Goal: Task Accomplishment & Management: Manage account settings

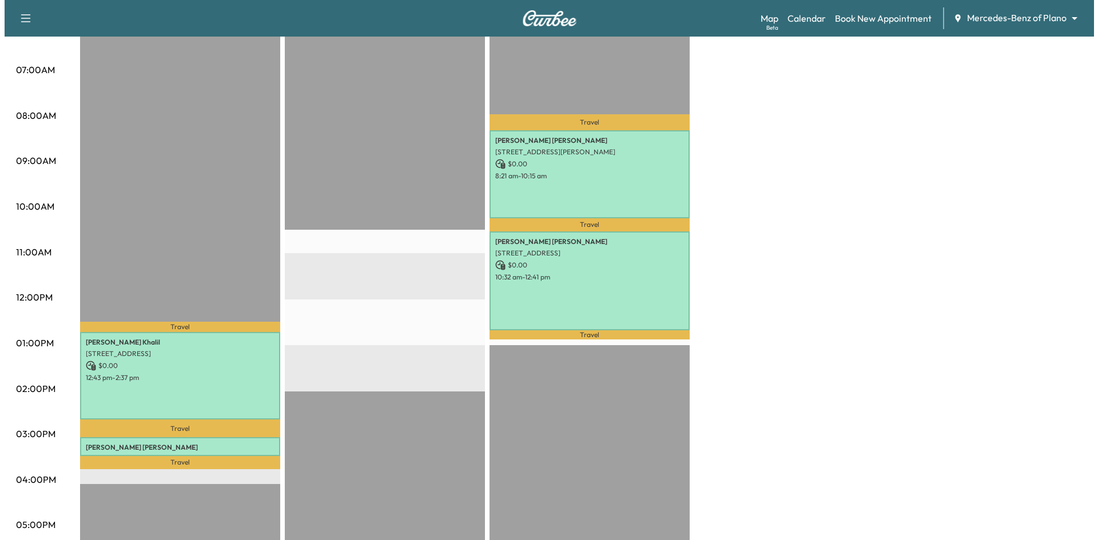
scroll to position [229, 0]
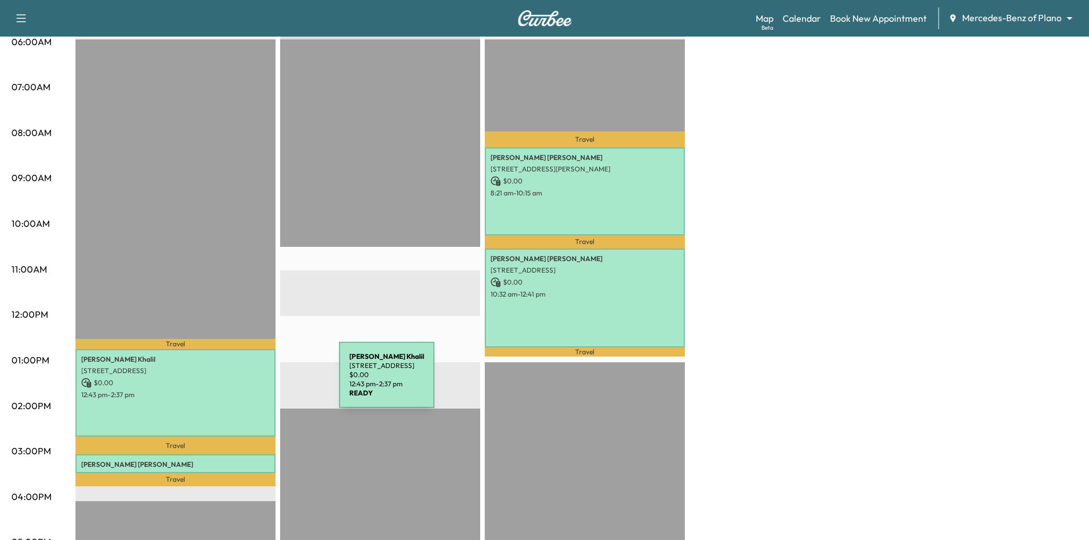
click at [253, 382] on p "$ 0.00" at bounding box center [175, 383] width 189 height 10
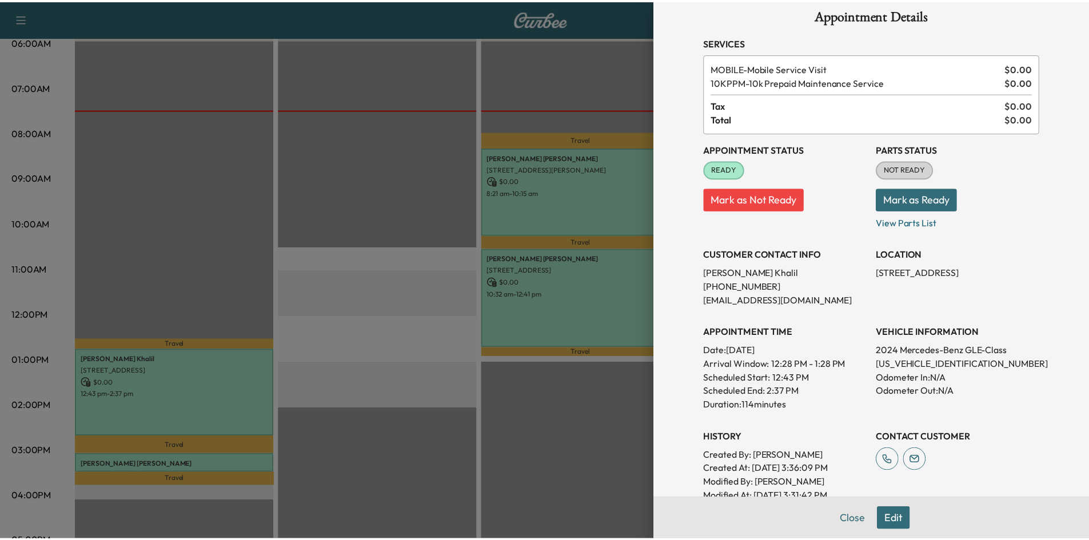
scroll to position [0, 0]
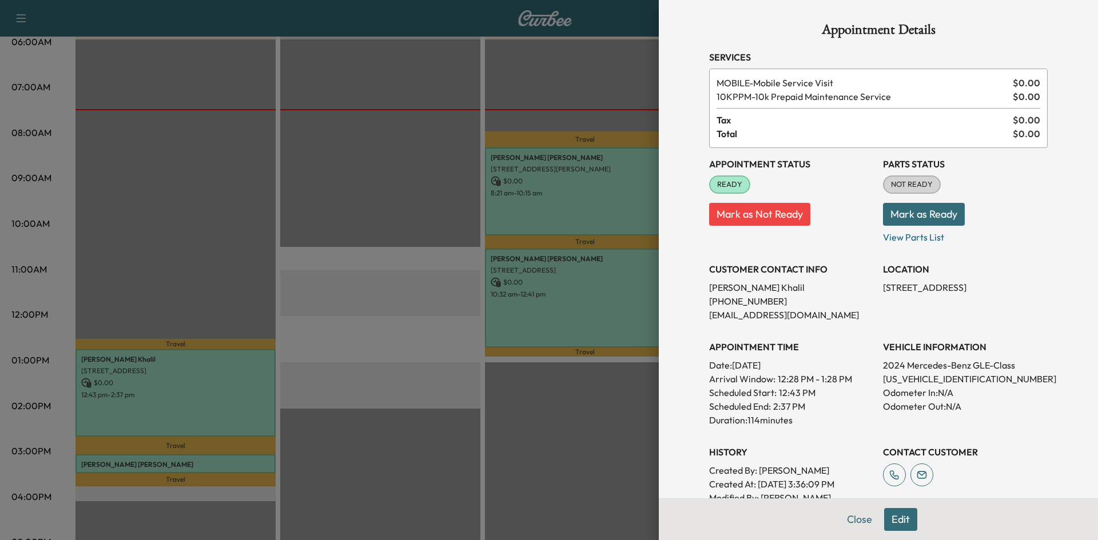
click at [954, 378] on p "4JGFB4FB9RB241377" at bounding box center [965, 379] width 165 height 14
drag, startPoint x: 564, startPoint y: 49, endPoint x: 584, endPoint y: 59, distance: 22.8
click at [569, 51] on div at bounding box center [549, 270] width 1098 height 540
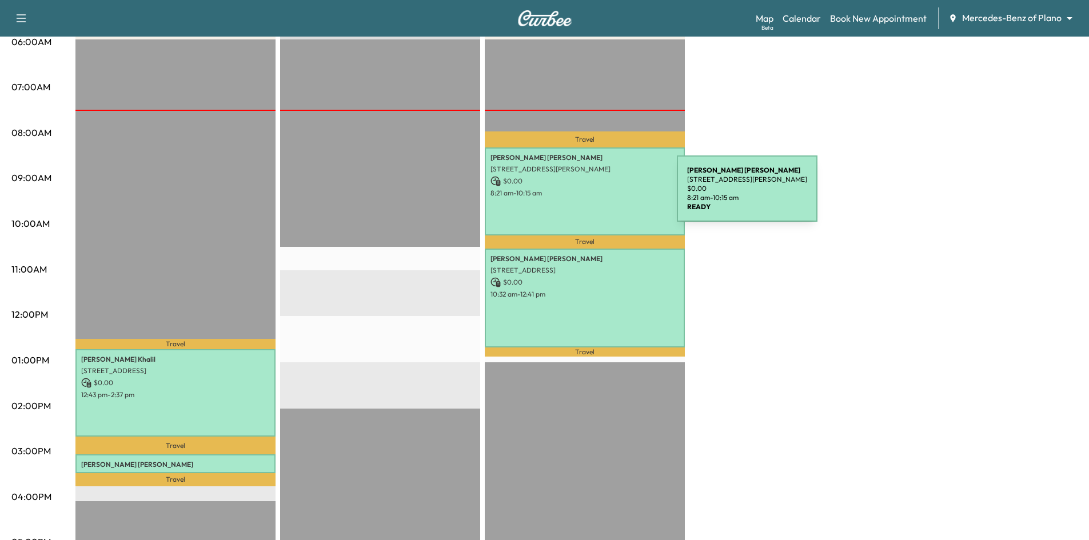
click at [592, 194] on p "8:21 am - 10:15 am" at bounding box center [585, 193] width 189 height 9
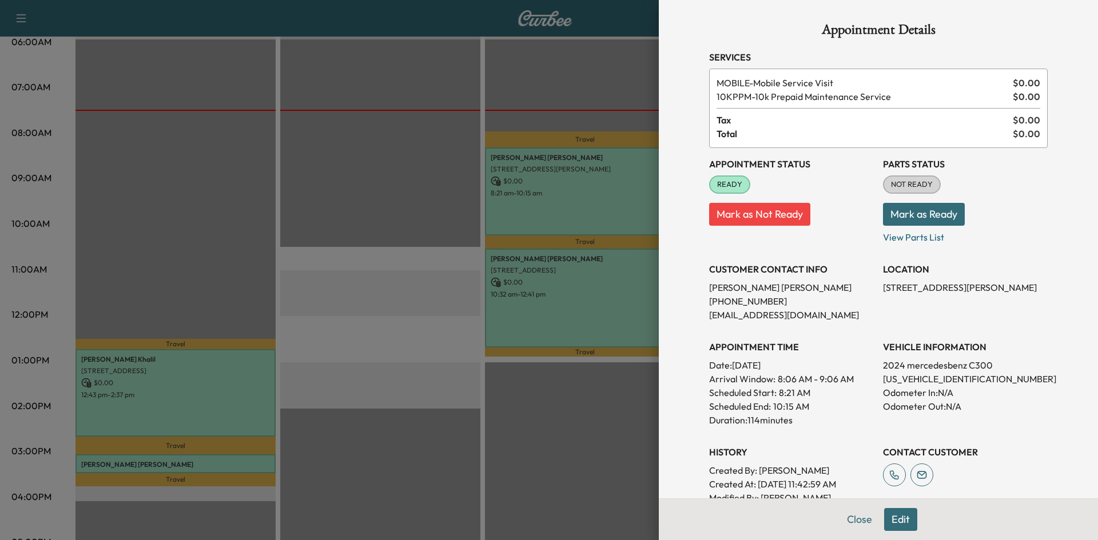
click at [900, 376] on p "W1KAF4GB0RR178197" at bounding box center [965, 379] width 165 height 14
copy p "W1KAF4GB0RR178197"
click at [489, 94] on div at bounding box center [549, 270] width 1098 height 540
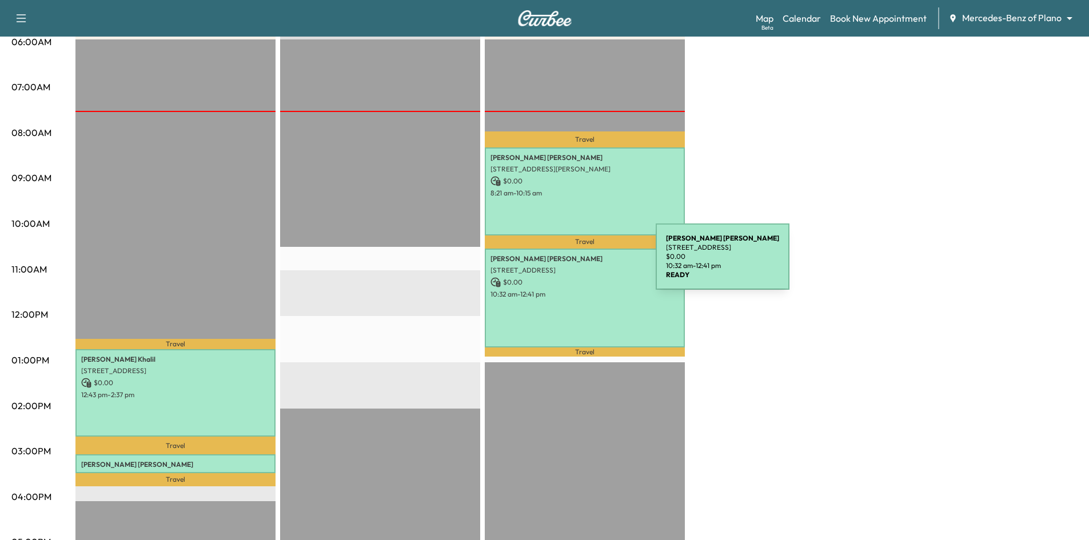
click at [570, 266] on p "3624 Sandia Dr, Plano, TX 75023, USA" at bounding box center [585, 270] width 189 height 9
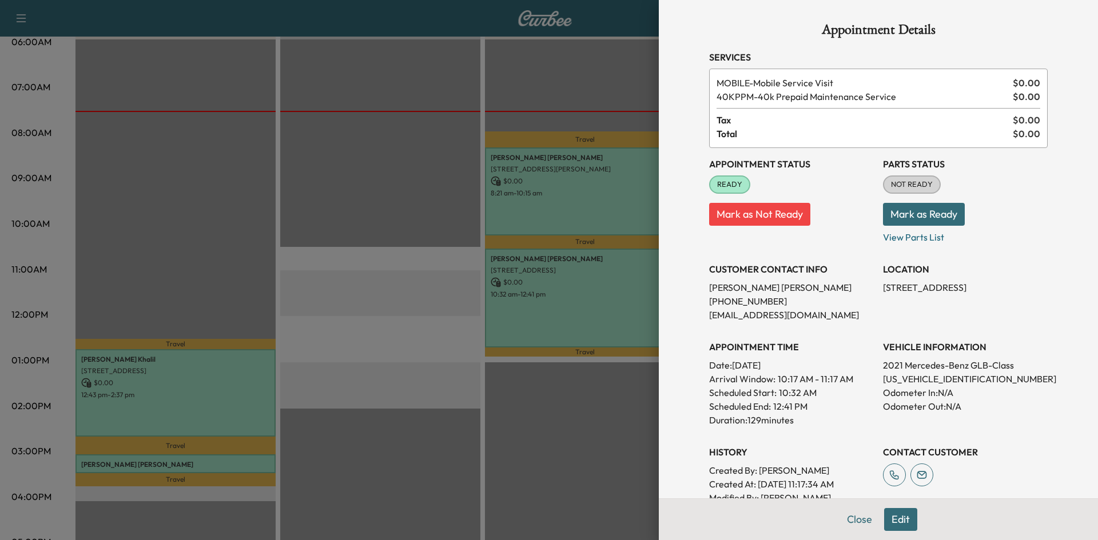
click at [957, 381] on p "W1N4M4GB1MW111026" at bounding box center [965, 379] width 165 height 14
copy p "W1N4M4GB1MW111026"
click at [475, 86] on div at bounding box center [549, 270] width 1098 height 540
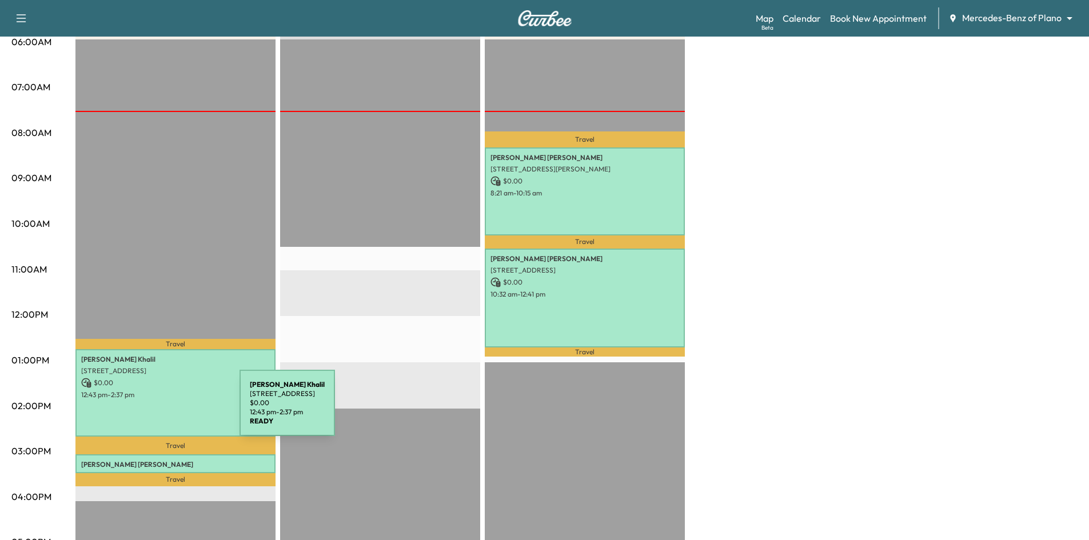
click at [154, 410] on div "Shafiqa Khalil 4805 S Colony Blvd, The Colony, TX 75056, USA $ 0.00 12:43 pm - …" at bounding box center [175, 392] width 200 height 87
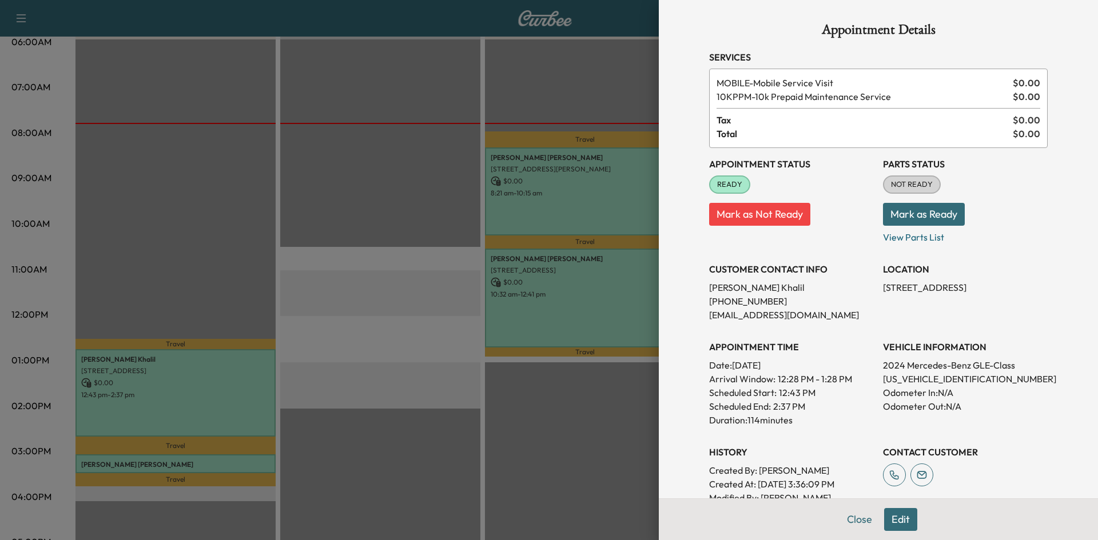
click at [544, 325] on div at bounding box center [549, 270] width 1098 height 540
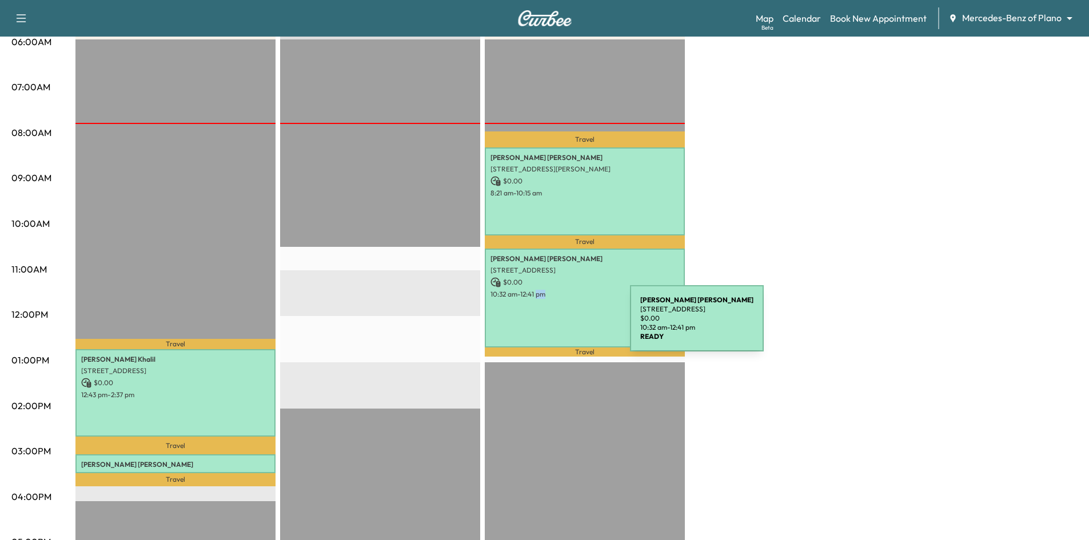
click at [544, 325] on div "Alexis Petrides 3624 Sandia Dr, Plano, TX 75023, USA $ 0.00 10:32 am - 12:41 pm" at bounding box center [585, 298] width 200 height 99
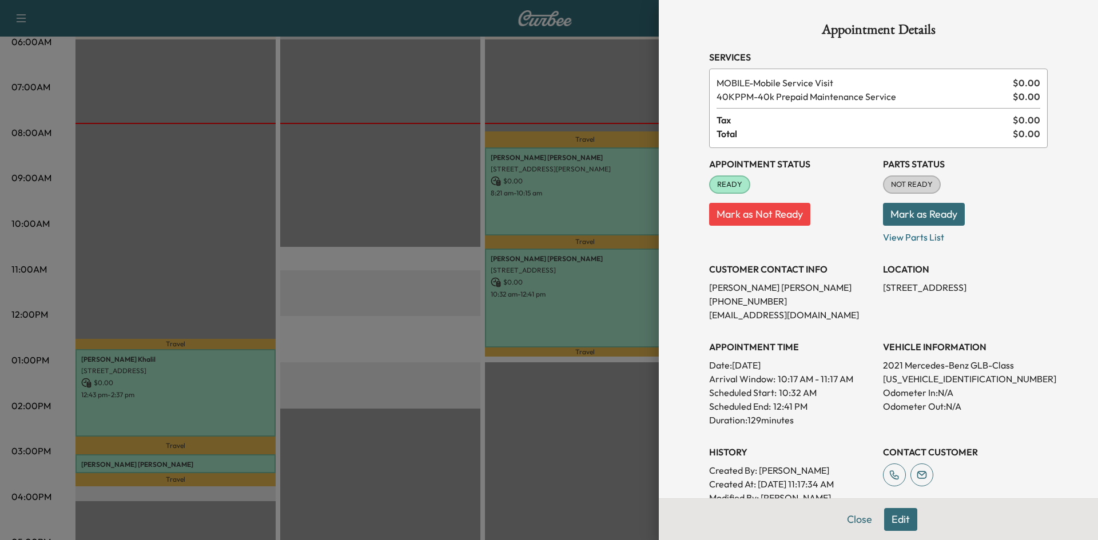
click at [564, 214] on div at bounding box center [549, 270] width 1098 height 540
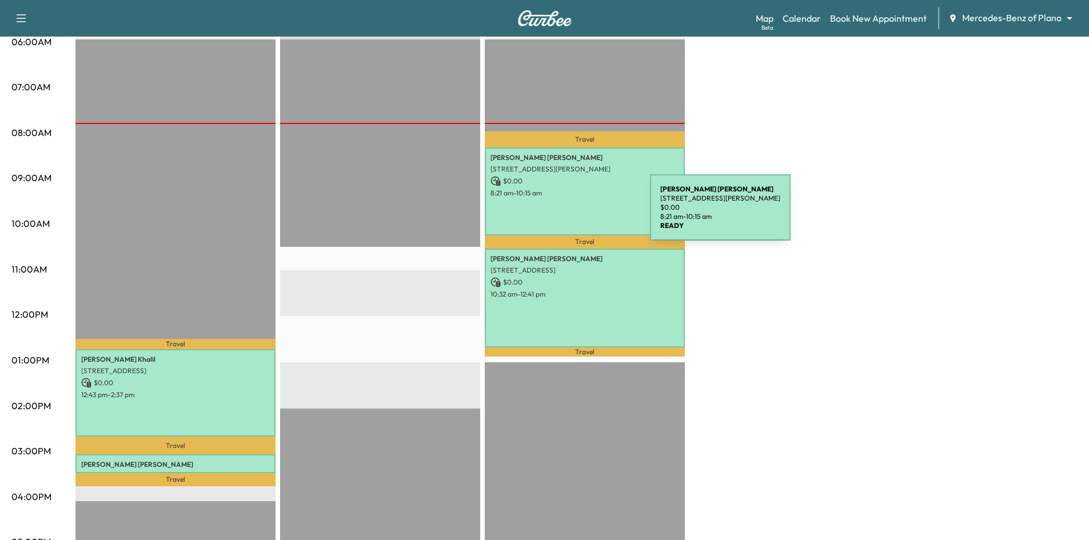
click at [564, 214] on div "Jim Gaither 1020 Spencer St, Allen, TX 75013, USA $ 0.00 8:21 am - 10:15 am" at bounding box center [585, 191] width 200 height 87
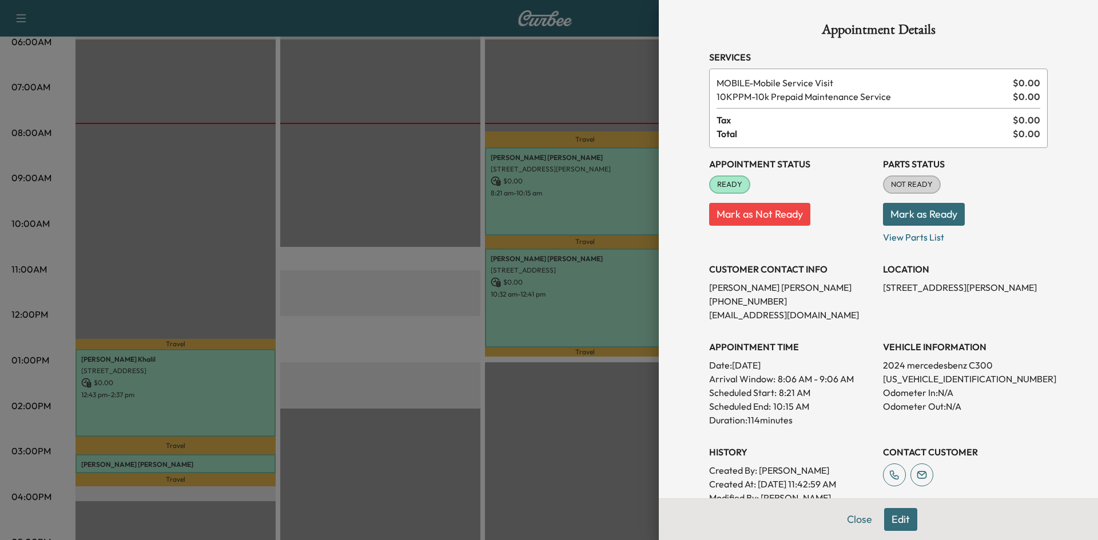
click at [406, 199] on div at bounding box center [549, 270] width 1098 height 540
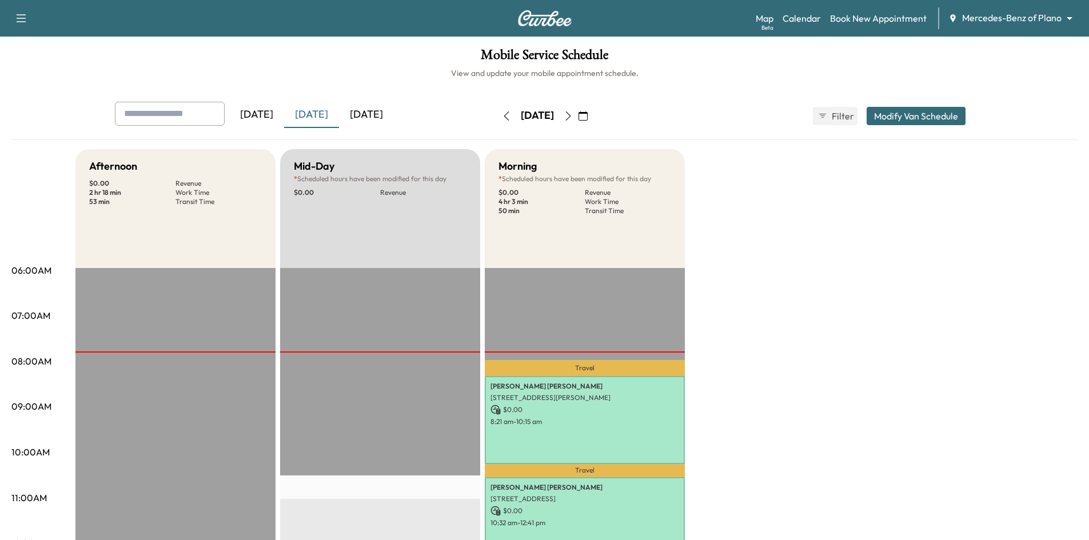
click at [309, 119] on div "[DATE]" at bounding box center [311, 115] width 55 height 26
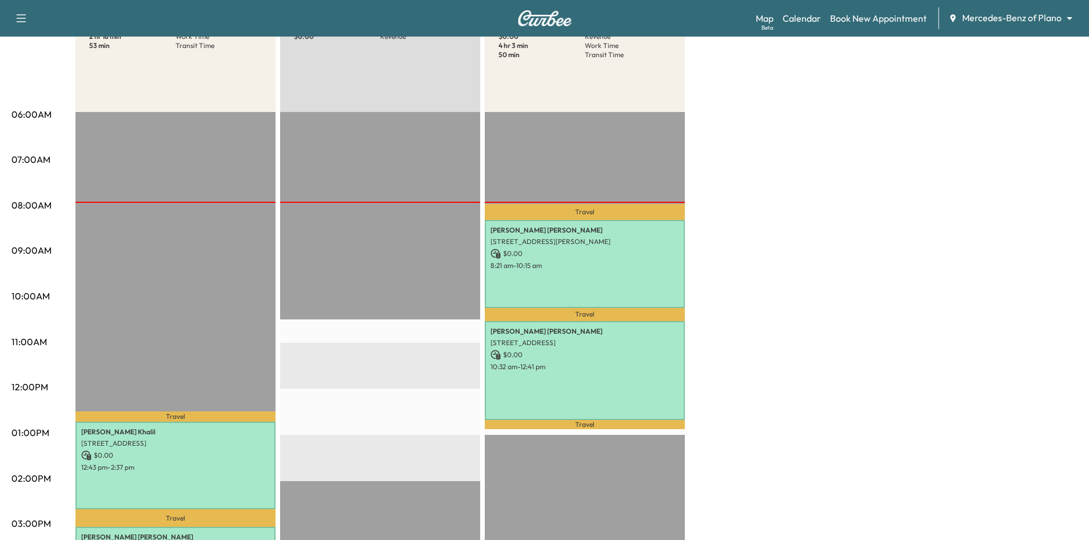
scroll to position [172, 0]
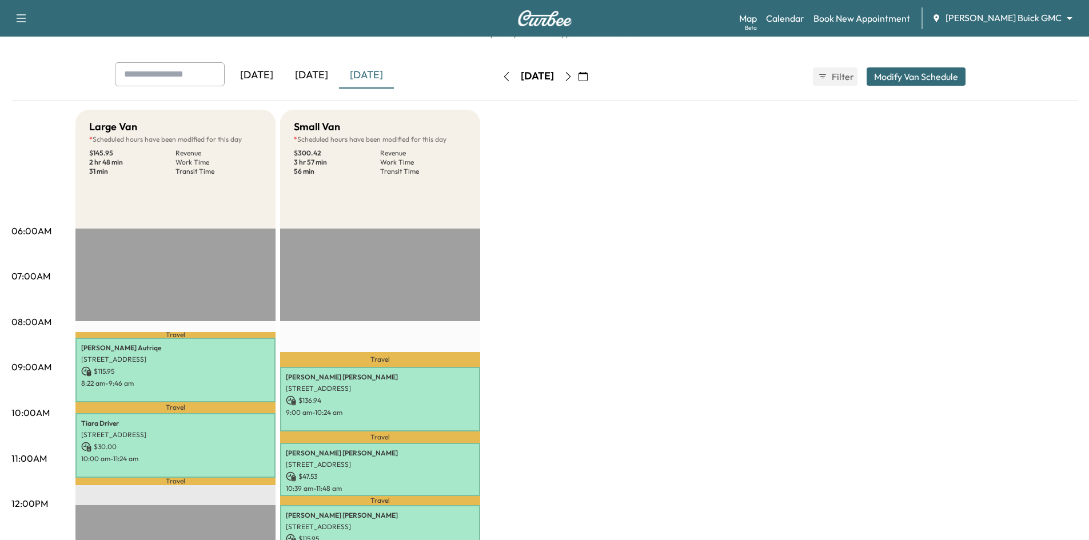
scroll to position [114, 0]
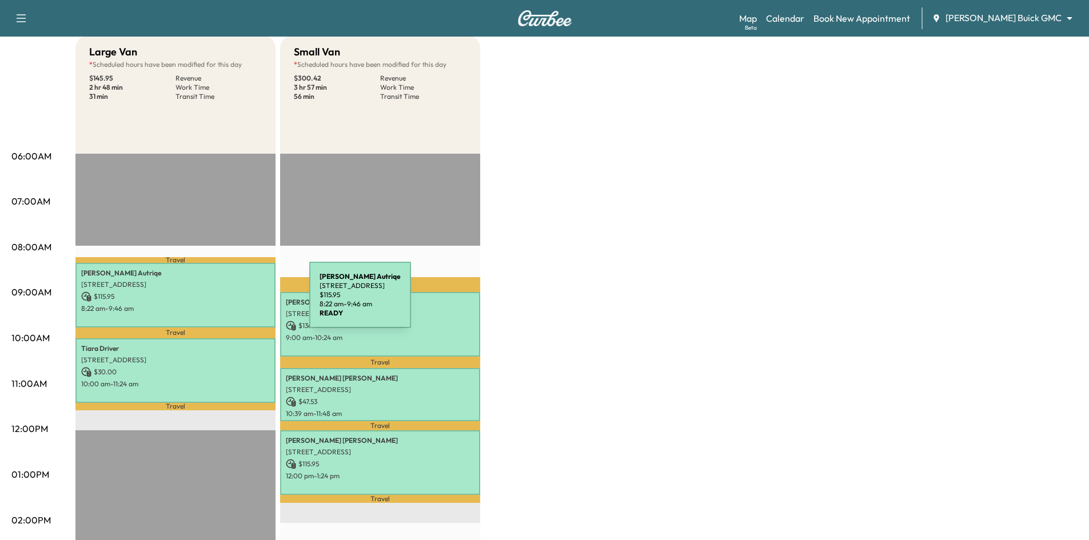
click at [224, 302] on div "[PERSON_NAME] [STREET_ADDRESS] $ 115.95 8:22 am - 9:46 am" at bounding box center [175, 295] width 200 height 65
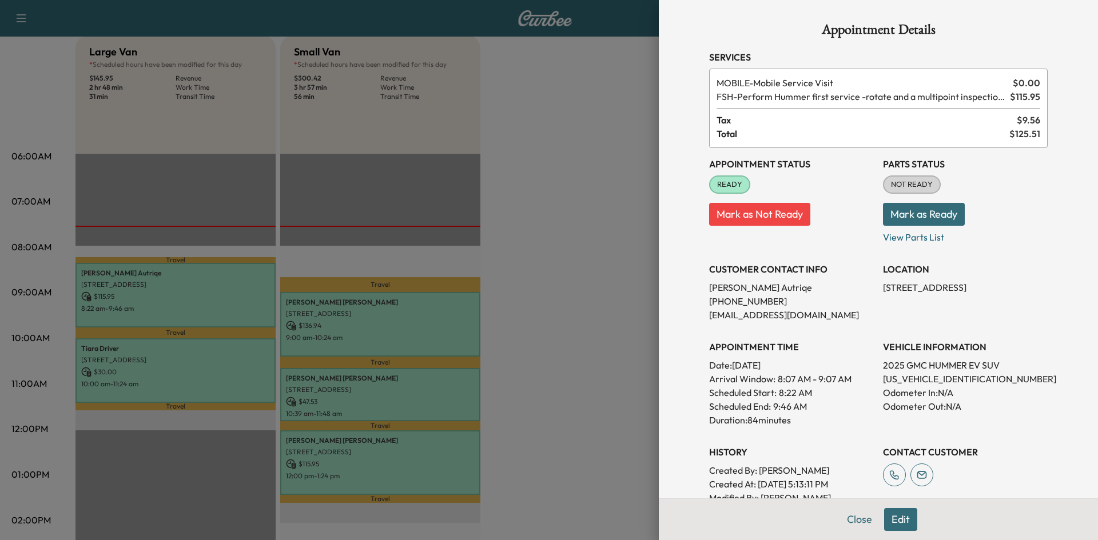
click at [350, 329] on div at bounding box center [549, 270] width 1098 height 540
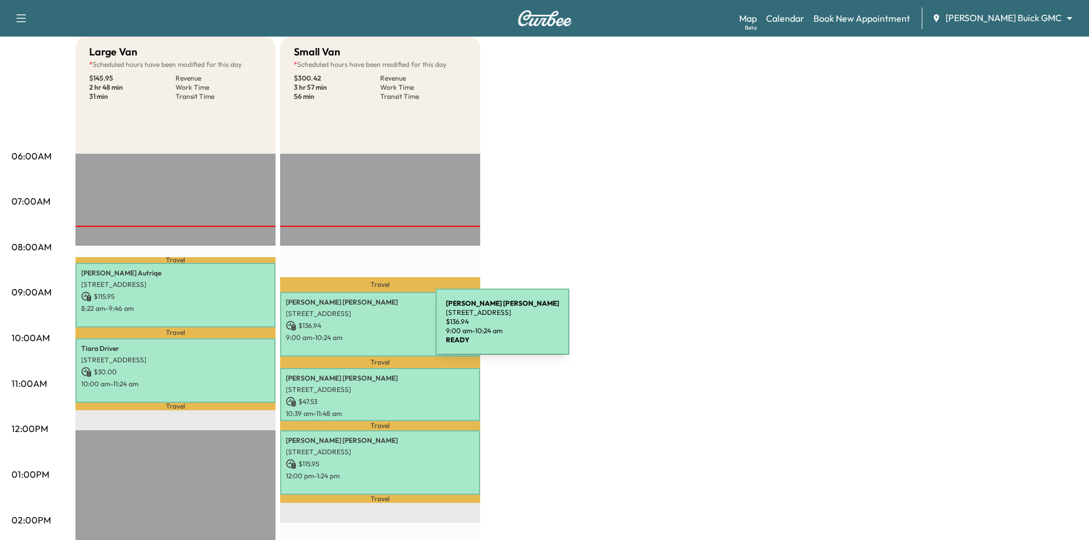
click at [350, 329] on p "$ 136.94" at bounding box center [380, 326] width 189 height 10
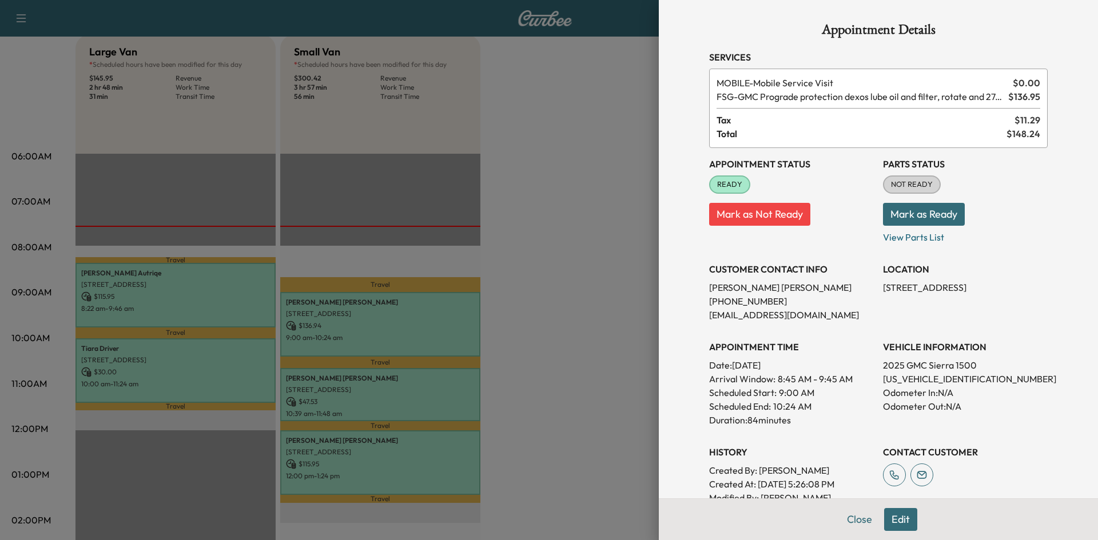
click at [225, 367] on div at bounding box center [549, 270] width 1098 height 540
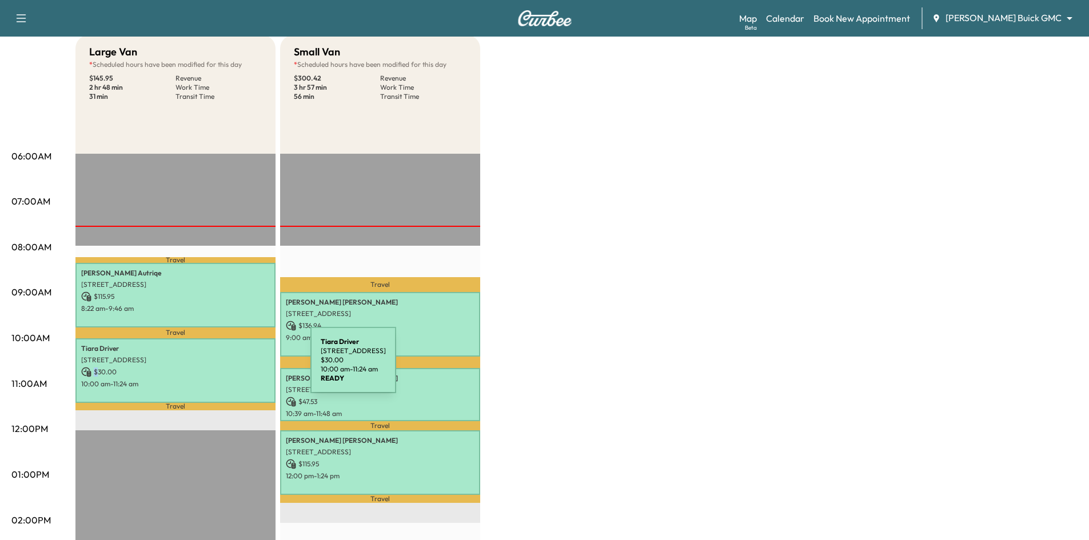
click at [225, 367] on p "$ 30.00" at bounding box center [175, 372] width 189 height 10
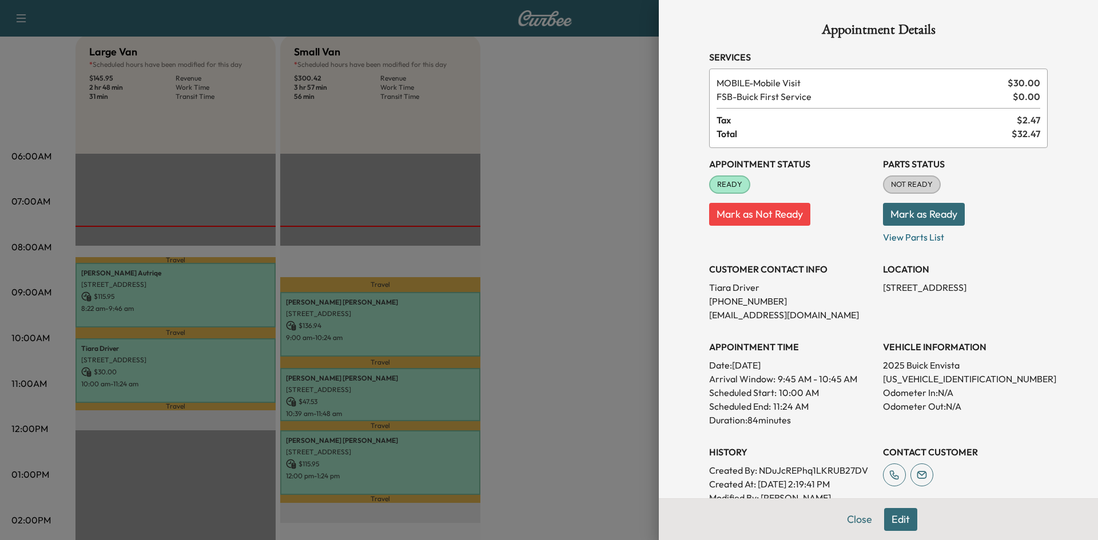
click at [345, 393] on div at bounding box center [549, 270] width 1098 height 540
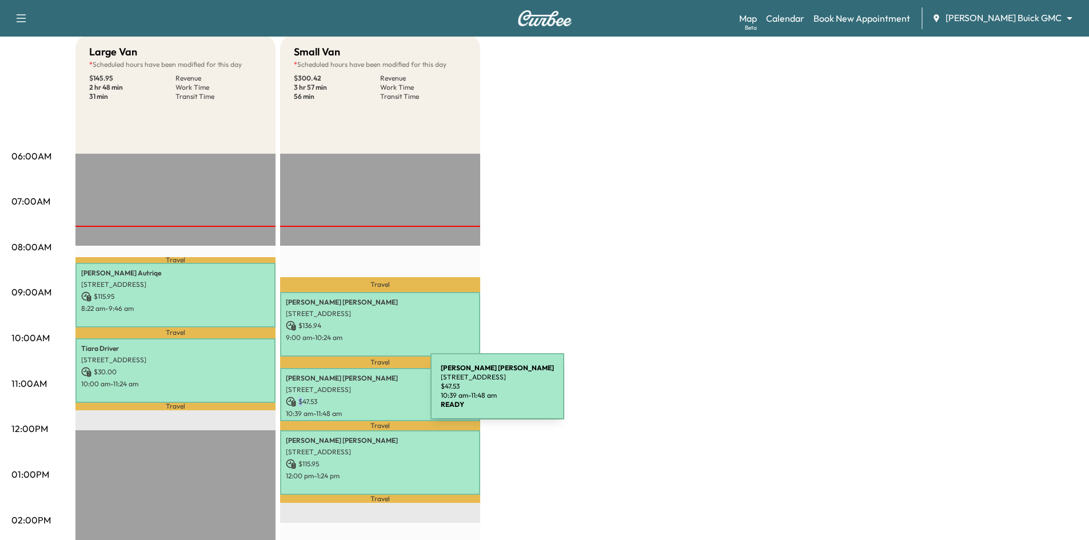
click at [345, 393] on div "Robert Torti 2001 CREEKRIDGE DR, FRISCO, TX 75034, USA $ 47.53 10:39 am - 11:48…" at bounding box center [380, 394] width 200 height 53
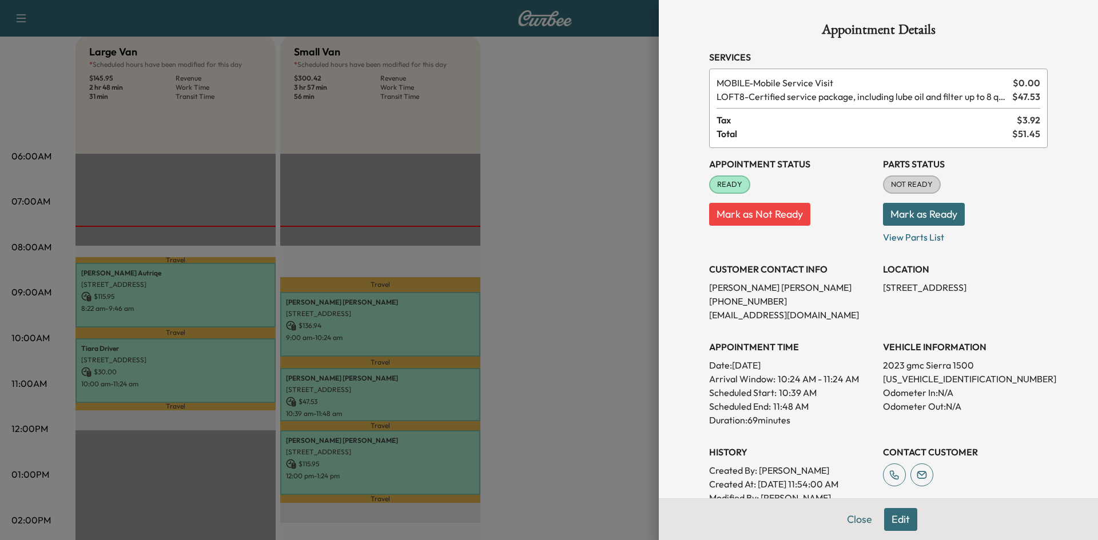
click at [361, 472] on div at bounding box center [549, 270] width 1098 height 540
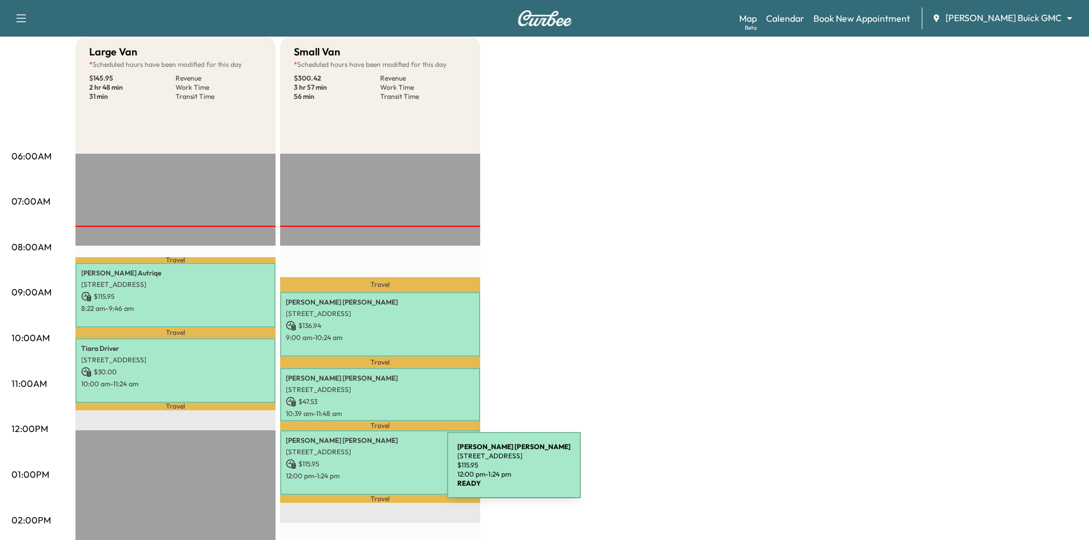
click at [361, 472] on p "12:00 pm - 1:24 pm" at bounding box center [380, 476] width 189 height 9
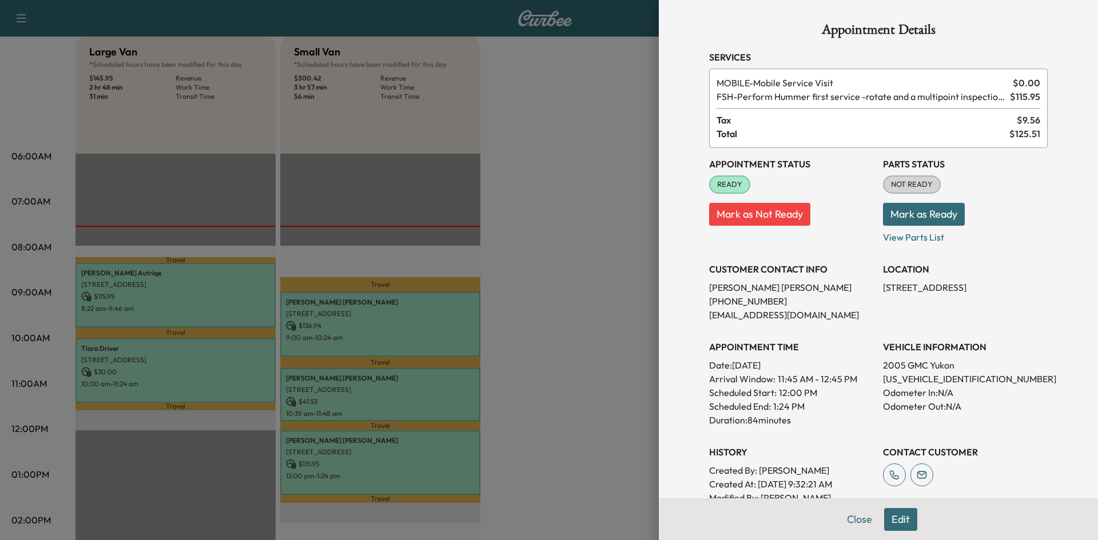
click at [156, 288] on div at bounding box center [549, 270] width 1098 height 540
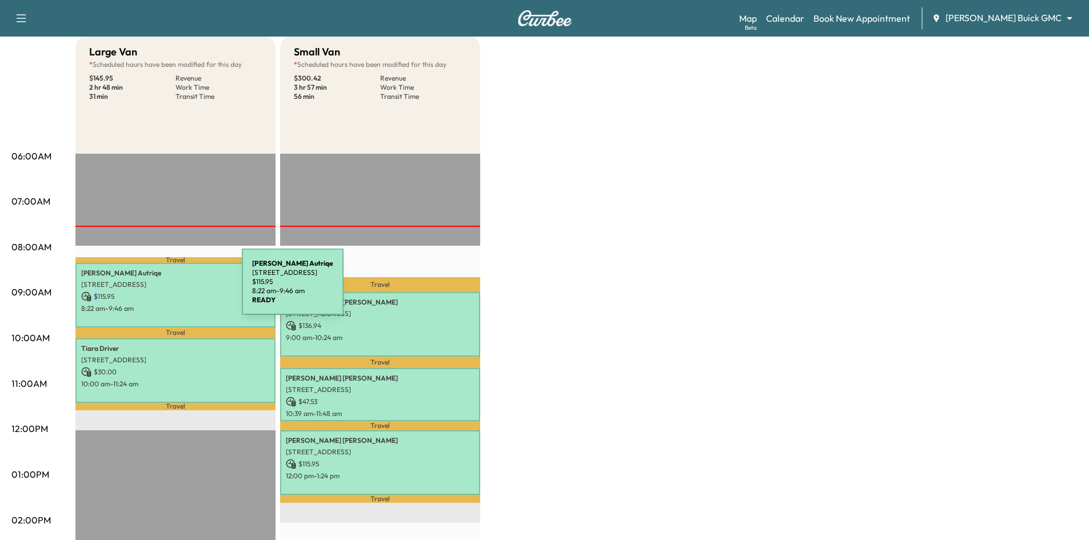
click at [157, 290] on div "Juan Autriqe 4809 Sunnybrook Dr, Plano, TX 75093, USA $ 115.95 8:22 am - 9:46 am" at bounding box center [175, 295] width 200 height 65
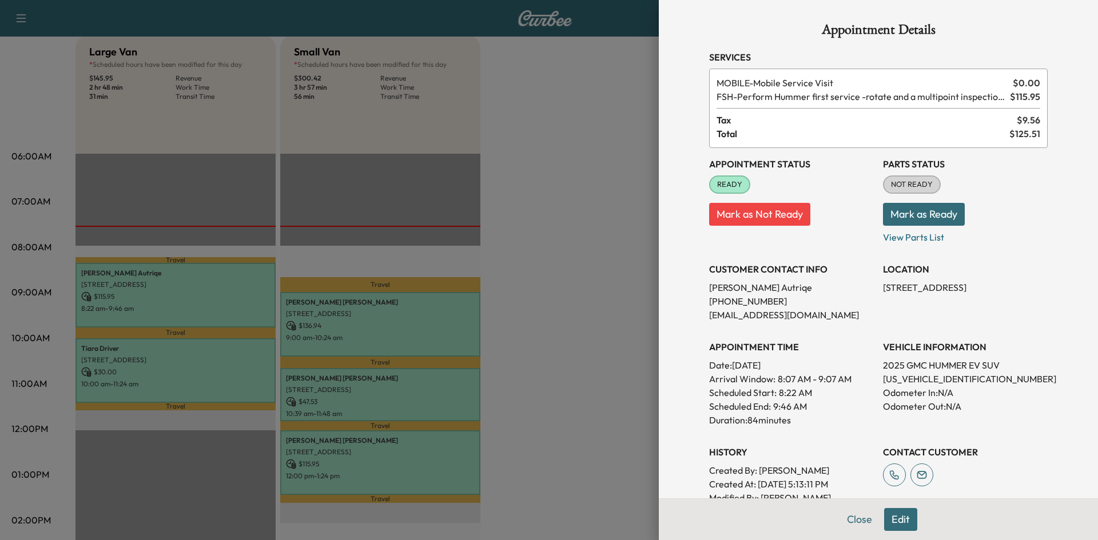
click at [315, 156] on div at bounding box center [549, 270] width 1098 height 540
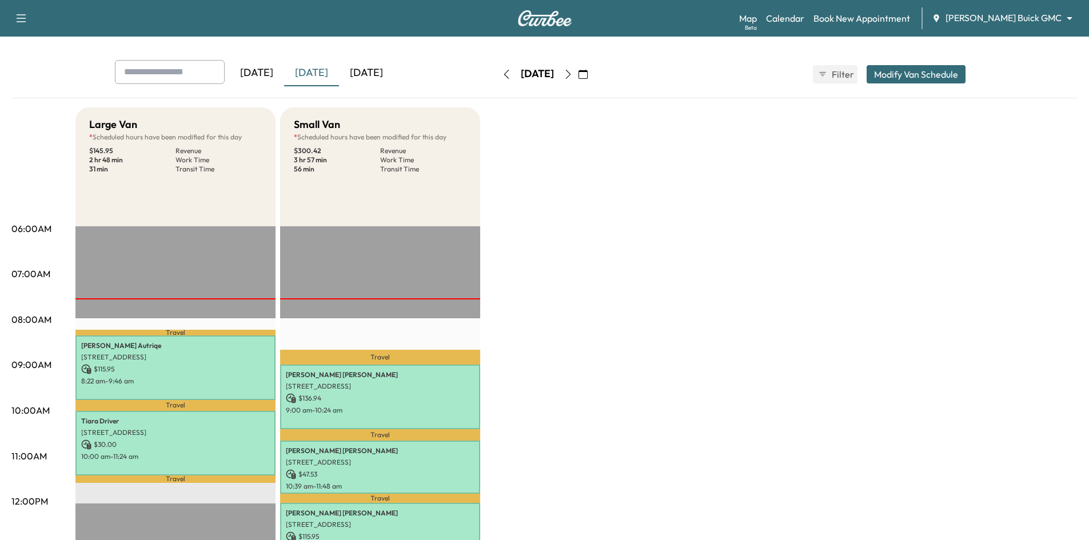
scroll to position [0, 0]
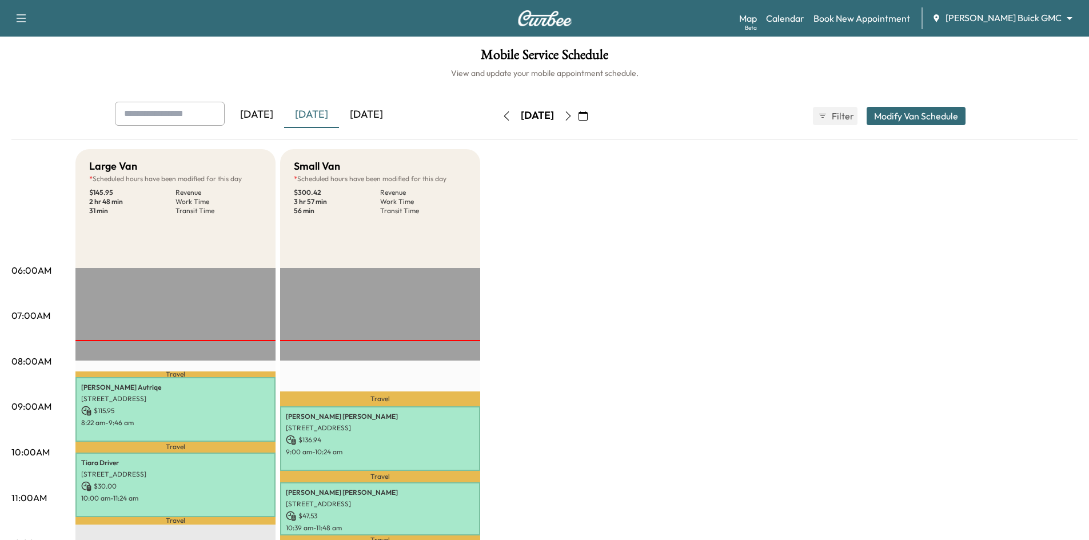
click at [573, 117] on icon "button" at bounding box center [568, 115] width 9 height 9
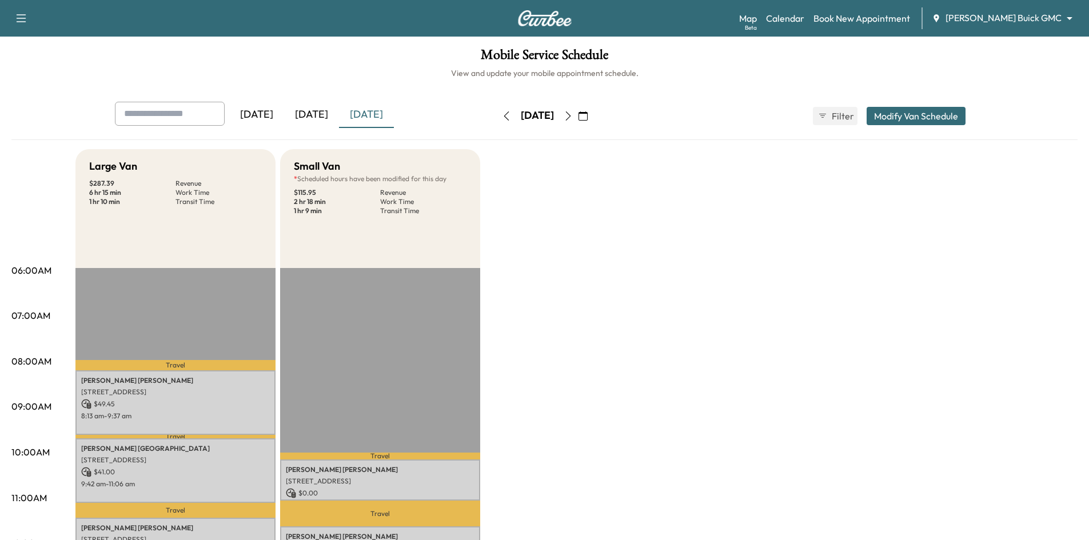
drag, startPoint x: 321, startPoint y: 114, endPoint x: 316, endPoint y: 120, distance: 8.5
click at [317, 118] on div "[DATE]" at bounding box center [311, 115] width 55 height 26
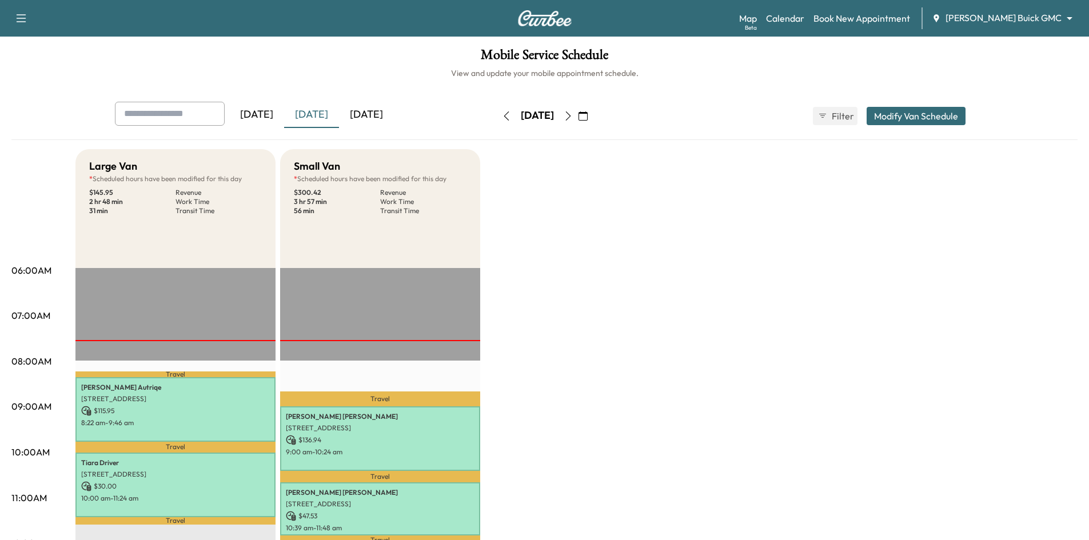
click at [377, 111] on div "[DATE]" at bounding box center [366, 115] width 55 height 26
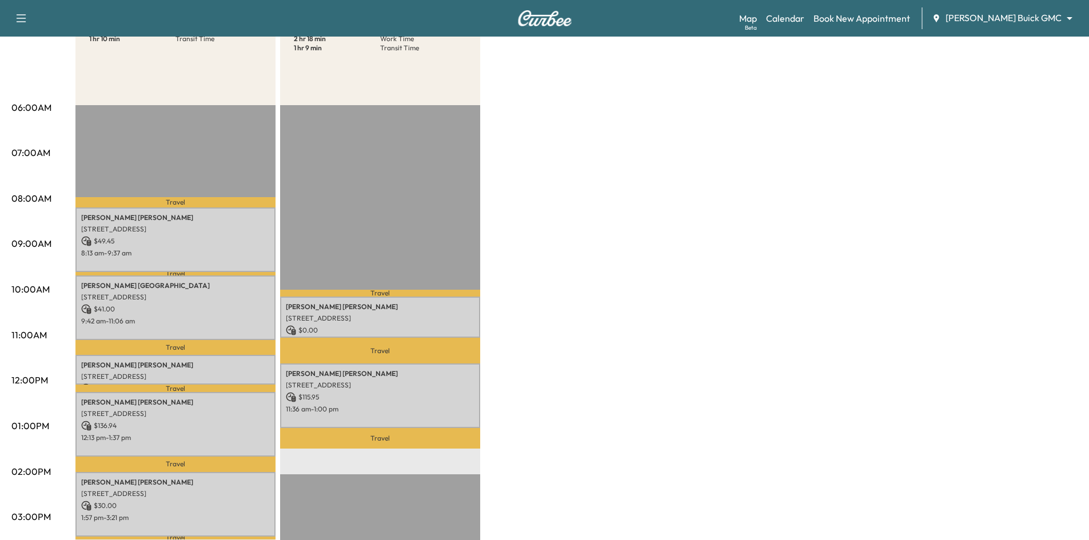
scroll to position [229, 0]
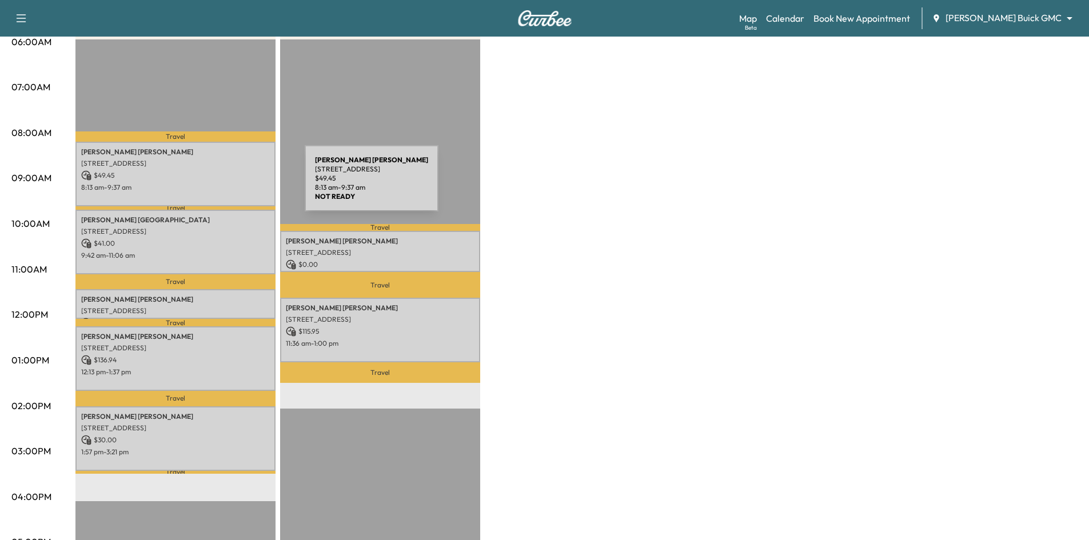
click at [216, 176] on p "$ 49.45" at bounding box center [175, 175] width 189 height 10
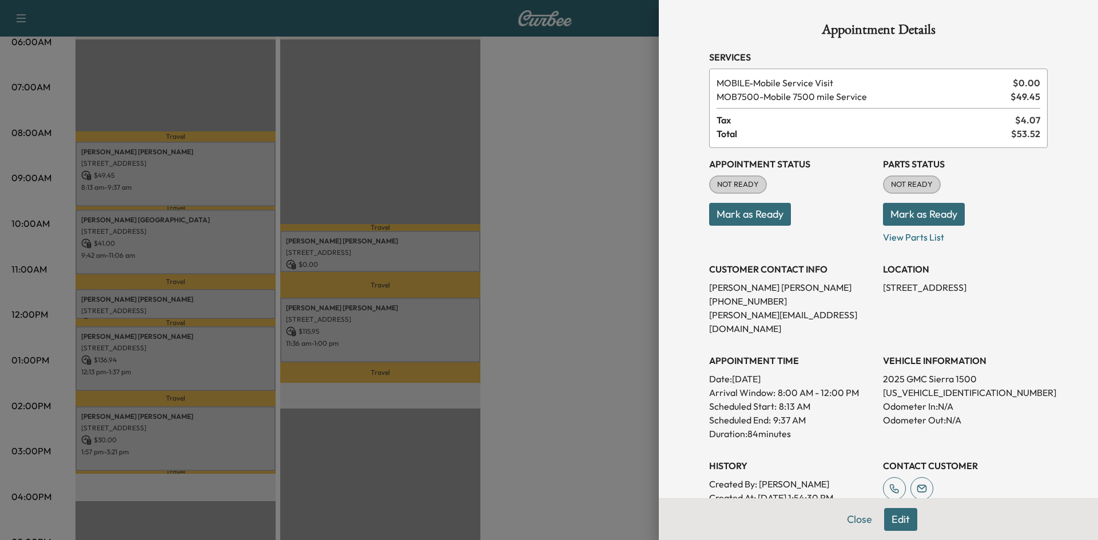
click at [205, 247] on div at bounding box center [549, 270] width 1098 height 540
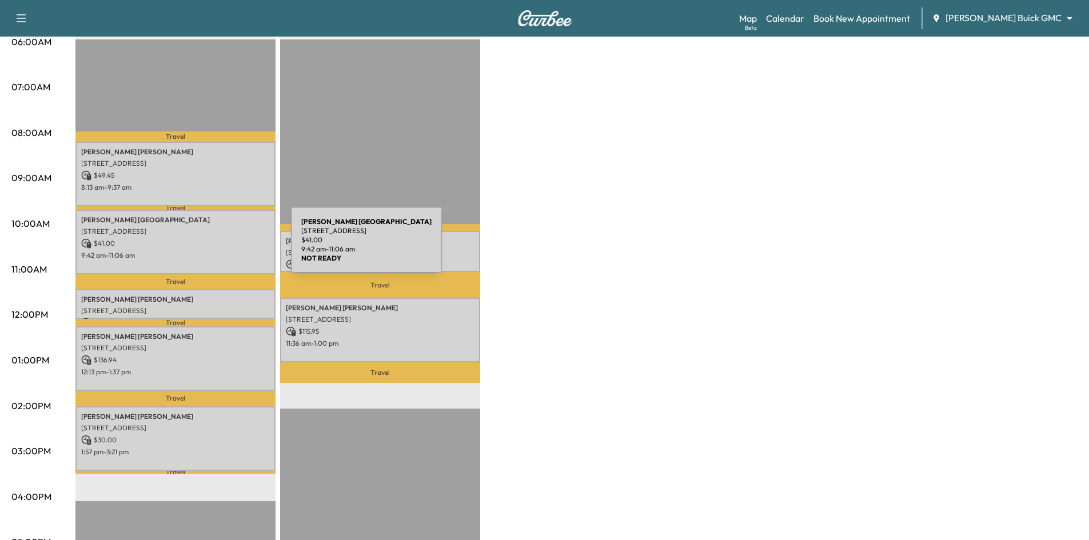
click at [205, 247] on div "Marcus Lima 2401 Glenhaven Drive, Plano, TX 75023, US $ 41.00 9:42 am - 11:06 am" at bounding box center [175, 242] width 200 height 65
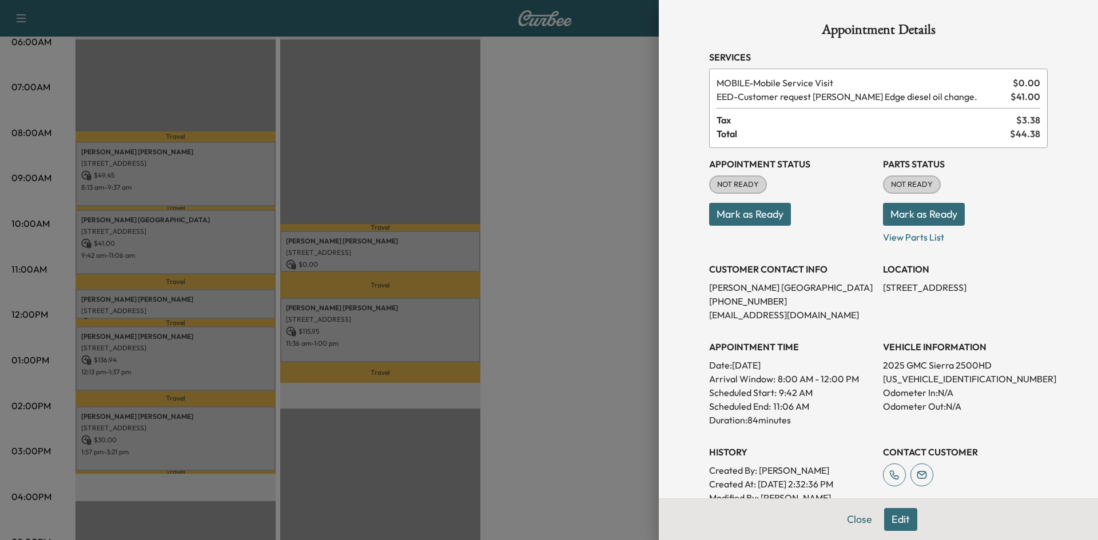
click at [200, 305] on div at bounding box center [549, 270] width 1098 height 540
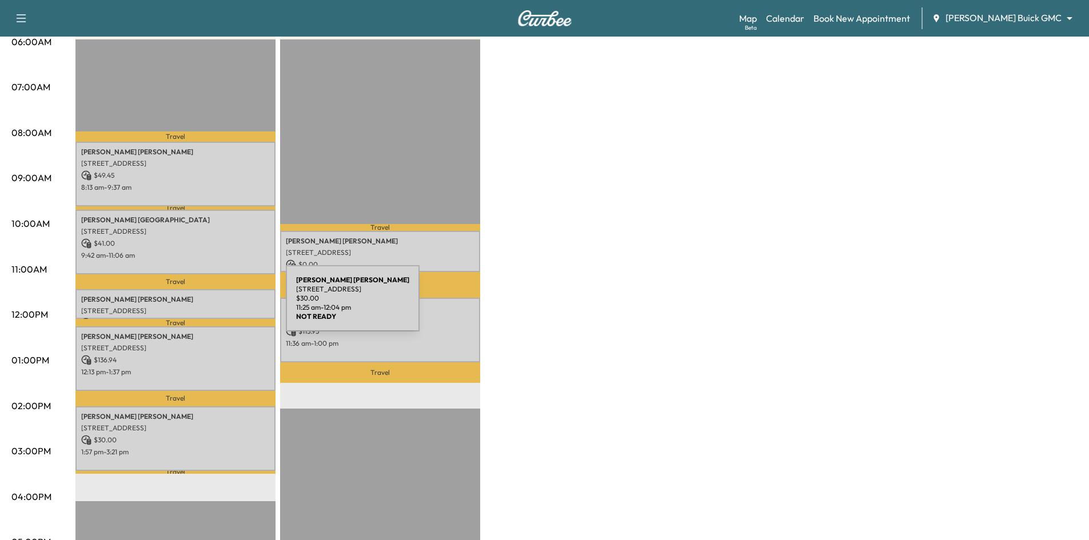
click at [200, 306] on p "1204 SUNRISE DR, ALLEN, TX 75002, USA" at bounding box center [175, 310] width 189 height 9
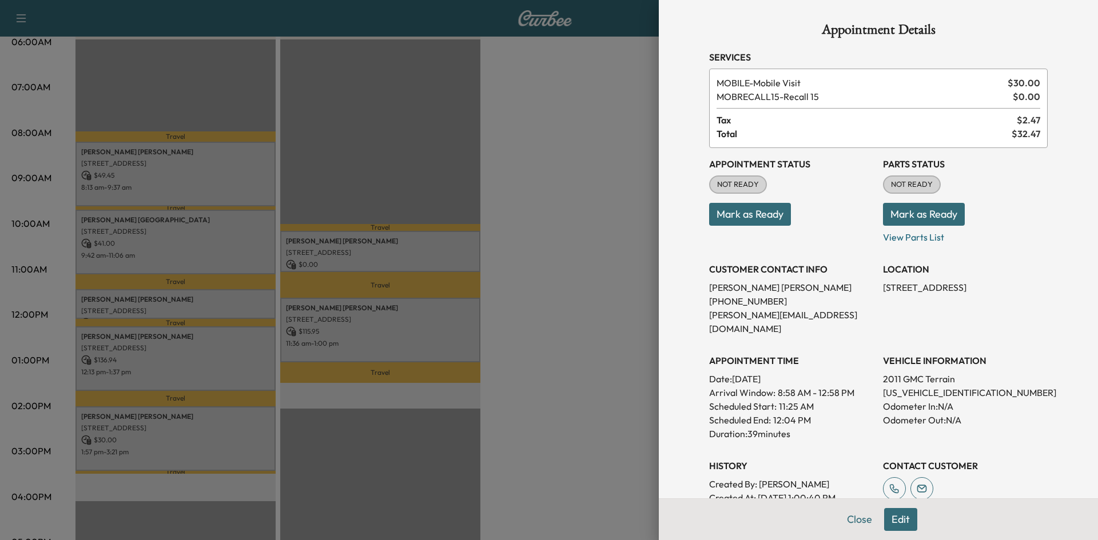
click at [370, 250] on div at bounding box center [549, 270] width 1098 height 540
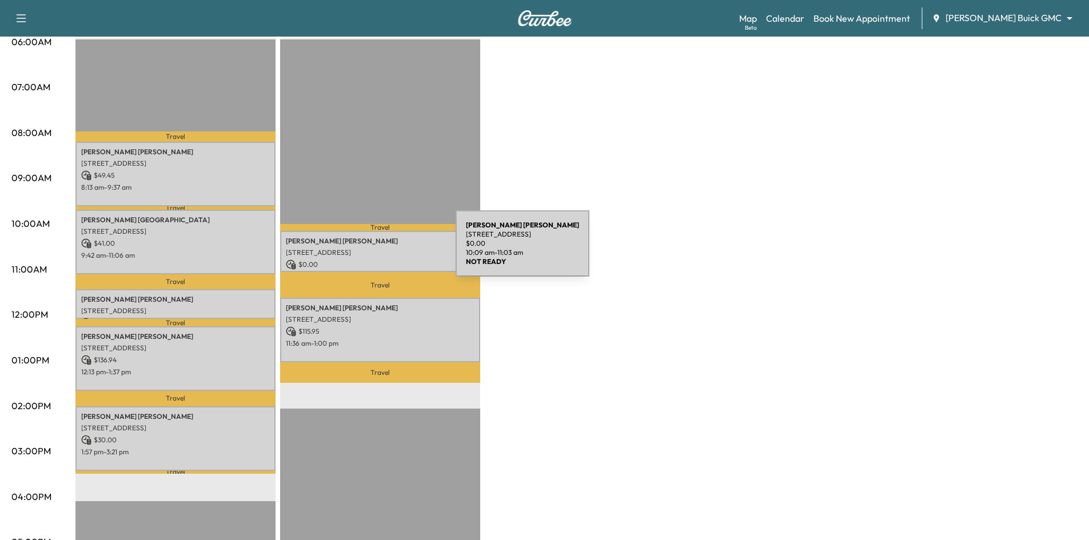
click at [370, 250] on p "2227 ARBOR CREST DR, CARROLLTON, TX 75007, USA" at bounding box center [380, 252] width 189 height 9
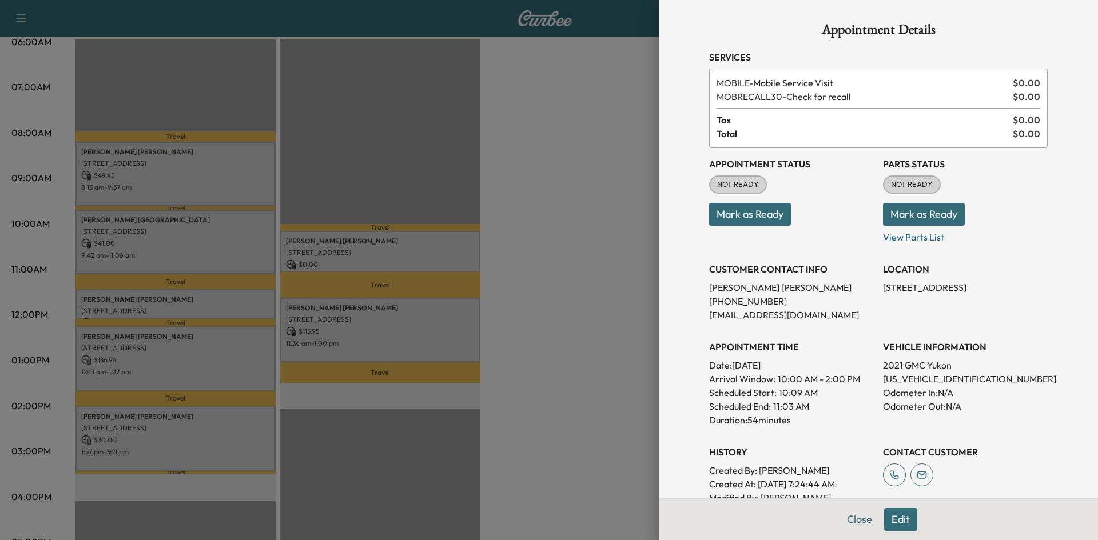
click at [364, 321] on div at bounding box center [549, 270] width 1098 height 540
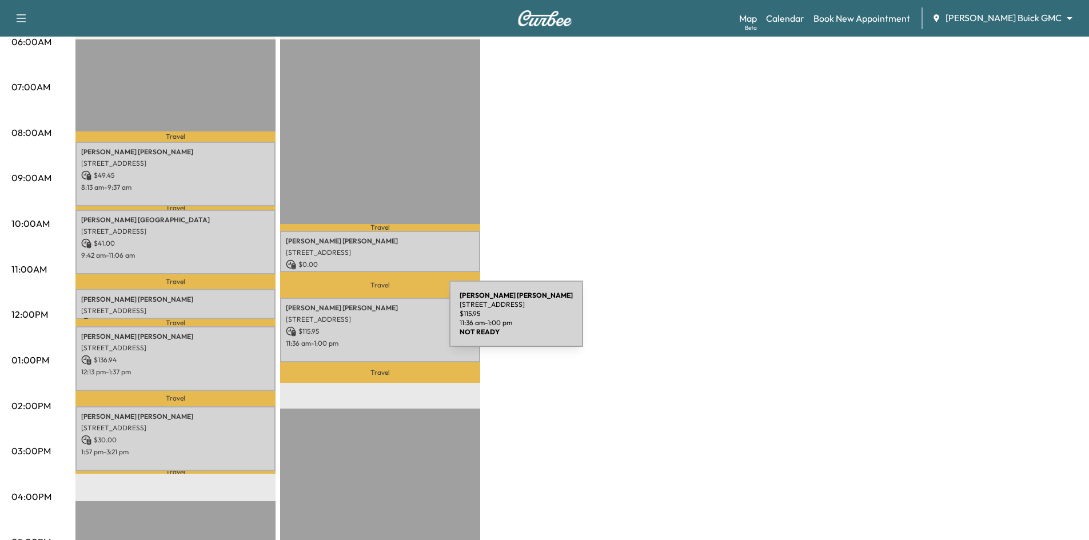
click at [364, 321] on p "4312 Mill Pond Drive, Celina, TX 75009, United States of America" at bounding box center [380, 319] width 189 height 9
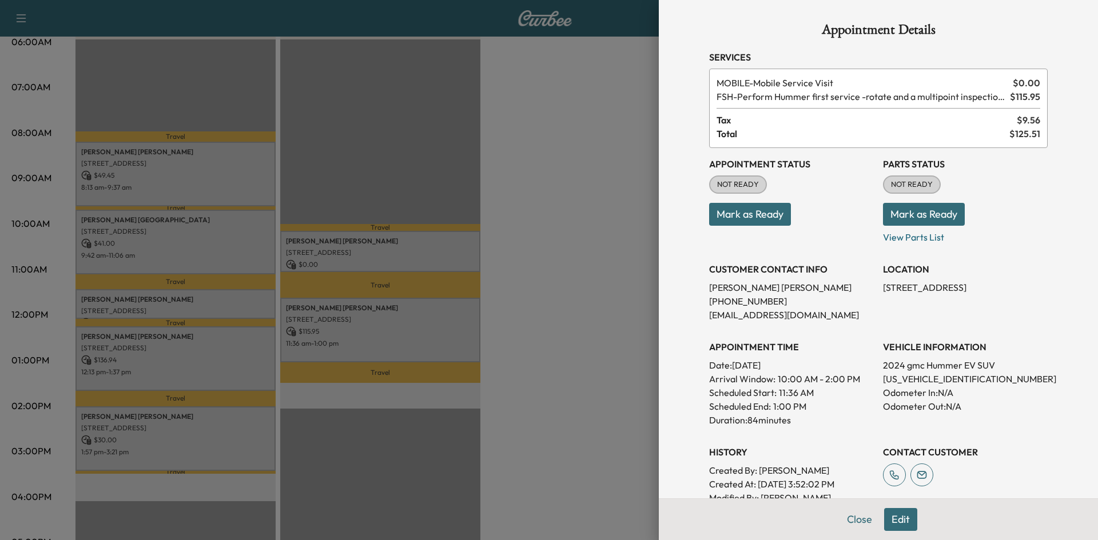
click at [190, 355] on div at bounding box center [549, 270] width 1098 height 540
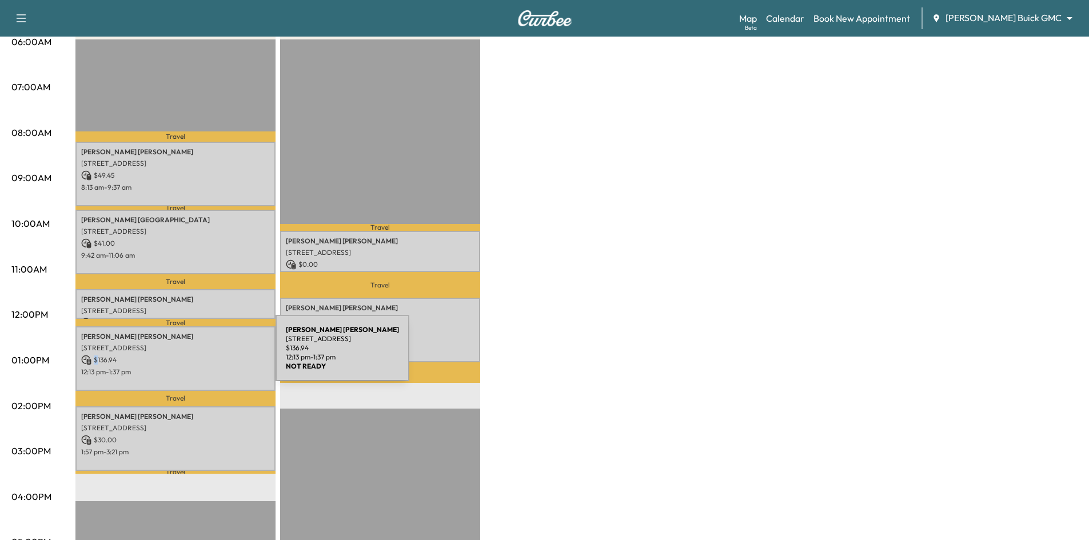
click at [190, 355] on p "$ 136.94" at bounding box center [175, 360] width 189 height 10
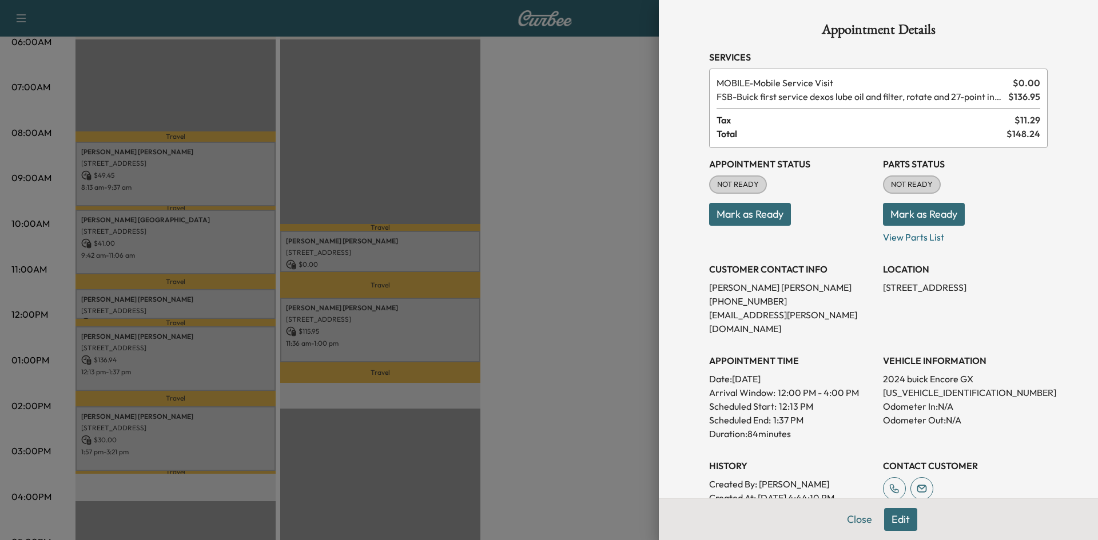
click at [206, 440] on div at bounding box center [549, 270] width 1098 height 540
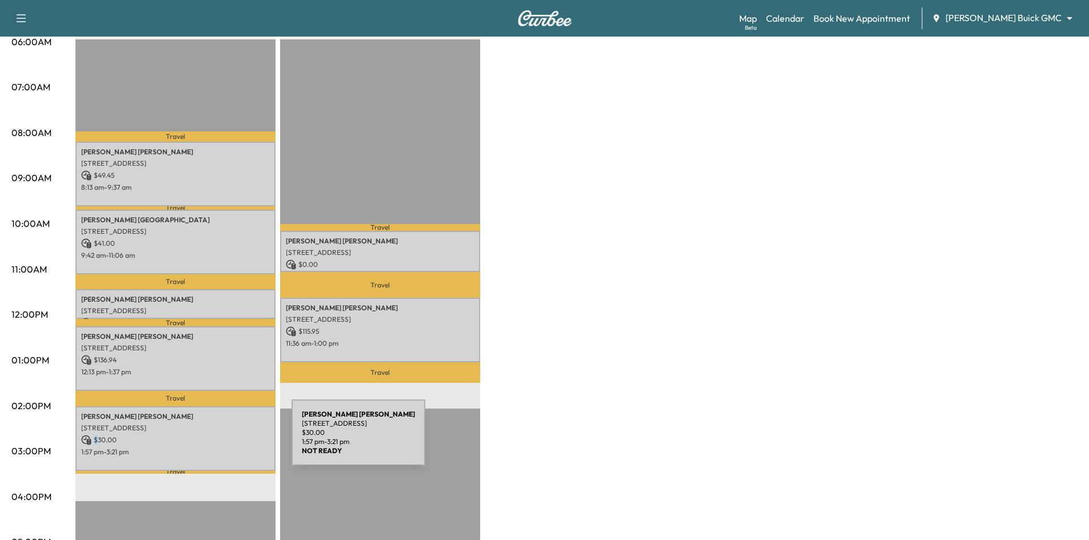
click at [206, 440] on p "$ 30.00" at bounding box center [175, 440] width 189 height 10
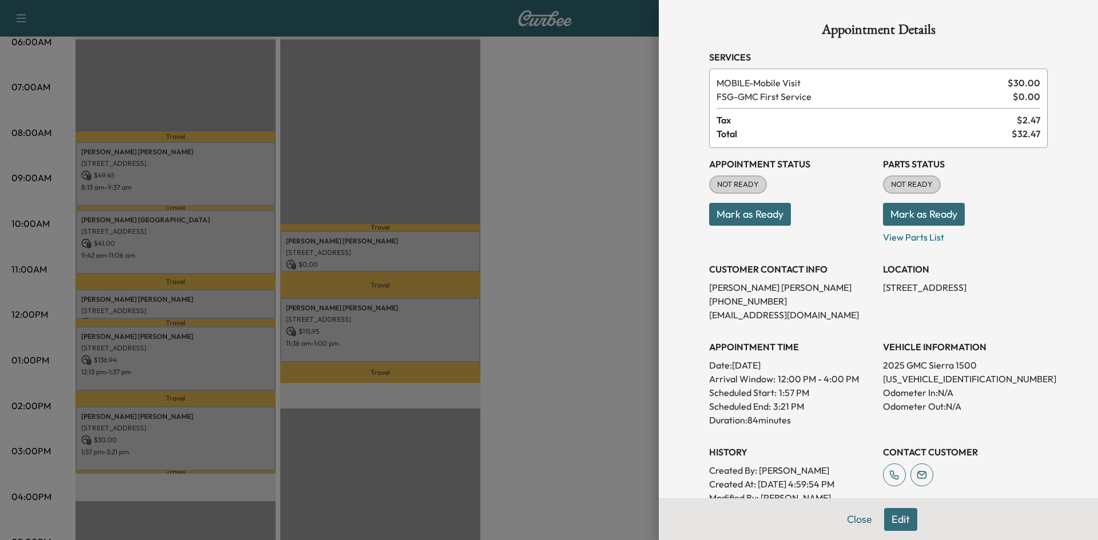
click at [417, 475] on div at bounding box center [549, 270] width 1098 height 540
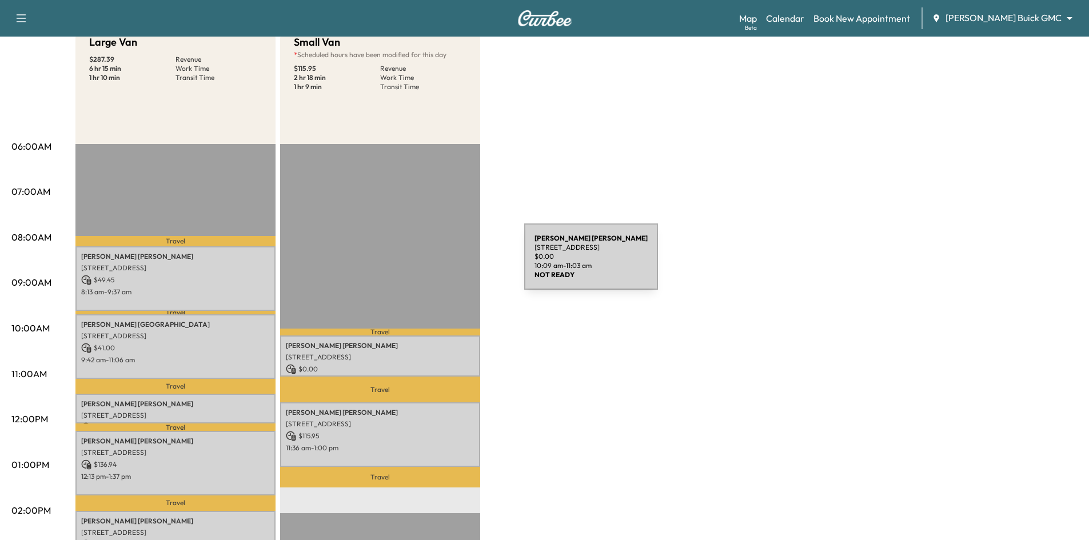
scroll to position [0, 0]
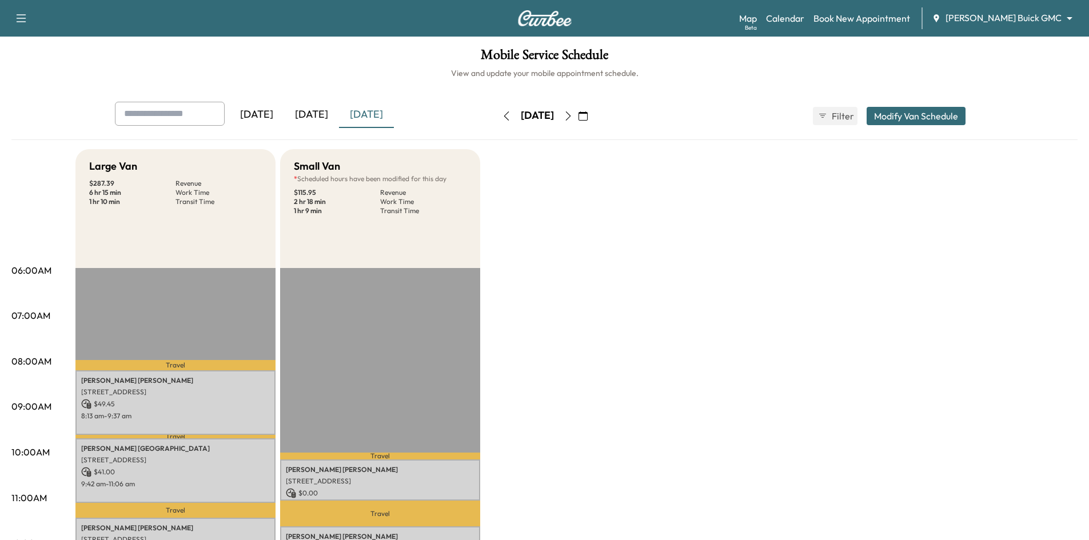
click at [573, 114] on icon "button" at bounding box center [568, 115] width 9 height 9
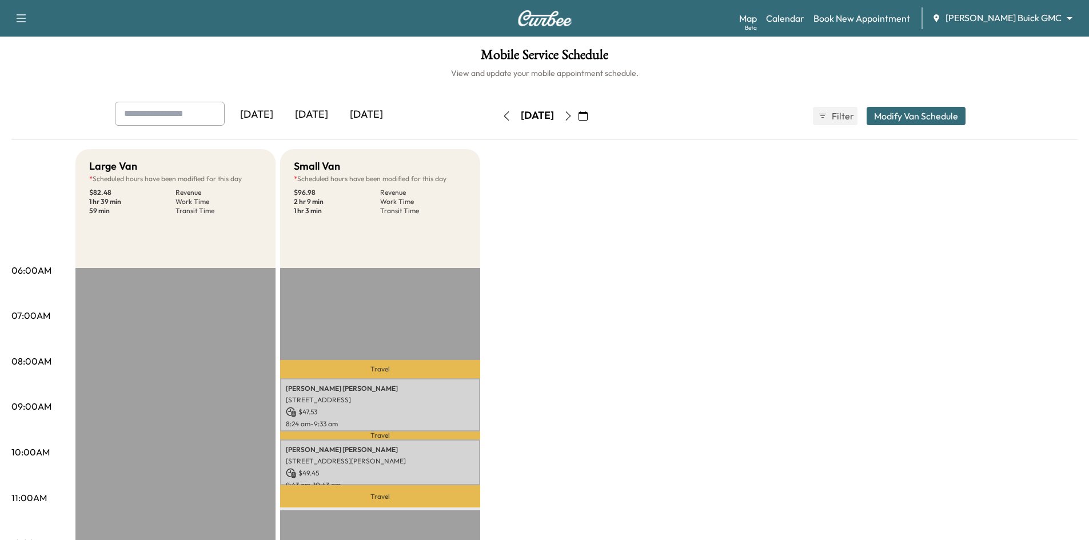
scroll to position [172, 0]
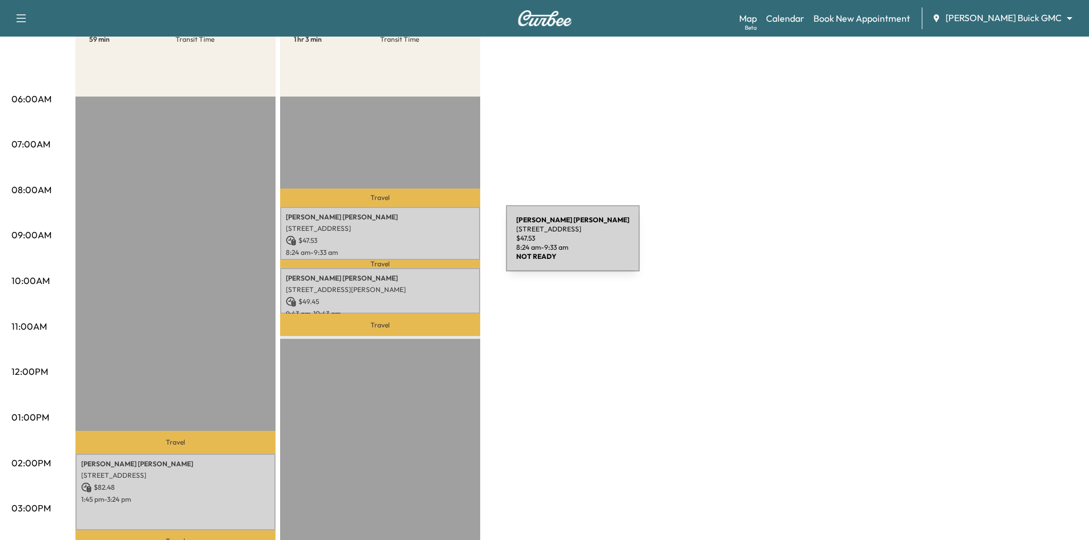
click at [420, 245] on div "Jeff Nohr 8676 highpoint drive, prosper, TX 75078, United States of America $ 4…" at bounding box center [380, 233] width 200 height 53
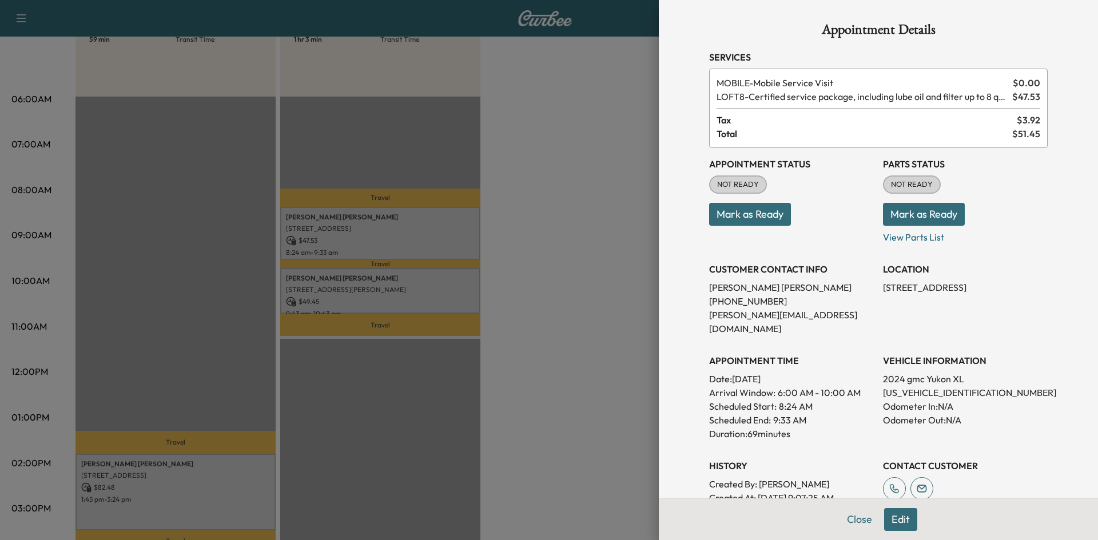
click at [393, 288] on div at bounding box center [549, 270] width 1098 height 540
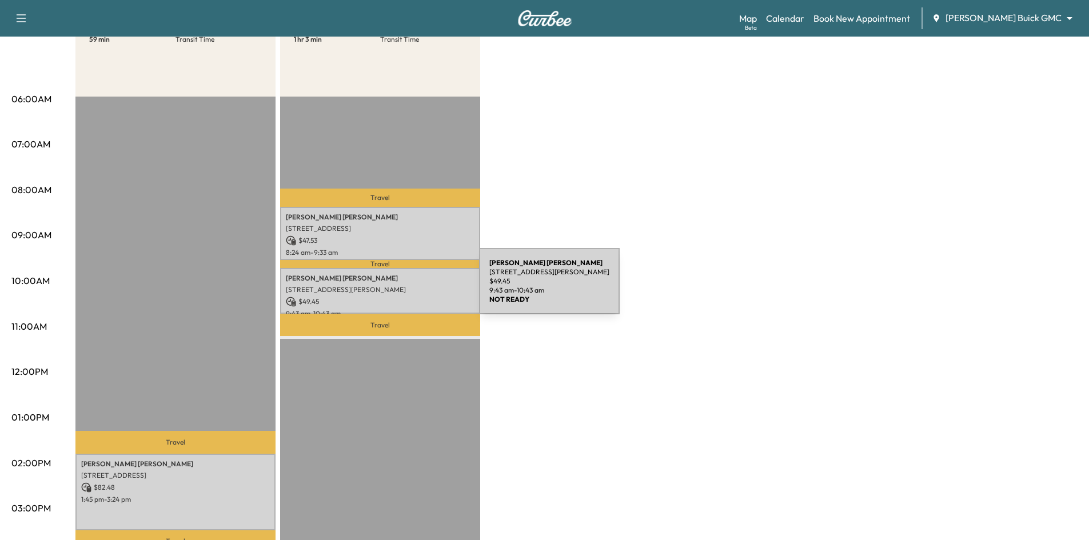
click at [393, 288] on p "2611 Maverick Way, McKinney, TX 75071, USA" at bounding box center [380, 289] width 189 height 9
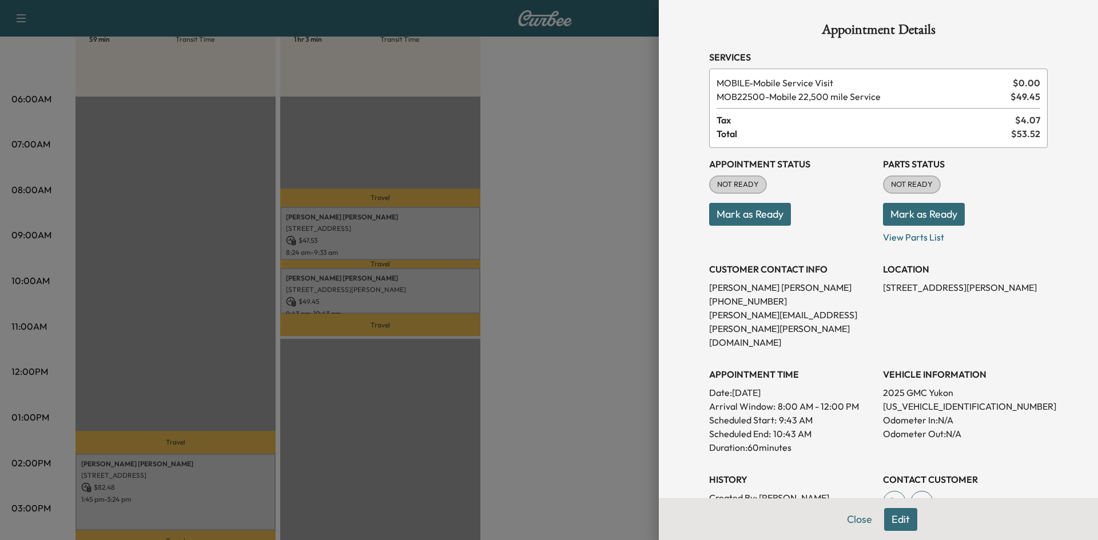
drag, startPoint x: 181, startPoint y: 397, endPoint x: 191, endPoint y: 407, distance: 14.2
click at [186, 405] on div at bounding box center [549, 270] width 1098 height 540
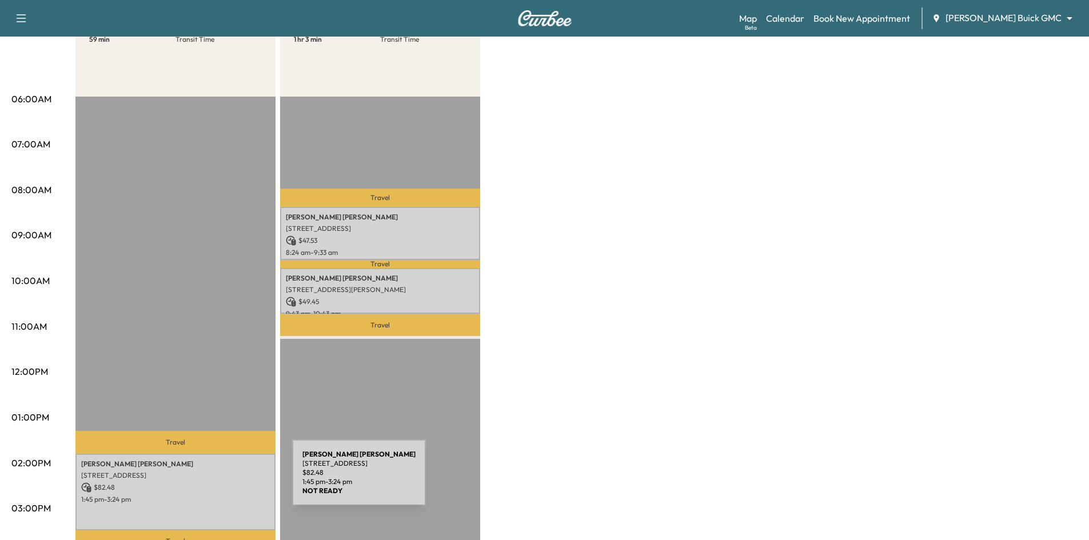
click at [208, 477] on div "Jay Kraber 2623 Seabiscuit Rd, Celina, TX 75009, USA $ 82.48 1:45 pm - 3:24 pm" at bounding box center [175, 492] width 200 height 76
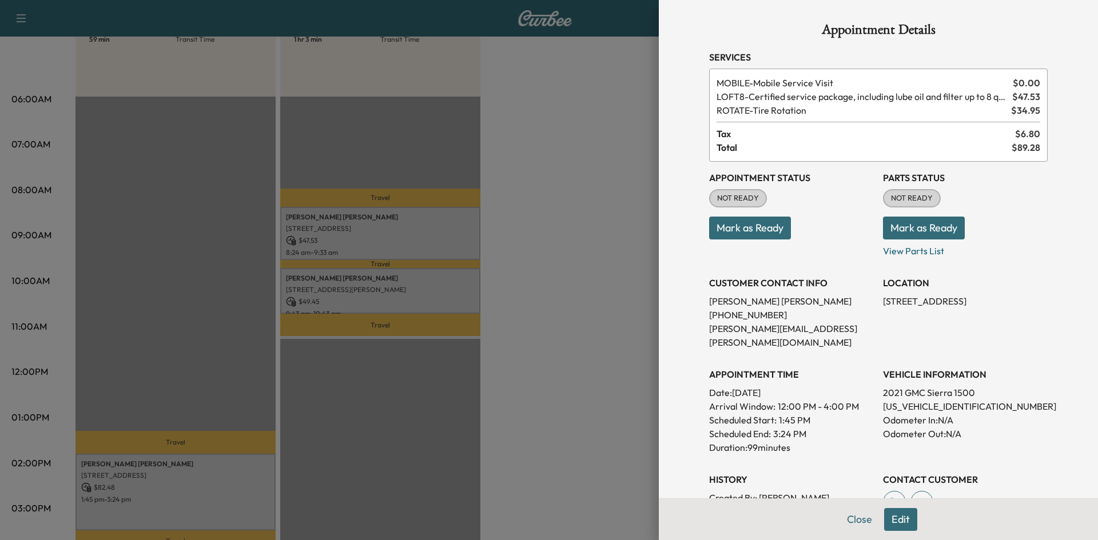
click at [225, 400] on div at bounding box center [549, 270] width 1098 height 540
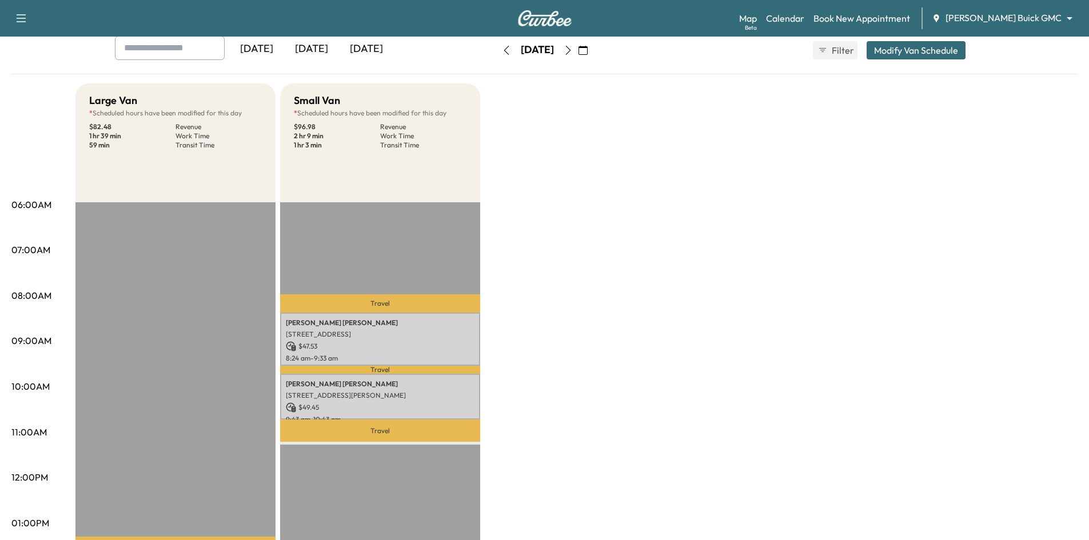
scroll to position [0, 0]
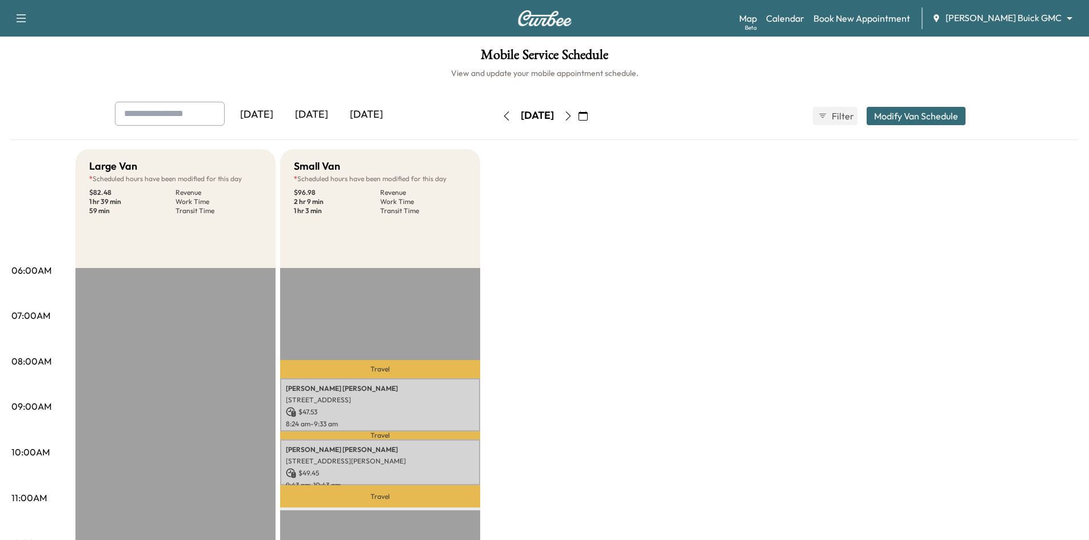
click at [324, 119] on div "[DATE]" at bounding box center [311, 115] width 55 height 26
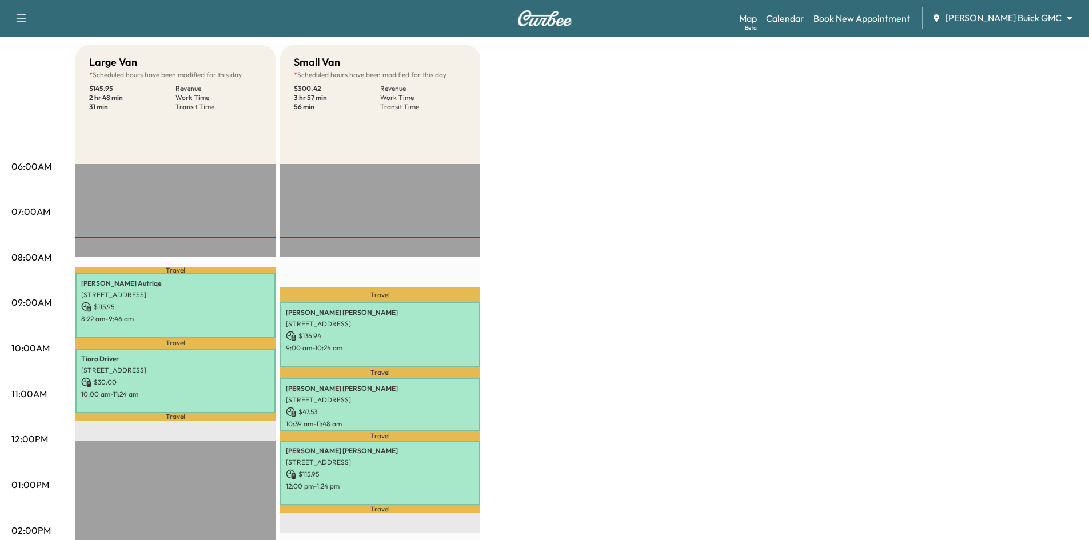
scroll to position [114, 0]
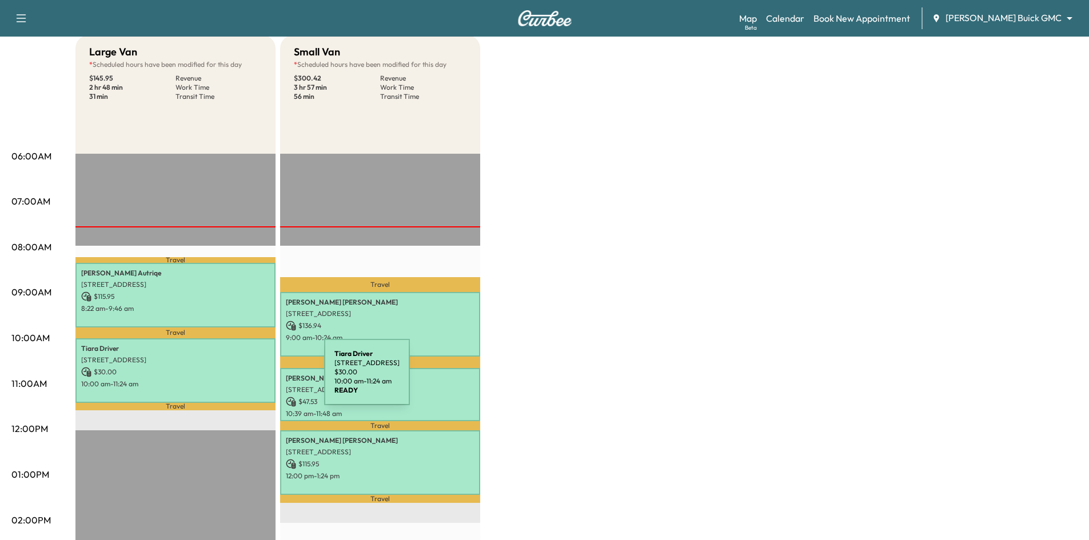
click at [238, 380] on p "10:00 am - 11:24 am" at bounding box center [175, 384] width 189 height 9
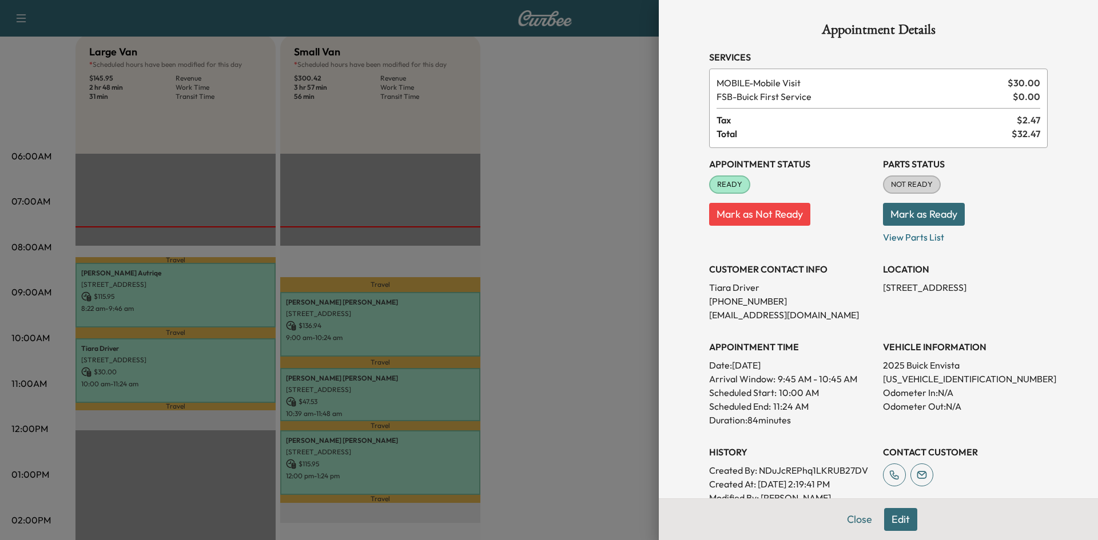
click at [483, 206] on div at bounding box center [549, 270] width 1098 height 540
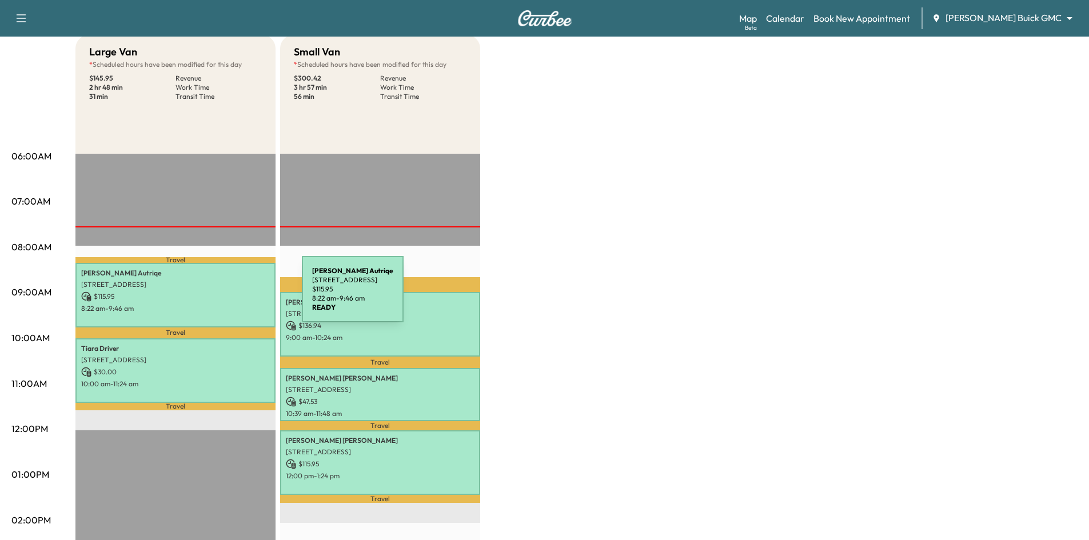
click at [216, 296] on p "$ 115.95" at bounding box center [175, 297] width 189 height 10
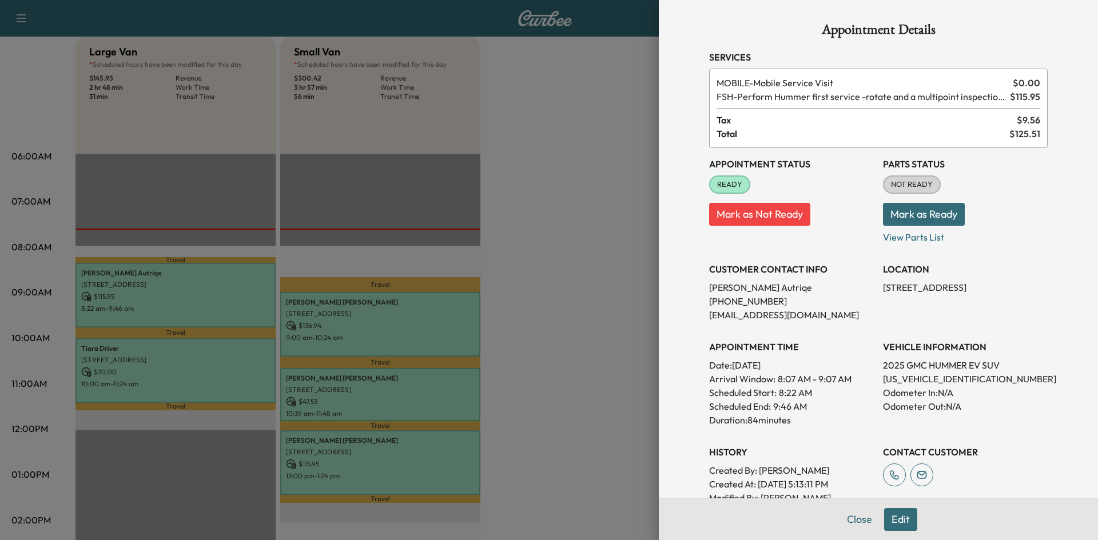
click at [278, 198] on div at bounding box center [549, 270] width 1098 height 540
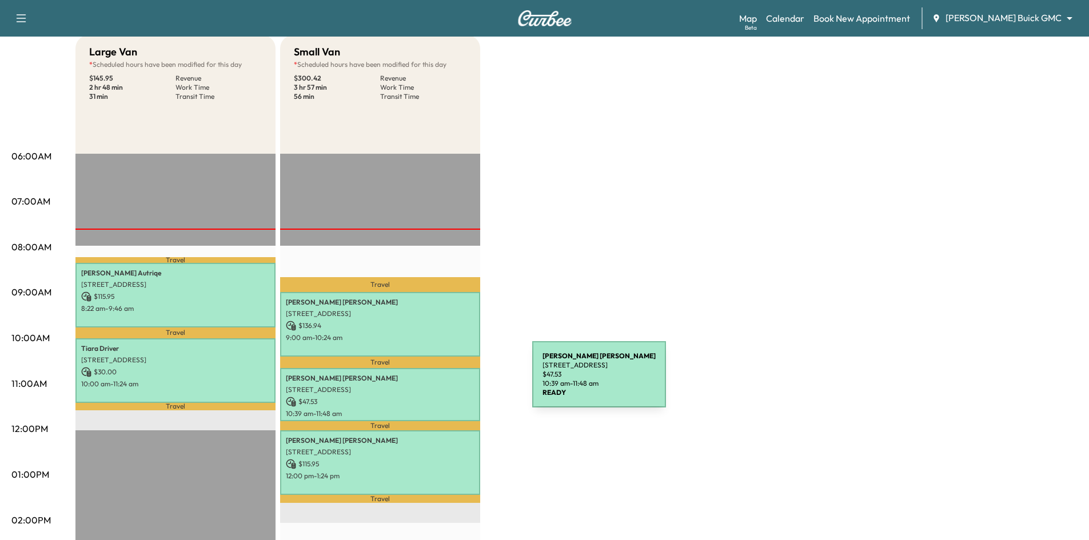
click at [422, 386] on p "2001 CREEKRIDGE DR, FRISCO, TX 75034, USA" at bounding box center [380, 389] width 189 height 9
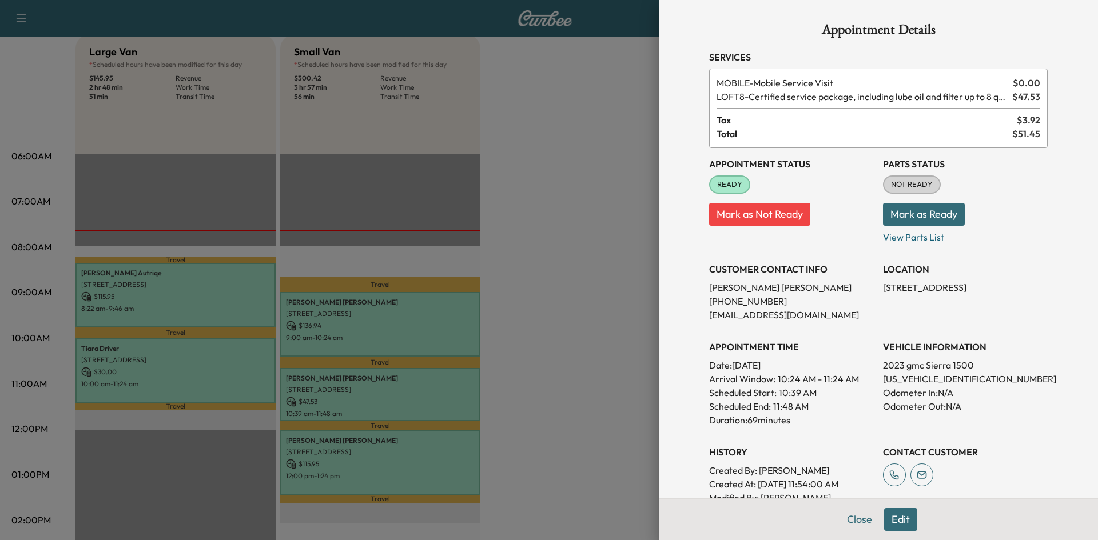
click at [600, 202] on div at bounding box center [549, 270] width 1098 height 540
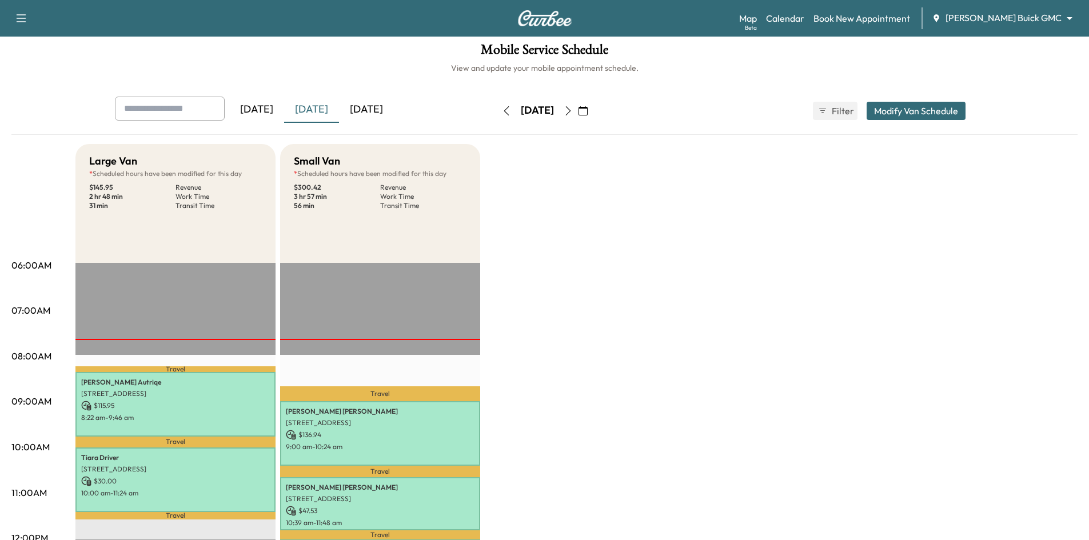
scroll to position [0, 0]
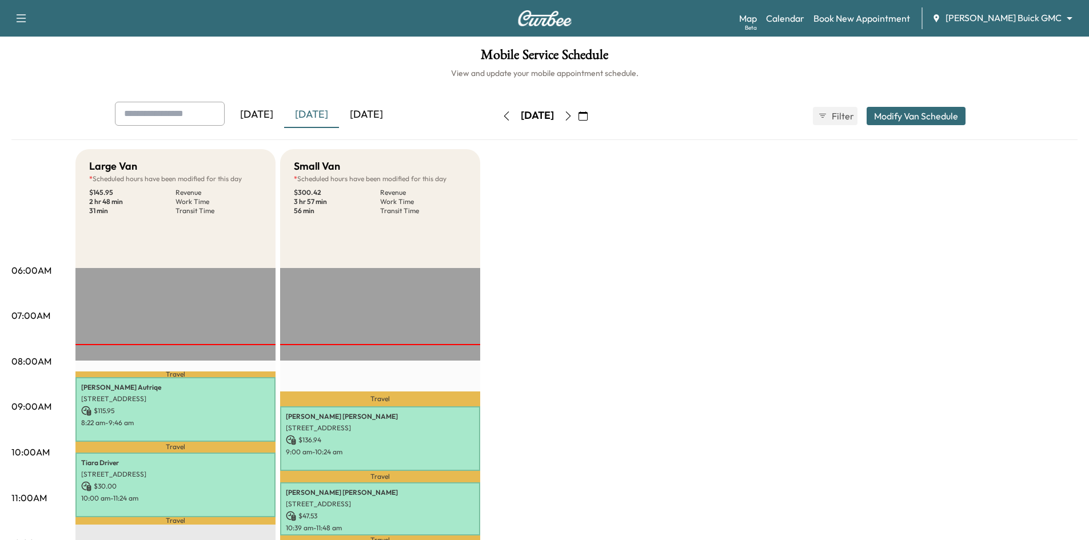
click at [573, 111] on icon "button" at bounding box center [568, 115] width 9 height 9
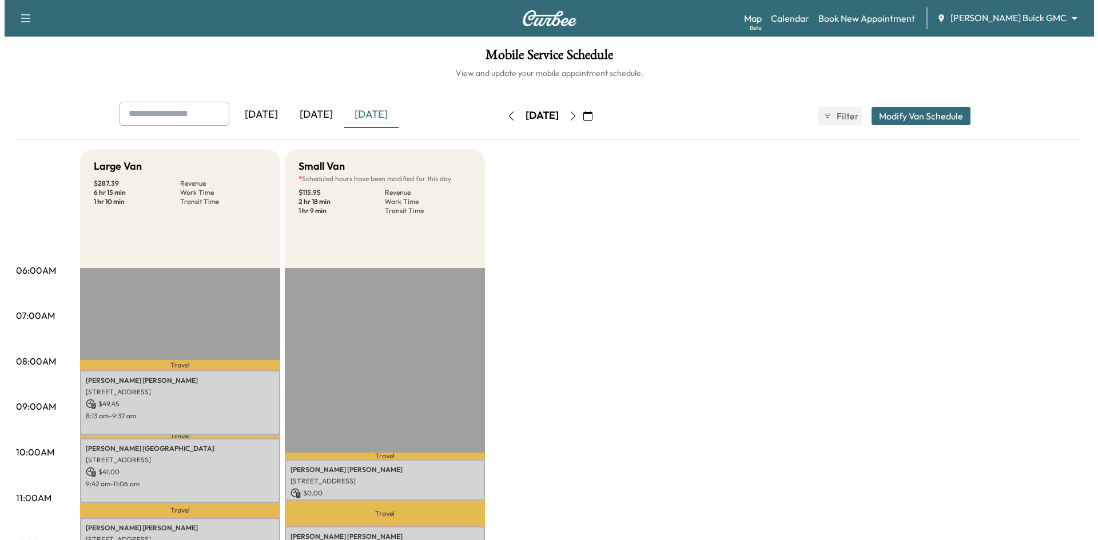
scroll to position [57, 0]
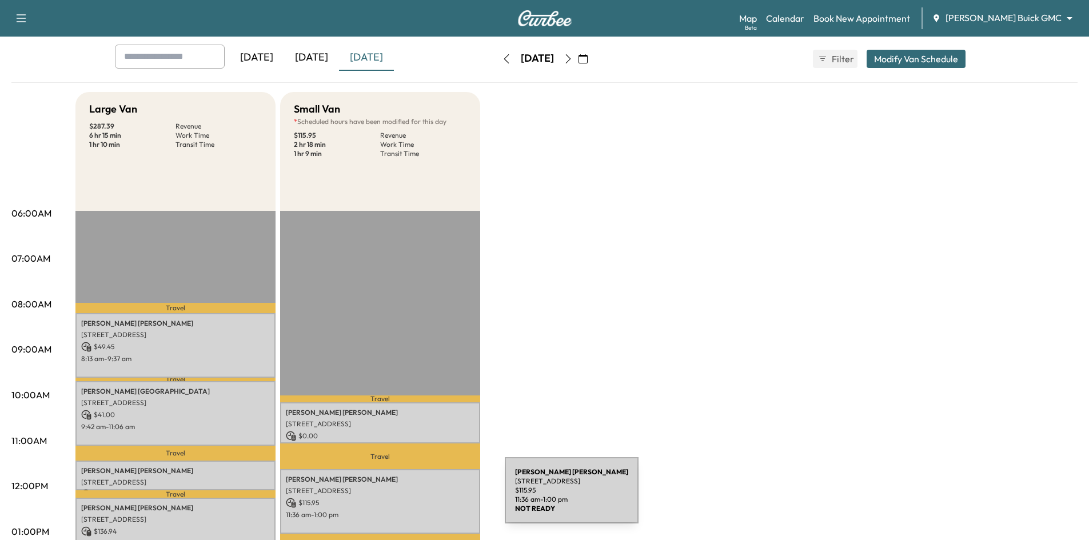
click at [419, 498] on p "$ 115.95" at bounding box center [380, 503] width 189 height 10
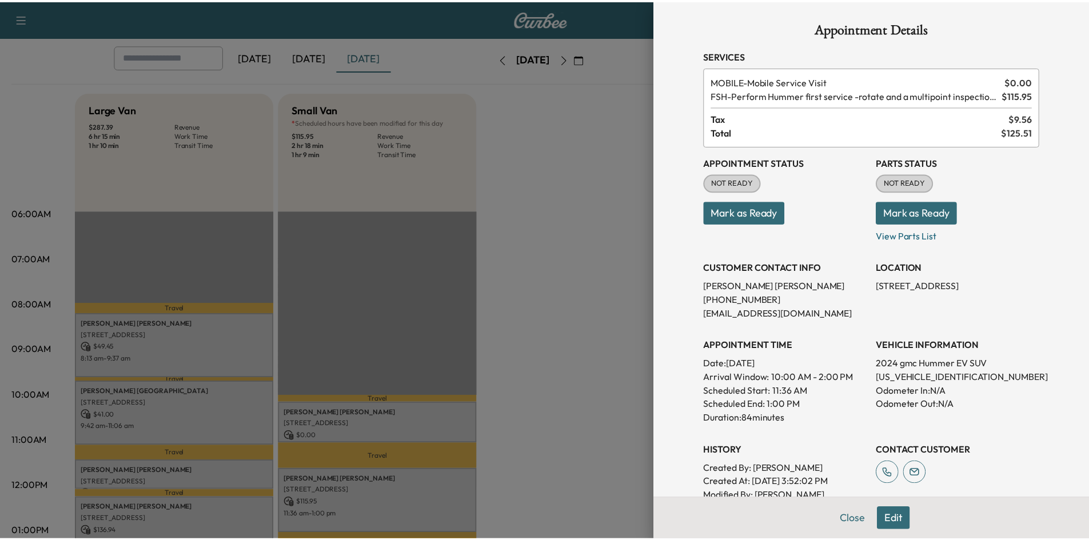
scroll to position [0, 0]
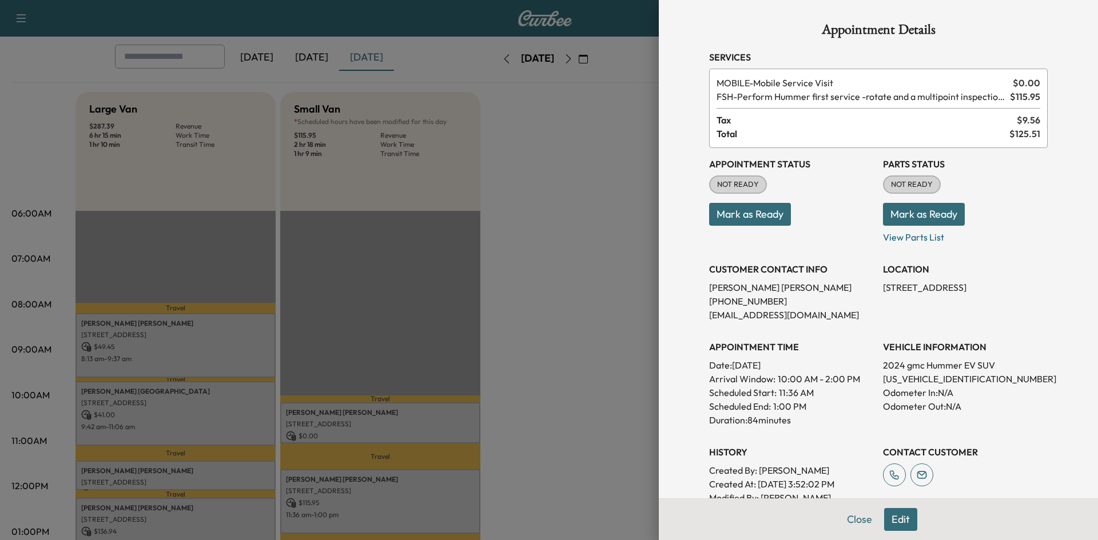
click at [617, 354] on div at bounding box center [549, 270] width 1098 height 540
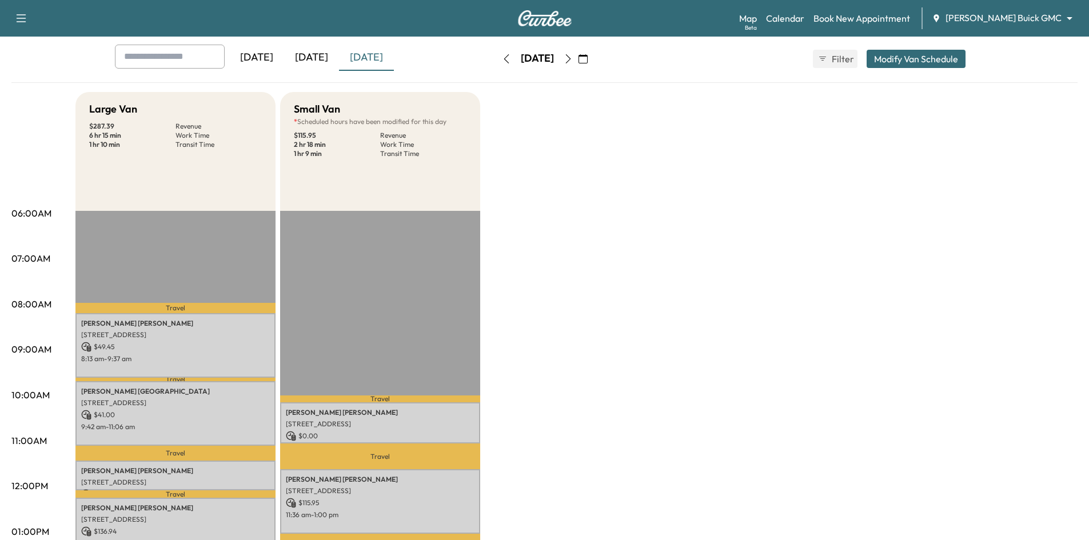
drag, startPoint x: 321, startPoint y: 60, endPoint x: 270, endPoint y: 22, distance: 63.2
click at [321, 59] on div "[DATE]" at bounding box center [311, 58] width 55 height 26
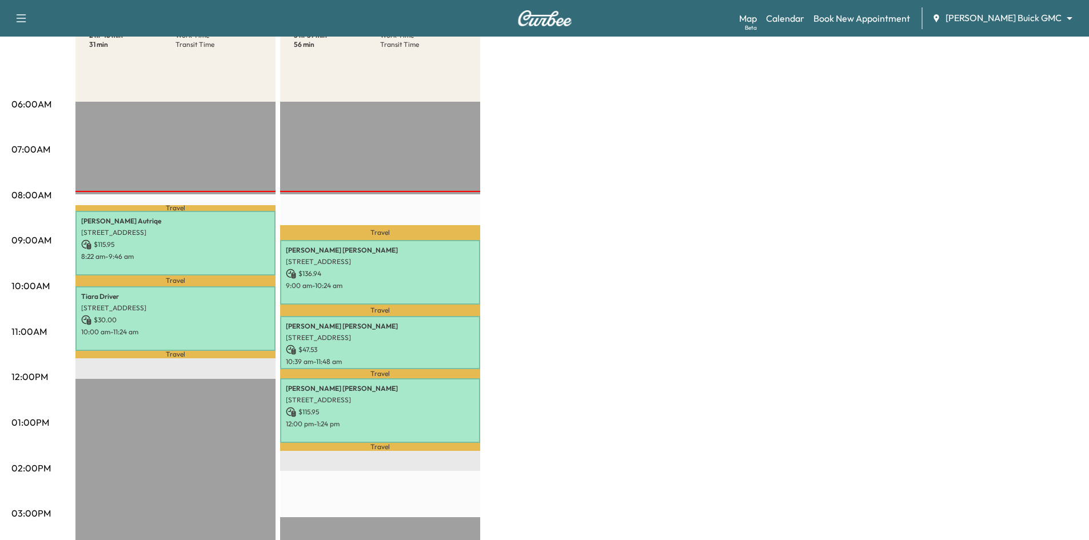
scroll to position [172, 0]
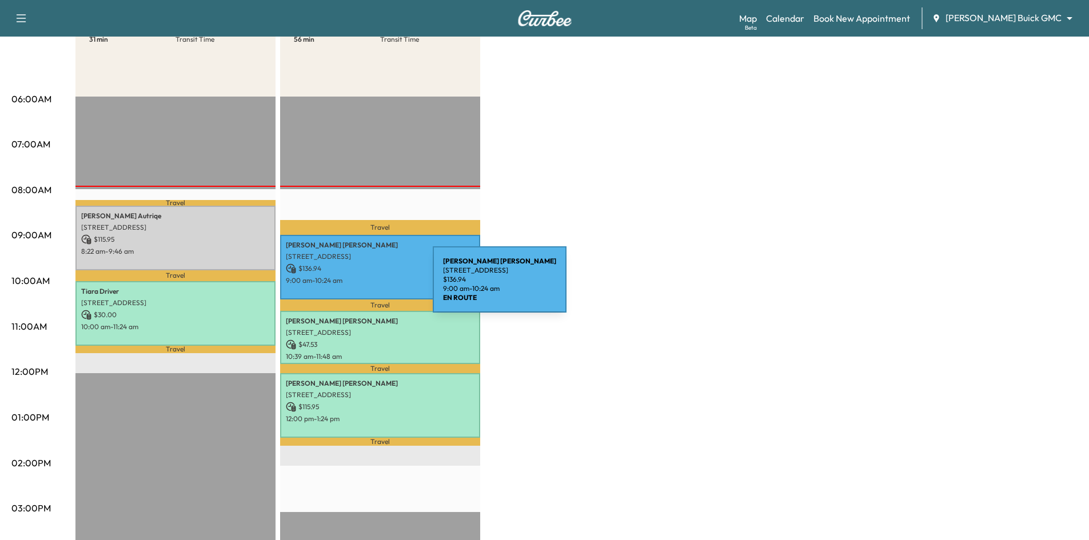
click at [347, 282] on p "9:00 am - 10:24 am" at bounding box center [380, 280] width 189 height 9
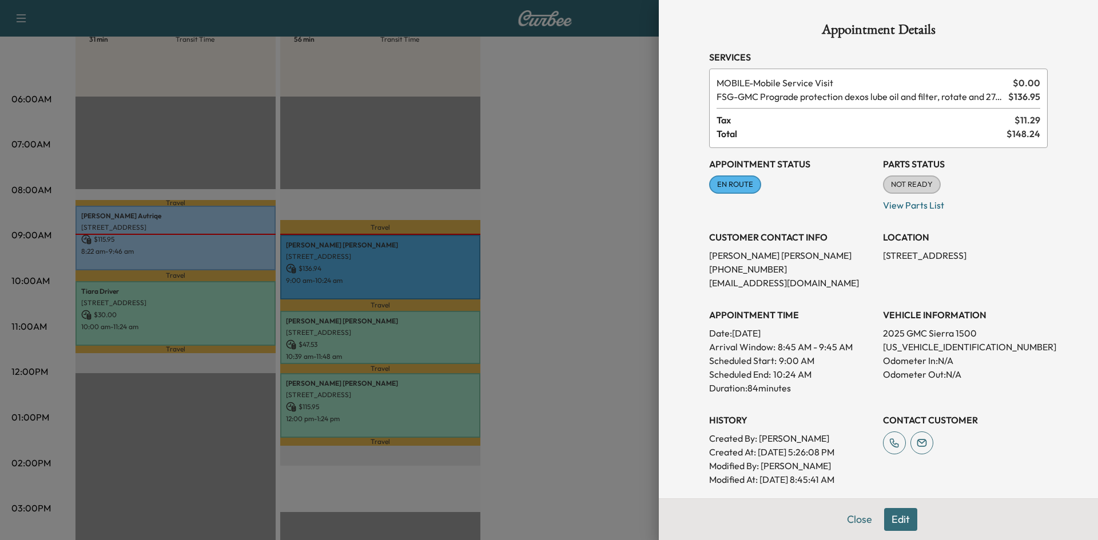
drag, startPoint x: 356, startPoint y: 108, endPoint x: 360, endPoint y: 42, distance: 65.9
click at [357, 106] on div at bounding box center [549, 270] width 1098 height 540
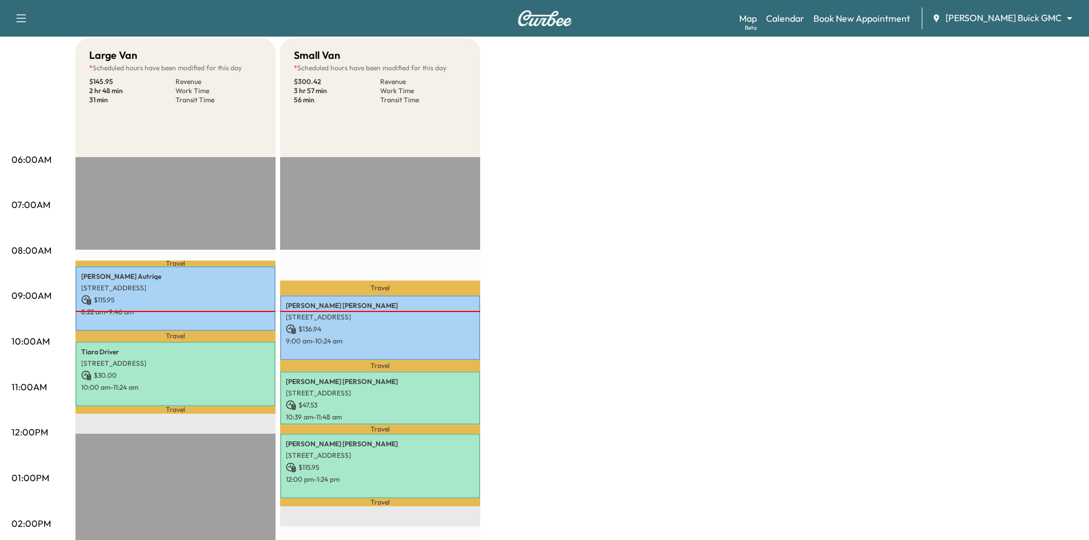
scroll to position [57, 0]
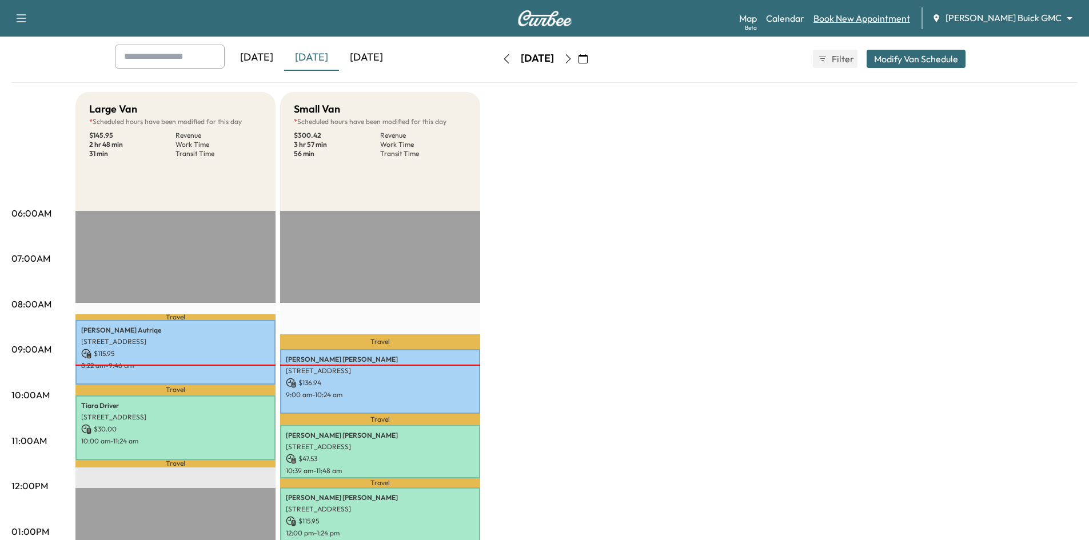
click at [864, 18] on link "Book New Appointment" at bounding box center [862, 18] width 97 height 14
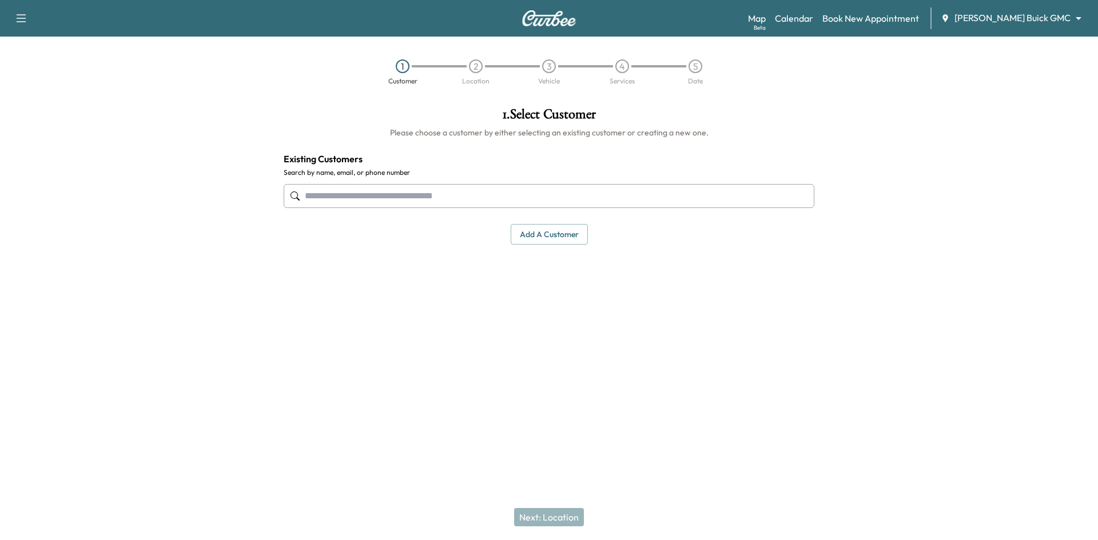
click at [340, 201] on input "text" at bounding box center [549, 196] width 531 height 24
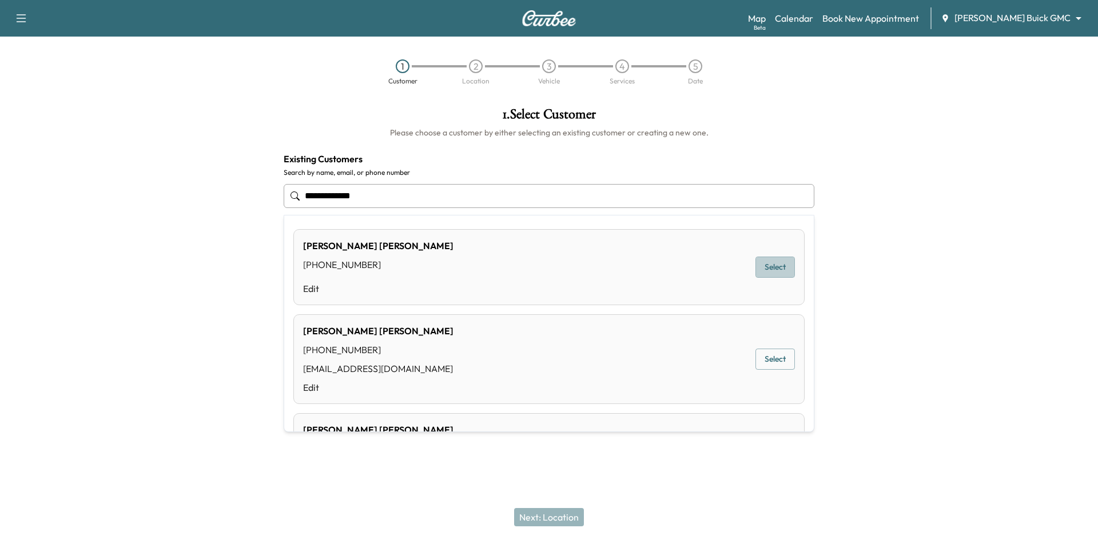
click at [762, 271] on button "Select" at bounding box center [774, 267] width 39 height 21
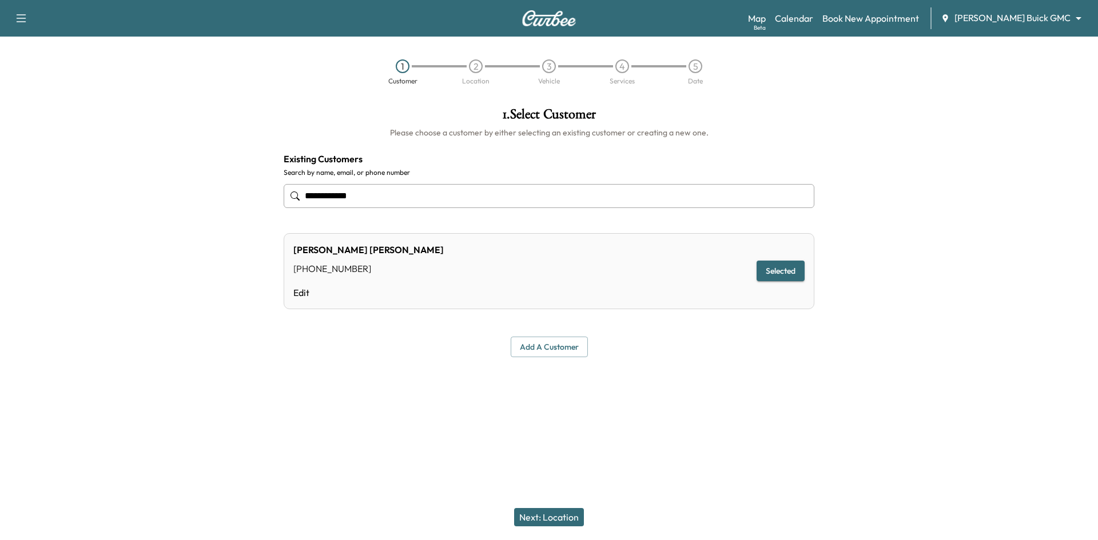
type input "**********"
click at [560, 513] on button "Next: Location" at bounding box center [549, 517] width 70 height 18
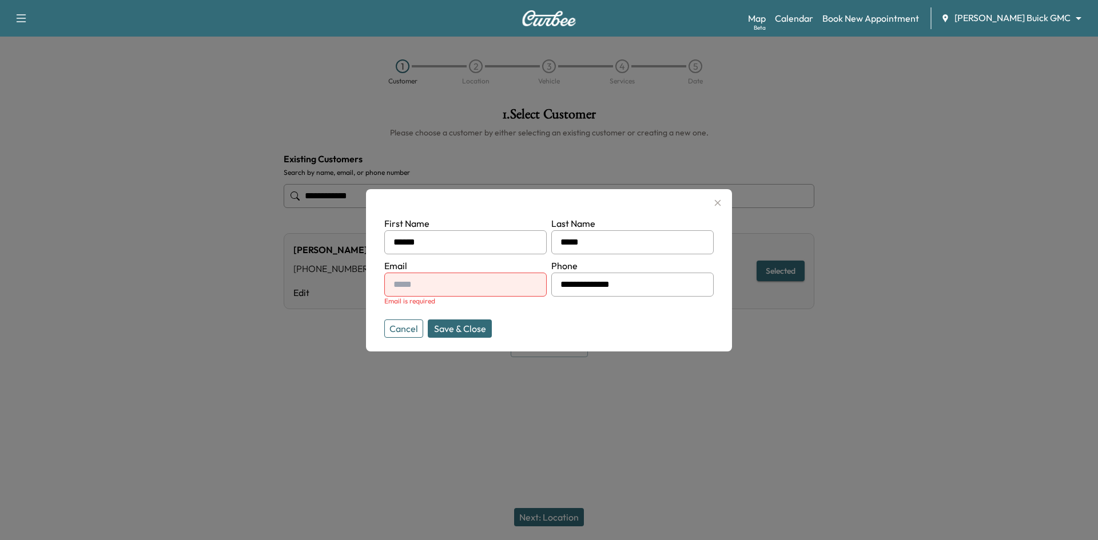
click at [440, 285] on input "text" at bounding box center [465, 285] width 162 height 24
paste input "**********"
type input "**********"
click at [561, 315] on form "**********" at bounding box center [548, 275] width 329 height 117
click at [483, 332] on button "Save & Close" at bounding box center [460, 329] width 64 height 18
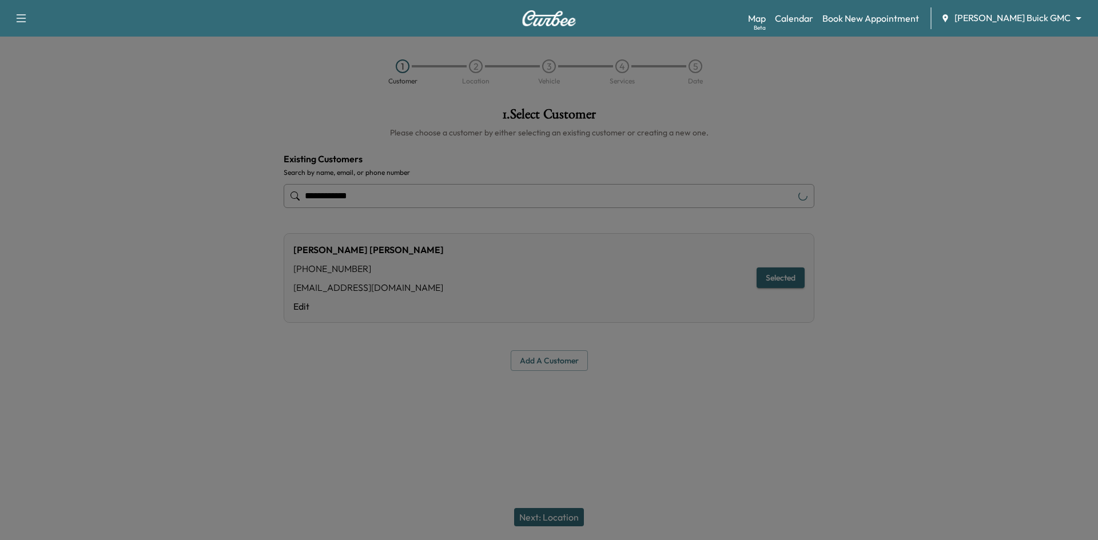
click at [481, 329] on div "**********" at bounding box center [548, 239] width 549 height 282
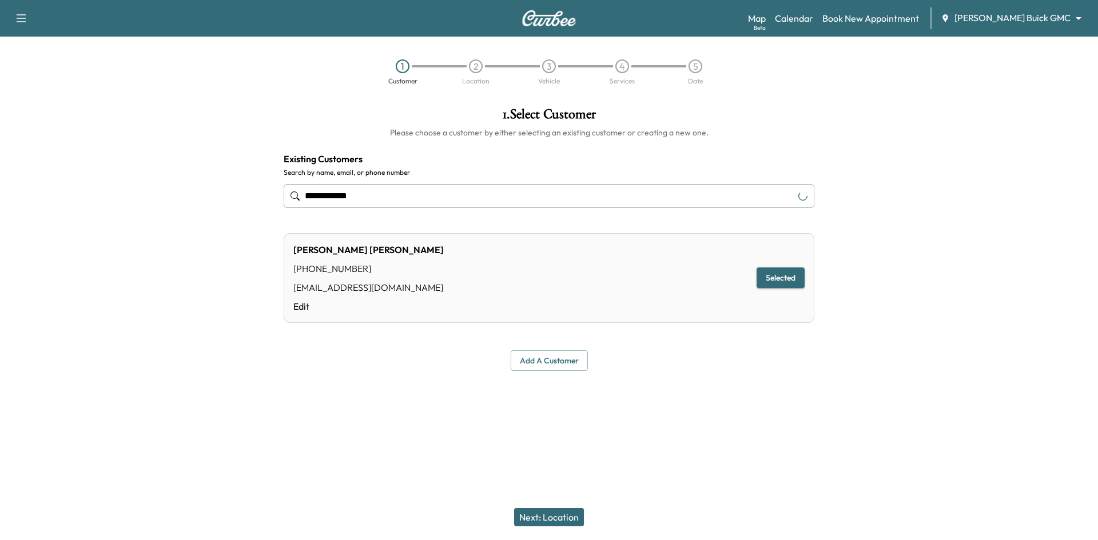
click at [564, 518] on button "Next: Location" at bounding box center [549, 517] width 70 height 18
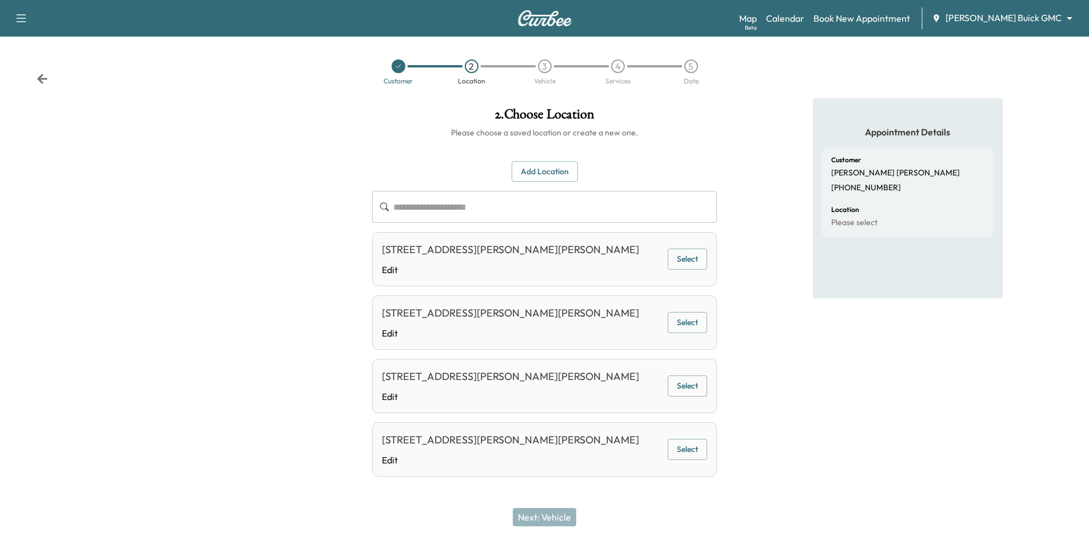
click at [696, 262] on button "Select" at bounding box center [687, 259] width 39 height 21
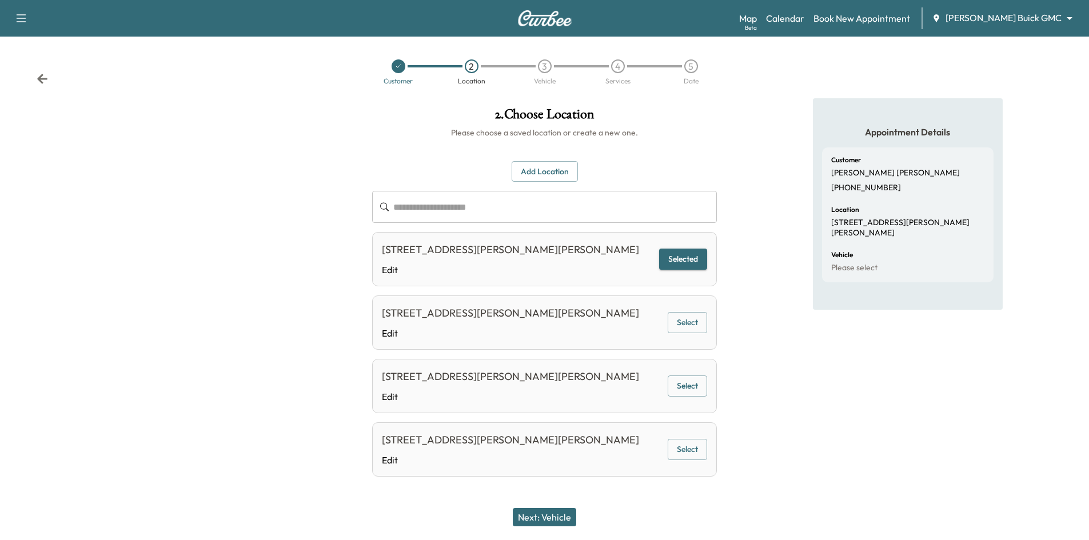
click at [564, 522] on button "Next: Vehicle" at bounding box center [544, 517] width 63 height 18
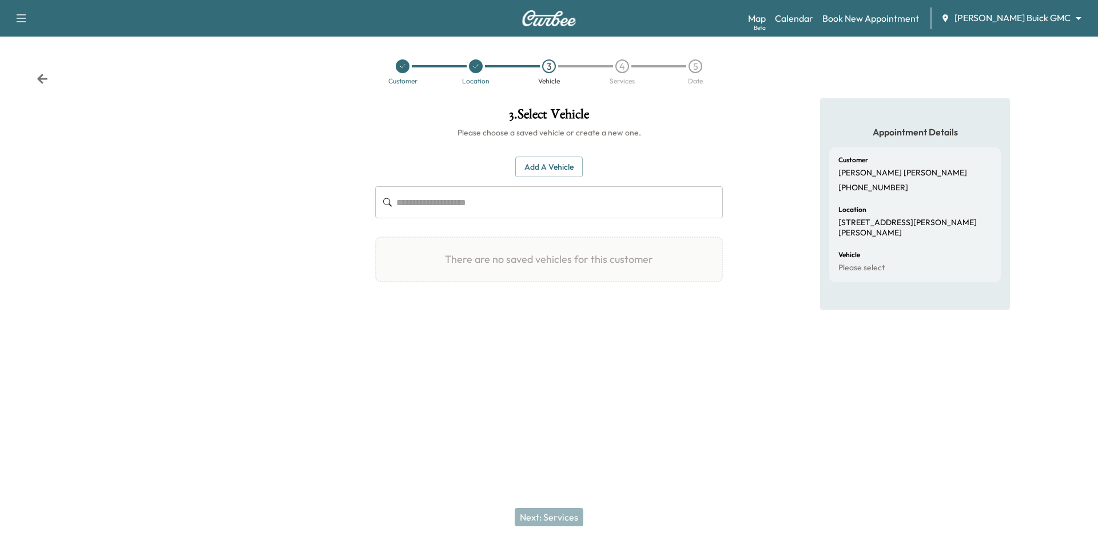
click at [537, 169] on button "Add a Vehicle" at bounding box center [548, 167] width 67 height 21
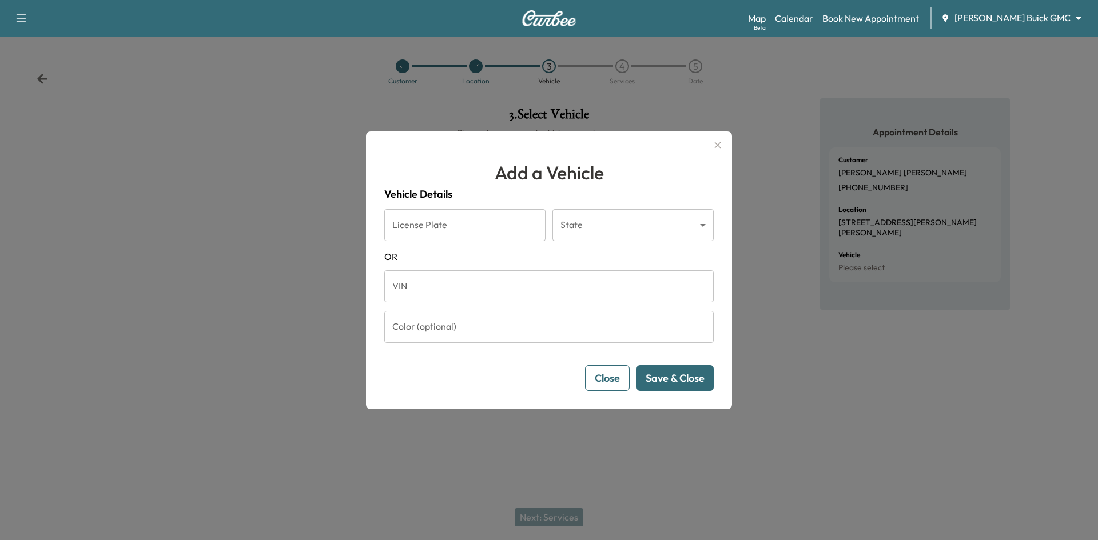
click at [428, 287] on input "VIN" at bounding box center [548, 286] width 329 height 32
paste input "**********"
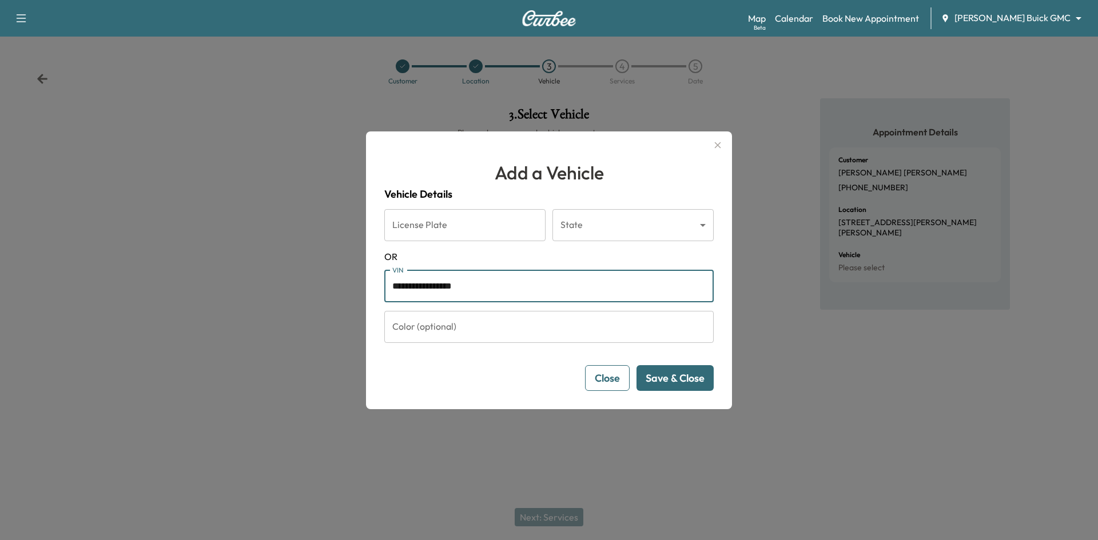
type input "**********"
click at [677, 377] on button "Save & Close" at bounding box center [674, 378] width 77 height 26
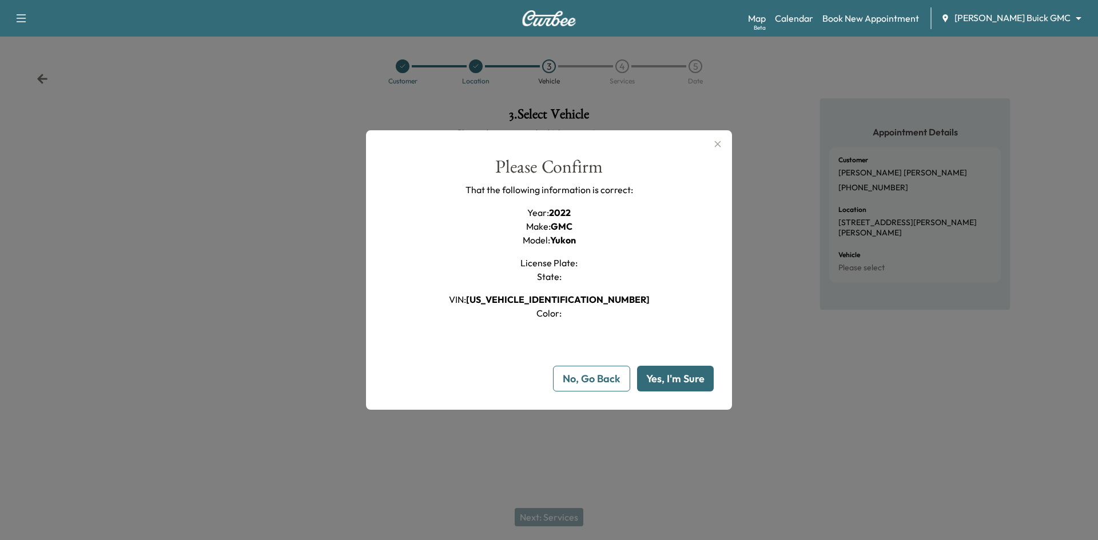
click at [679, 376] on button "Yes, I'm Sure" at bounding box center [675, 379] width 77 height 26
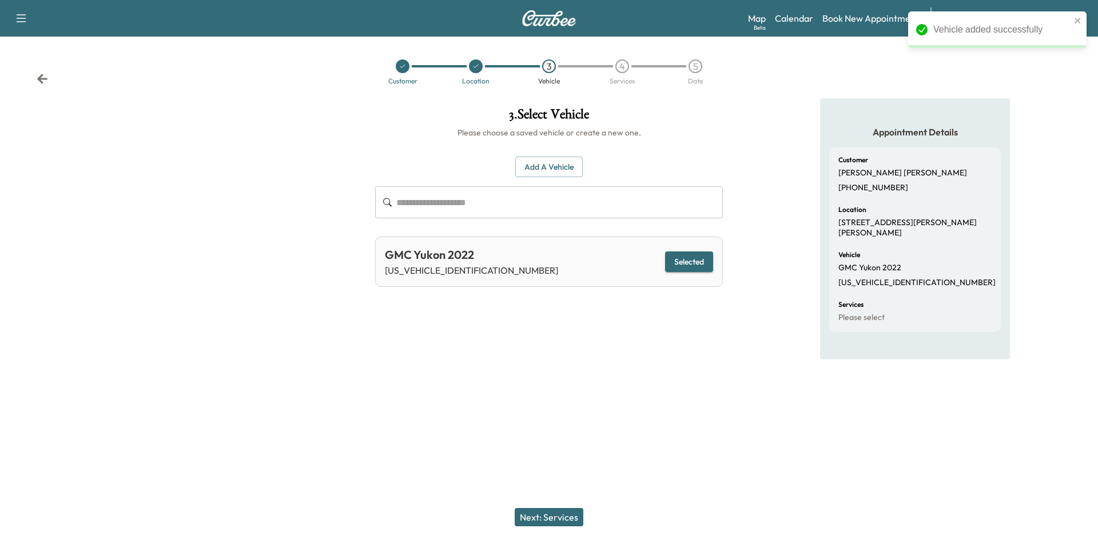
drag, startPoint x: 571, startPoint y: 511, endPoint x: 577, endPoint y: 510, distance: 6.4
click at [575, 511] on button "Next: Services" at bounding box center [549, 517] width 69 height 18
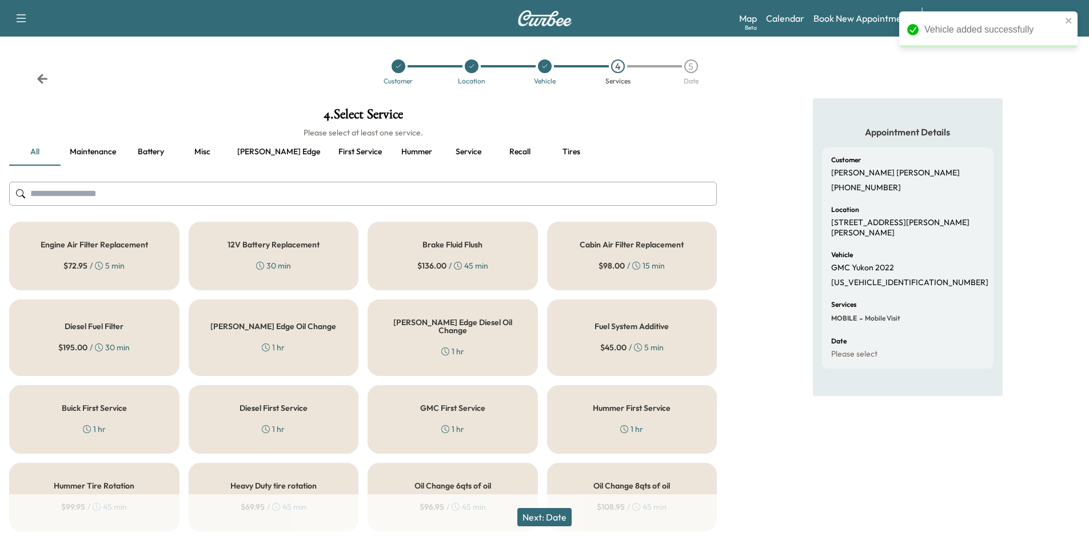
click at [494, 144] on button "Recall" at bounding box center [519, 151] width 51 height 27
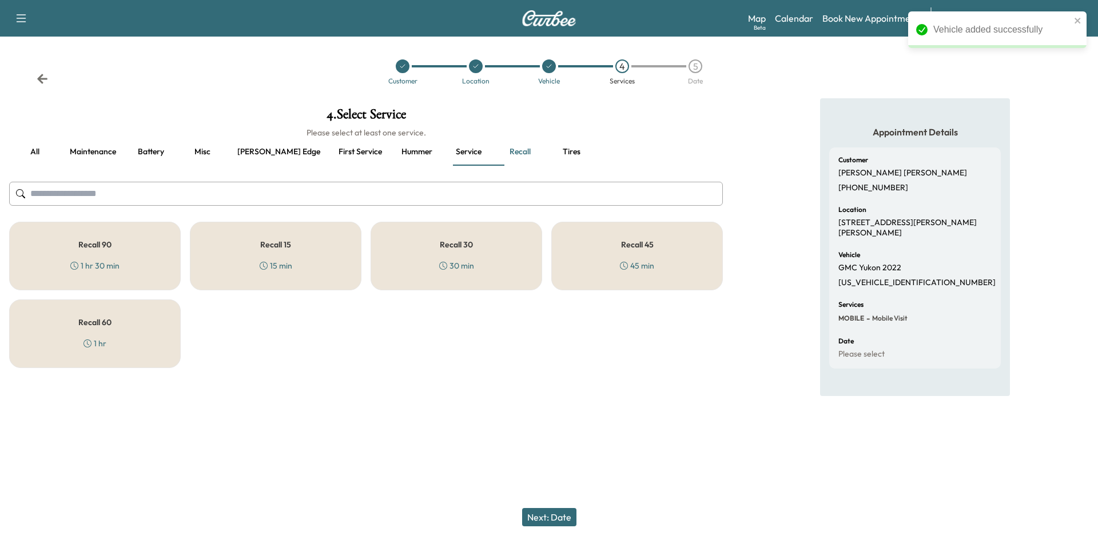
click at [639, 265] on div "45 min" at bounding box center [637, 265] width 34 height 11
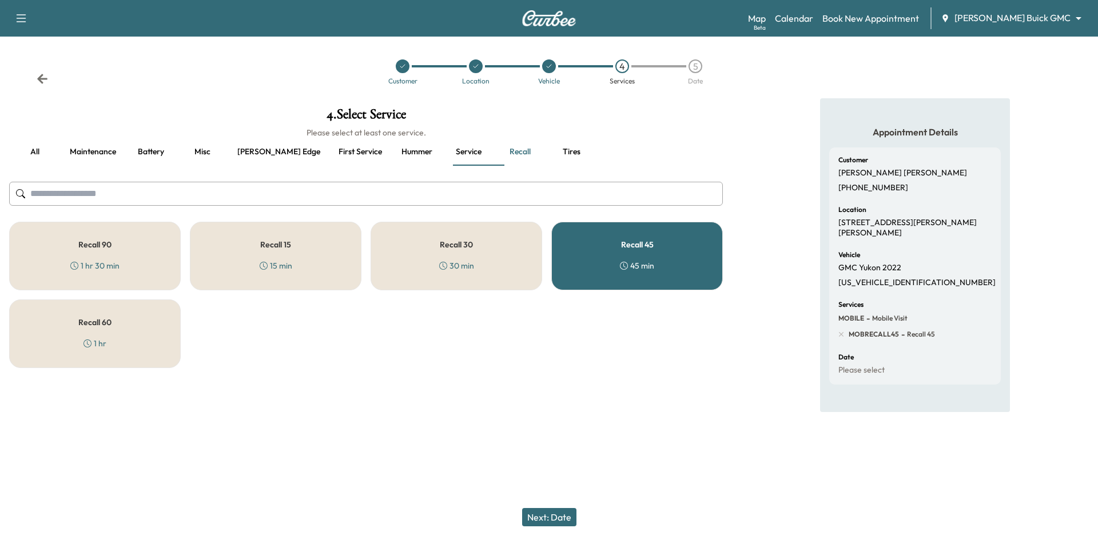
click at [404, 65] on icon at bounding box center [402, 66] width 7 height 7
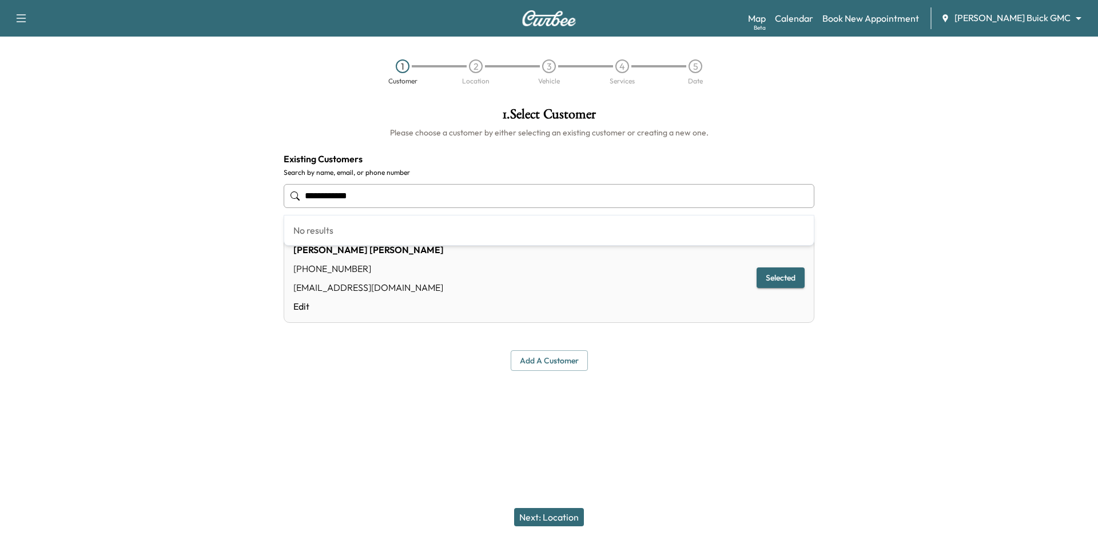
drag, startPoint x: 363, startPoint y: 196, endPoint x: 258, endPoint y: 196, distance: 104.6
click at [258, 196] on div "**********" at bounding box center [549, 239] width 1098 height 282
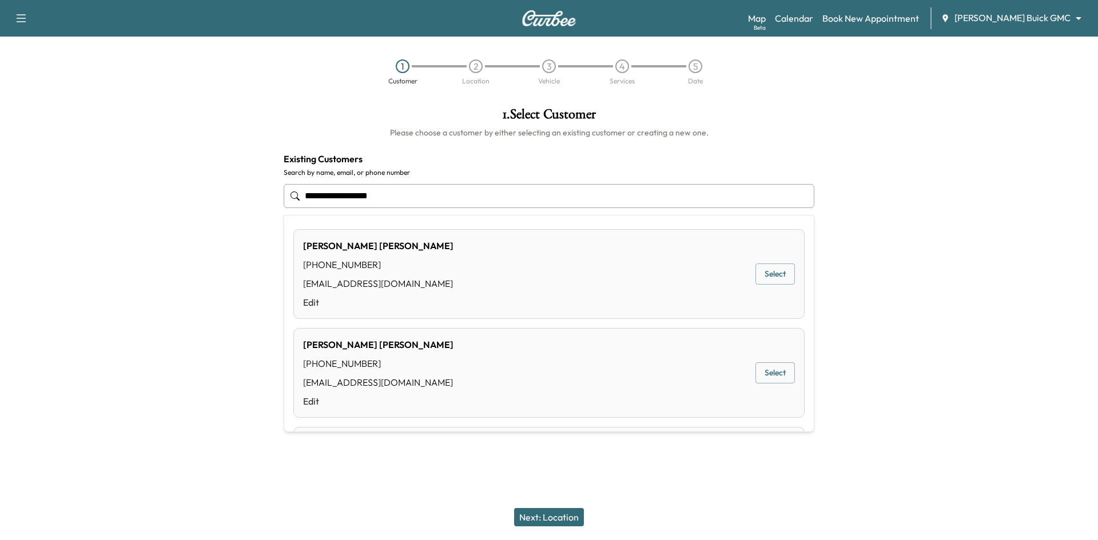
click at [755, 275] on button "Select" at bounding box center [774, 274] width 39 height 21
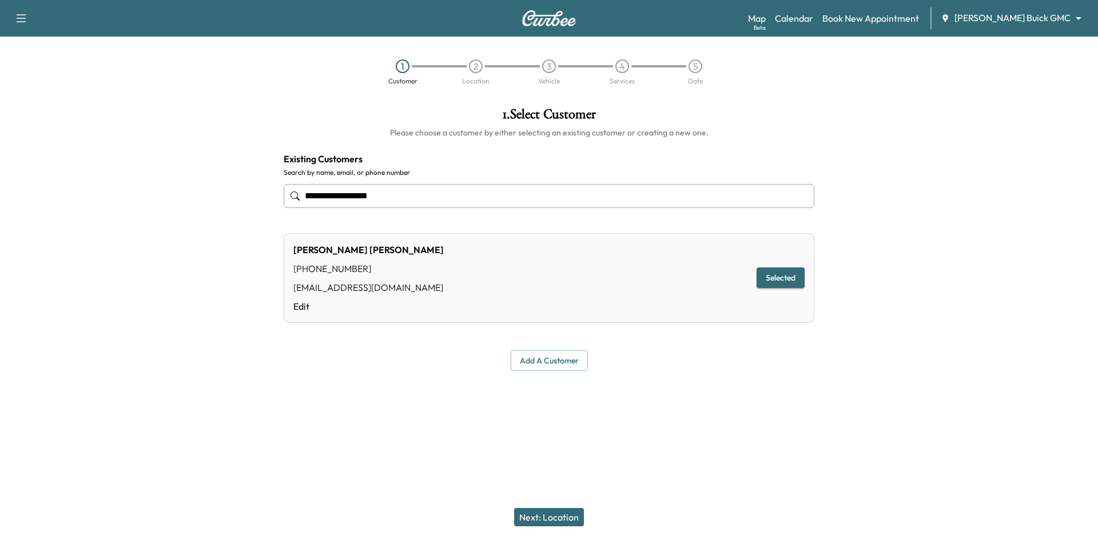
type input "**********"
drag, startPoint x: 549, startPoint y: 512, endPoint x: 547, endPoint y: 497, distance: 15.0
click at [550, 512] on button "Next: Location" at bounding box center [549, 517] width 70 height 18
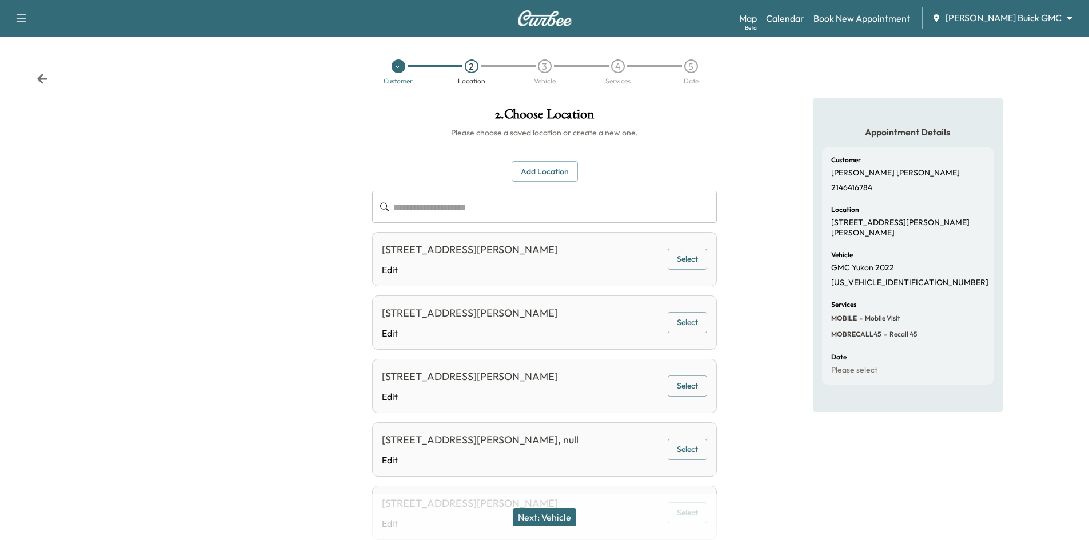
click at [675, 261] on button "Select" at bounding box center [687, 259] width 39 height 21
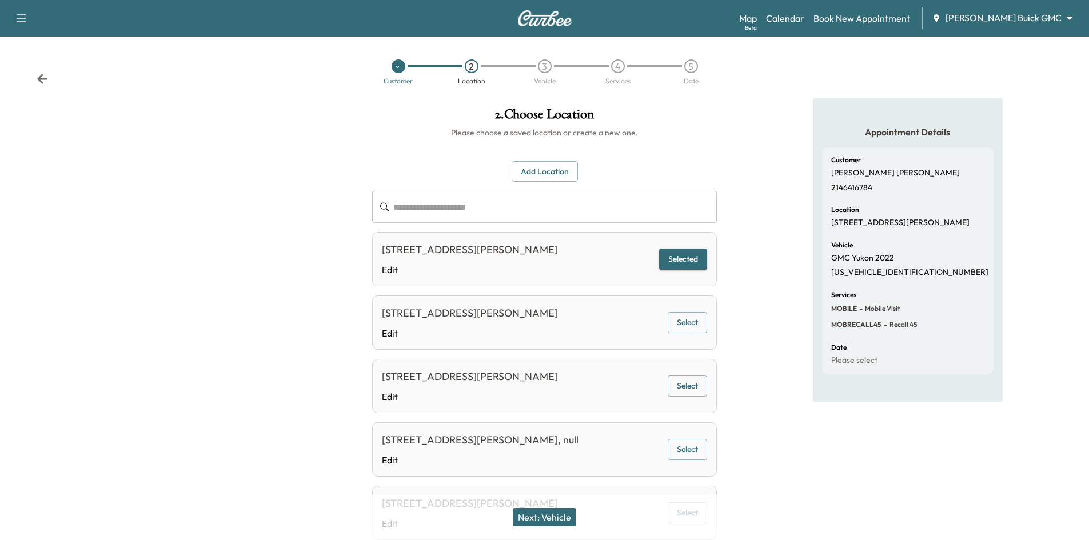
drag, startPoint x: 555, startPoint y: 519, endPoint x: 575, endPoint y: 509, distance: 22.0
click at [559, 519] on button "Next: Vehicle" at bounding box center [544, 517] width 63 height 18
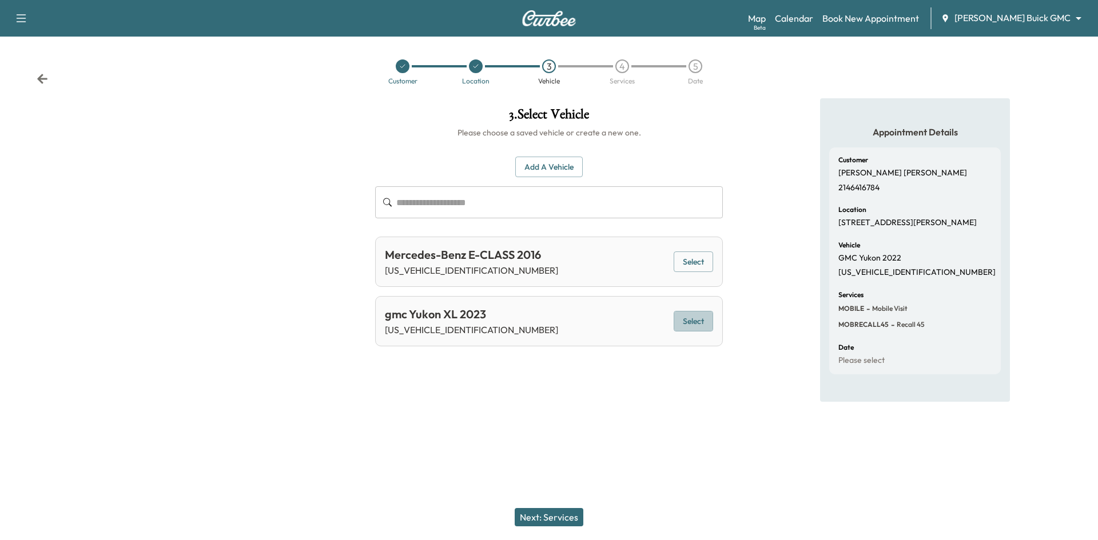
drag, startPoint x: 687, startPoint y: 320, endPoint x: 677, endPoint y: 322, distance: 9.3
click at [687, 320] on button "Select" at bounding box center [692, 321] width 39 height 21
click at [551, 514] on button "Next: Services" at bounding box center [549, 517] width 69 height 18
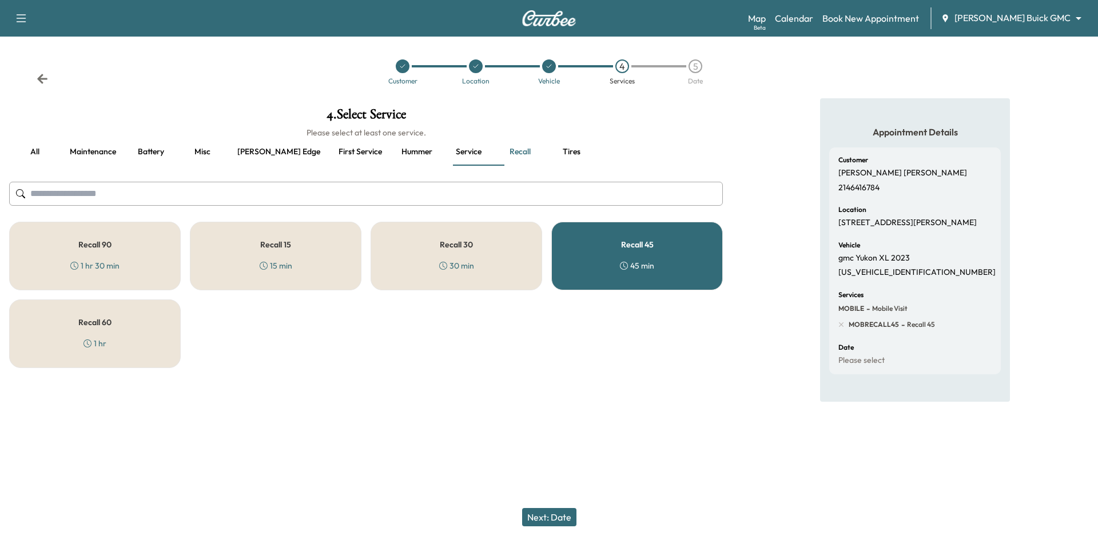
click at [416, 269] on div "Recall 30 30 min" at bounding box center [456, 256] width 172 height 69
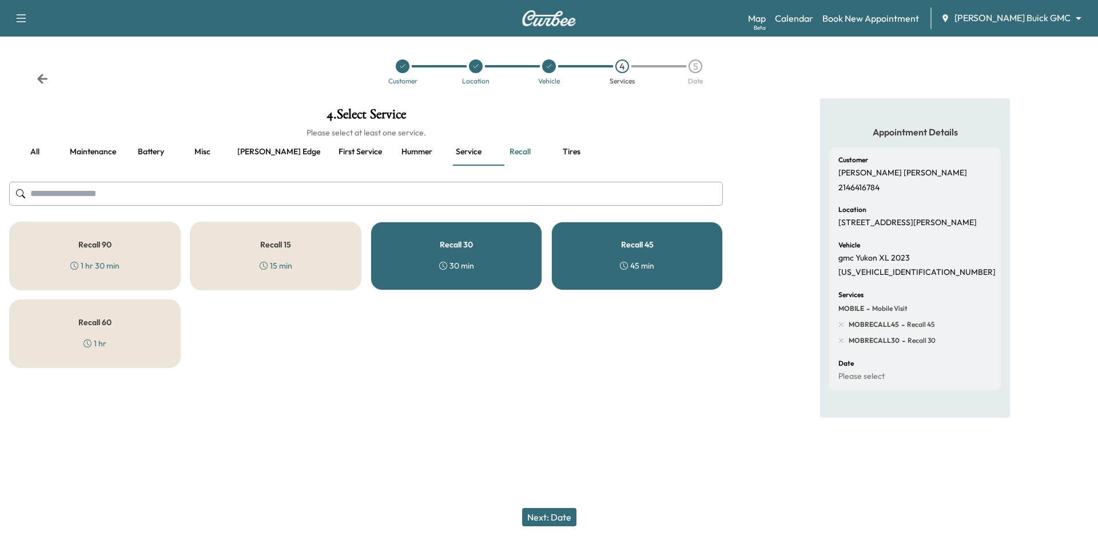
drag, startPoint x: 664, startPoint y: 260, endPoint x: 645, endPoint y: 262, distance: 19.1
click at [664, 261] on div "Recall 45 45 min" at bounding box center [637, 256] width 172 height 69
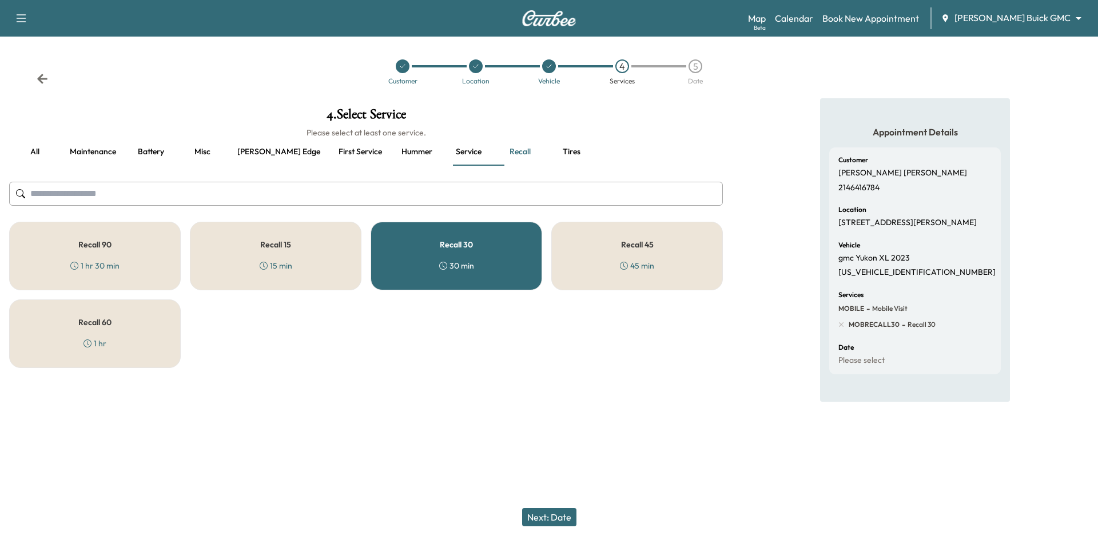
drag, startPoint x: 405, startPoint y: 66, endPoint x: 402, endPoint y: 71, distance: 6.2
click at [405, 66] on icon at bounding box center [402, 66] width 7 height 7
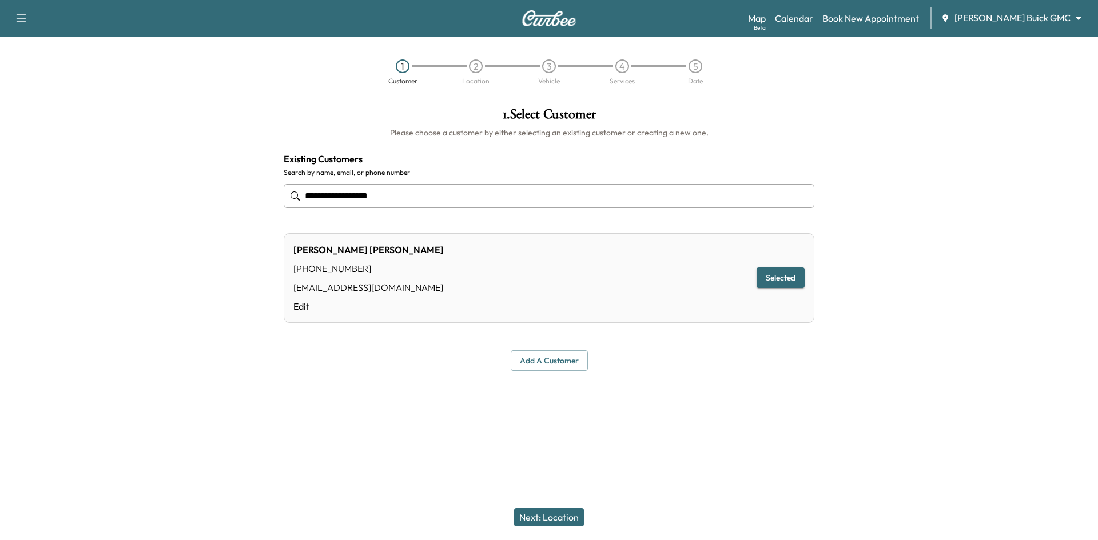
drag, startPoint x: 398, startPoint y: 201, endPoint x: 222, endPoint y: 208, distance: 176.2
click at [222, 208] on div "**********" at bounding box center [549, 239] width 1098 height 282
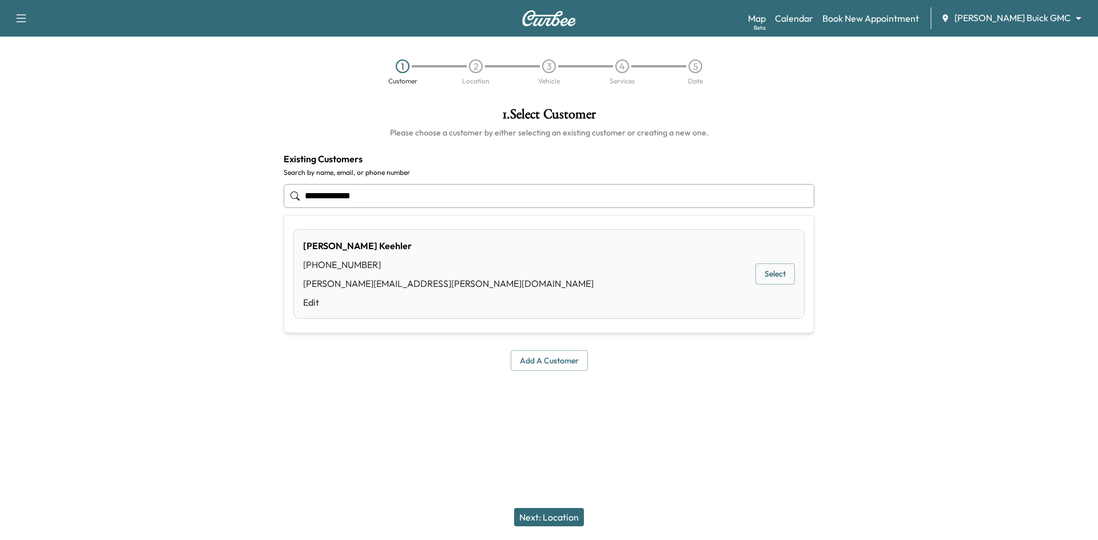
click at [769, 279] on button "Select" at bounding box center [774, 274] width 39 height 21
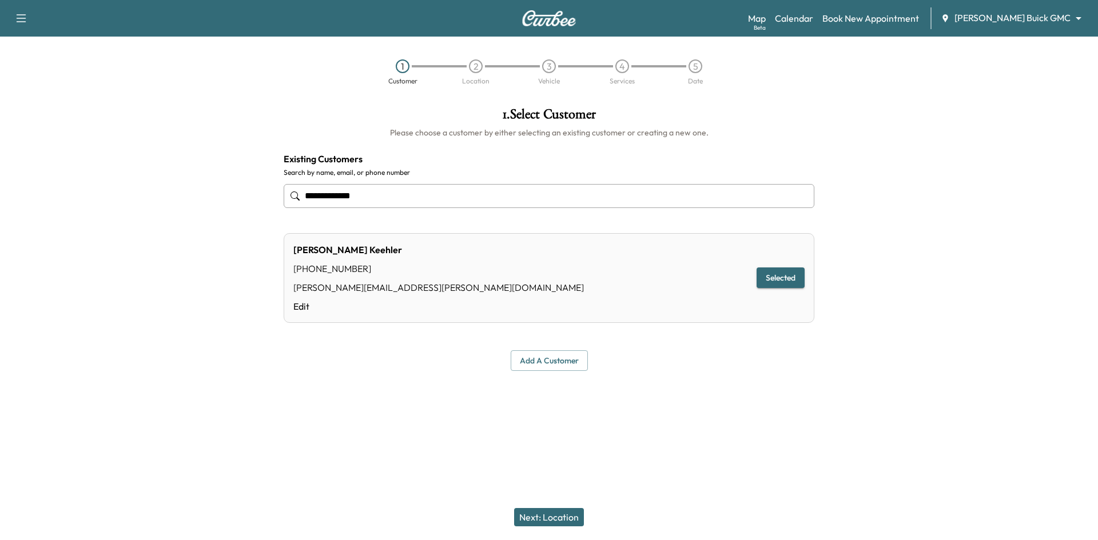
type input "**********"
click at [553, 517] on button "Next: Location" at bounding box center [549, 517] width 70 height 18
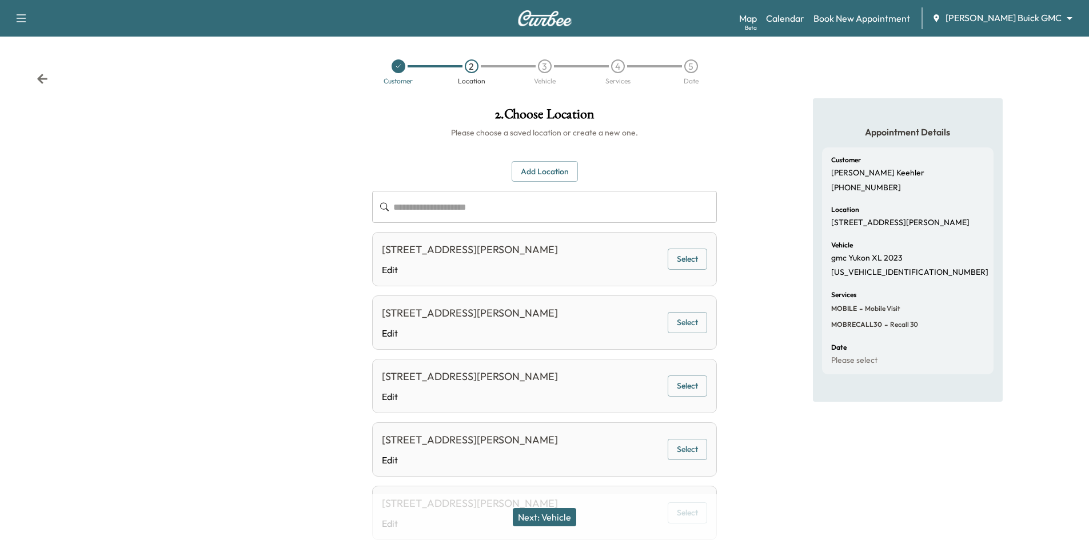
click at [676, 265] on button "Select" at bounding box center [687, 259] width 39 height 21
click at [563, 519] on button "Next: Vehicle" at bounding box center [544, 517] width 63 height 18
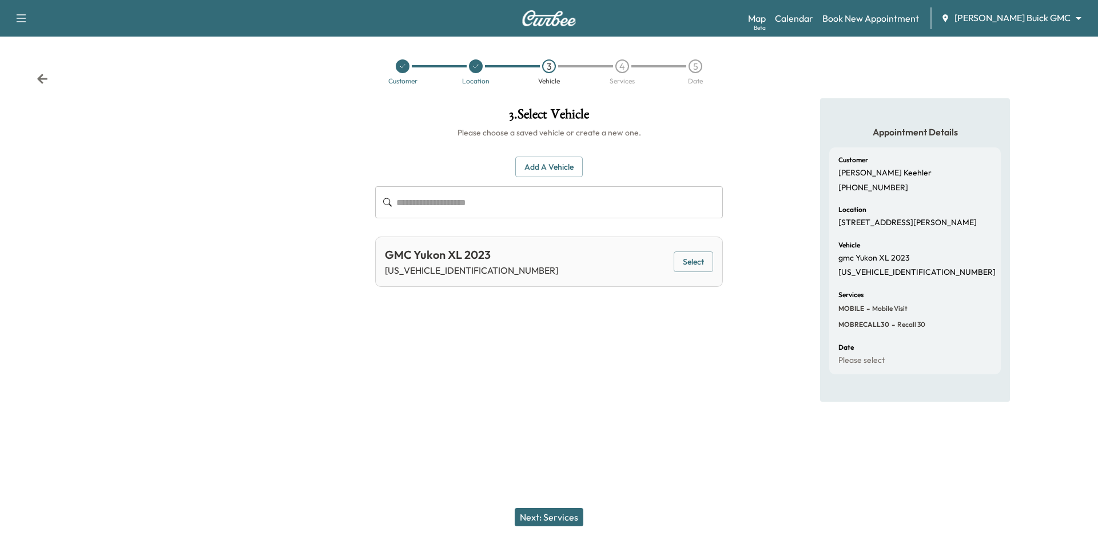
click at [688, 267] on button "Select" at bounding box center [692, 262] width 39 height 21
click at [559, 513] on button "Next: Services" at bounding box center [549, 517] width 69 height 18
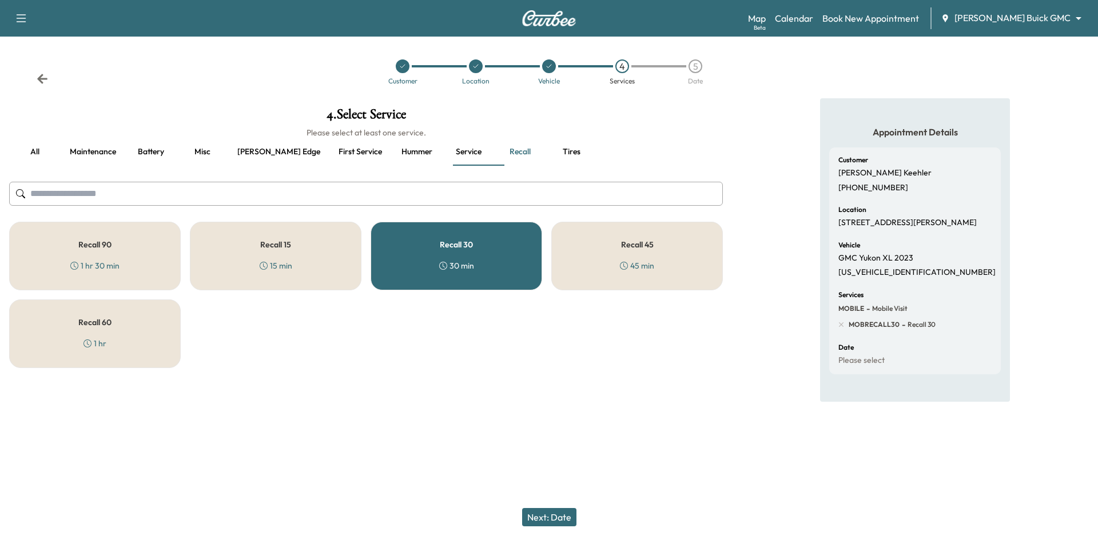
drag, startPoint x: 511, startPoint y: 268, endPoint x: 528, endPoint y: 270, distance: 17.9
click at [521, 269] on div "Recall 30 30 min" at bounding box center [456, 256] width 172 height 69
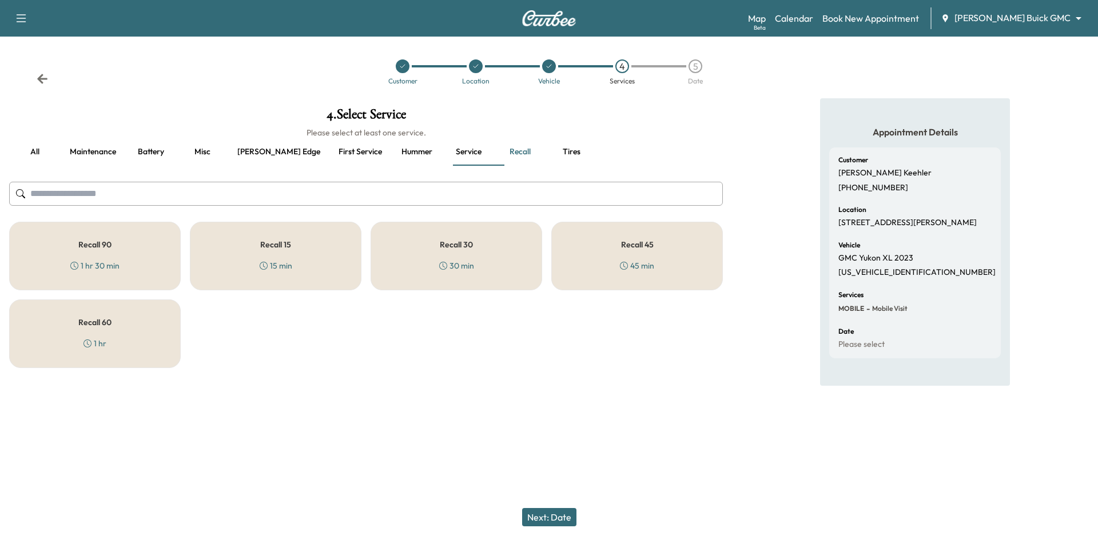
click at [631, 261] on div "45 min" at bounding box center [637, 265] width 34 height 11
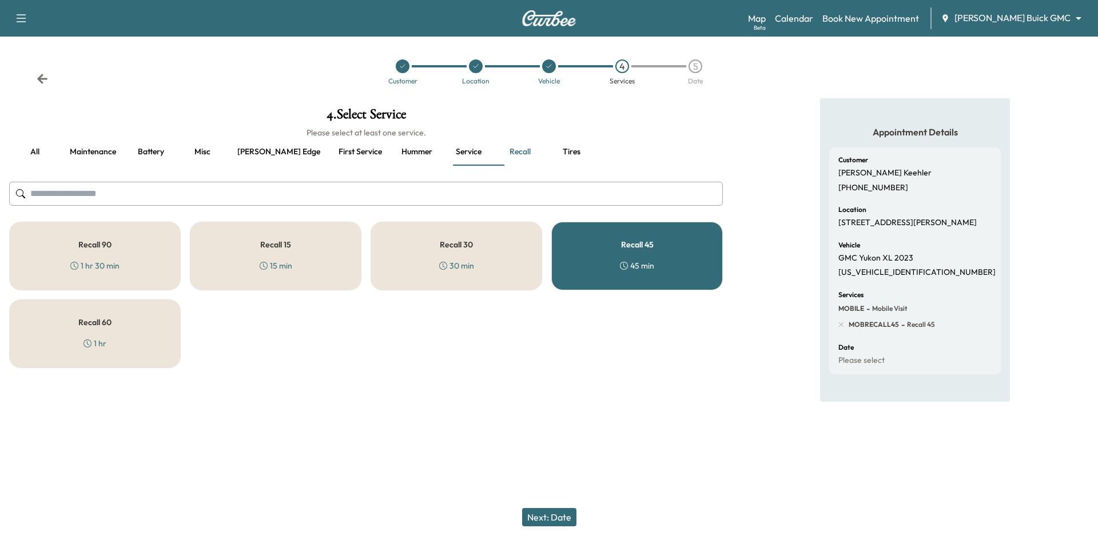
click at [400, 66] on icon at bounding box center [402, 66] width 7 height 7
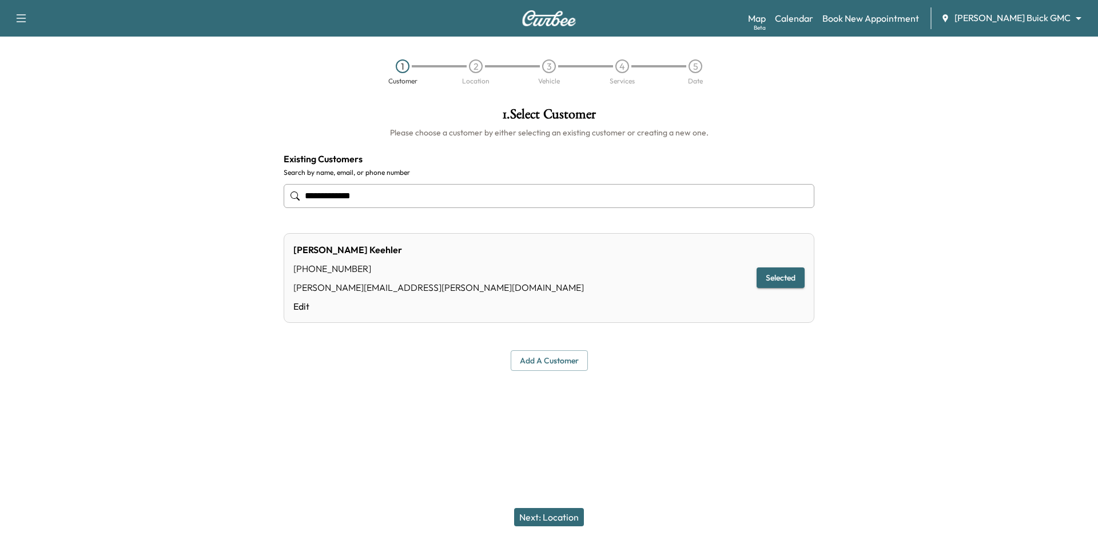
drag, startPoint x: 367, startPoint y: 196, endPoint x: 168, endPoint y: 173, distance: 200.8
click at [168, 173] on div "**********" at bounding box center [549, 239] width 1098 height 282
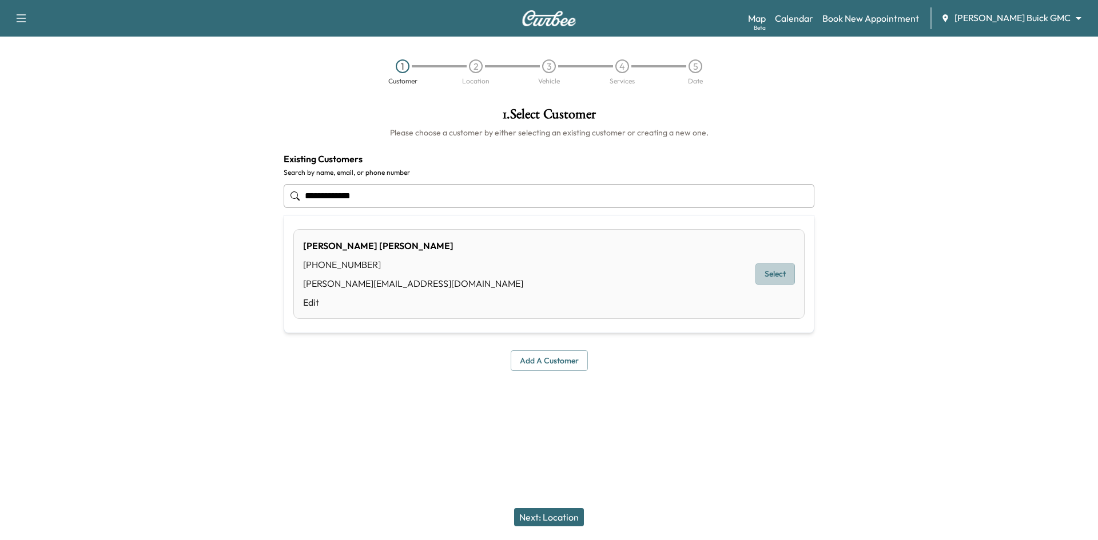
click at [779, 279] on button "Select" at bounding box center [774, 274] width 39 height 21
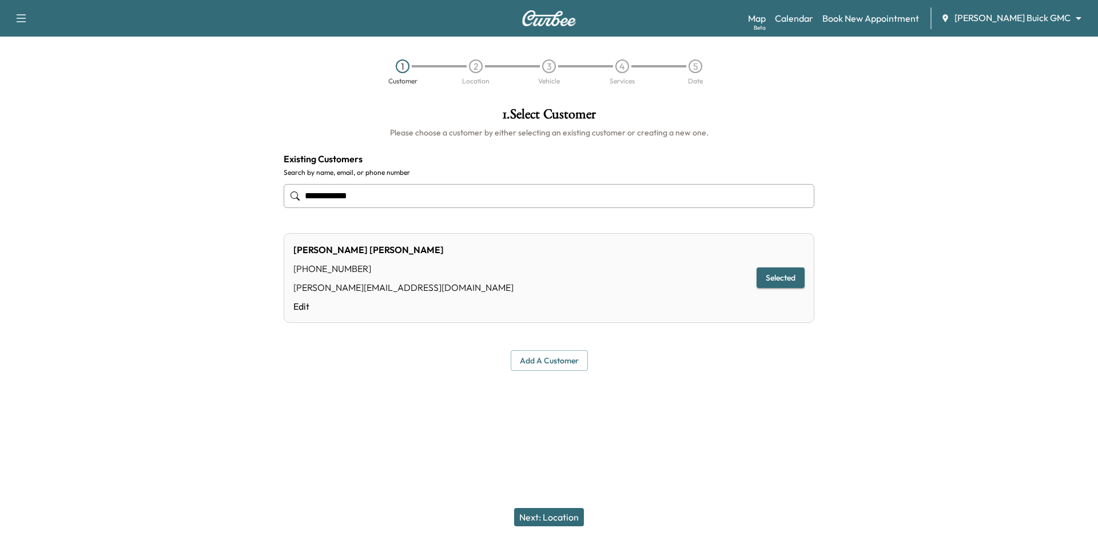
type input "**********"
drag, startPoint x: 548, startPoint y: 512, endPoint x: 541, endPoint y: 465, distance: 47.9
click at [548, 512] on button "Next: Location" at bounding box center [549, 517] width 70 height 18
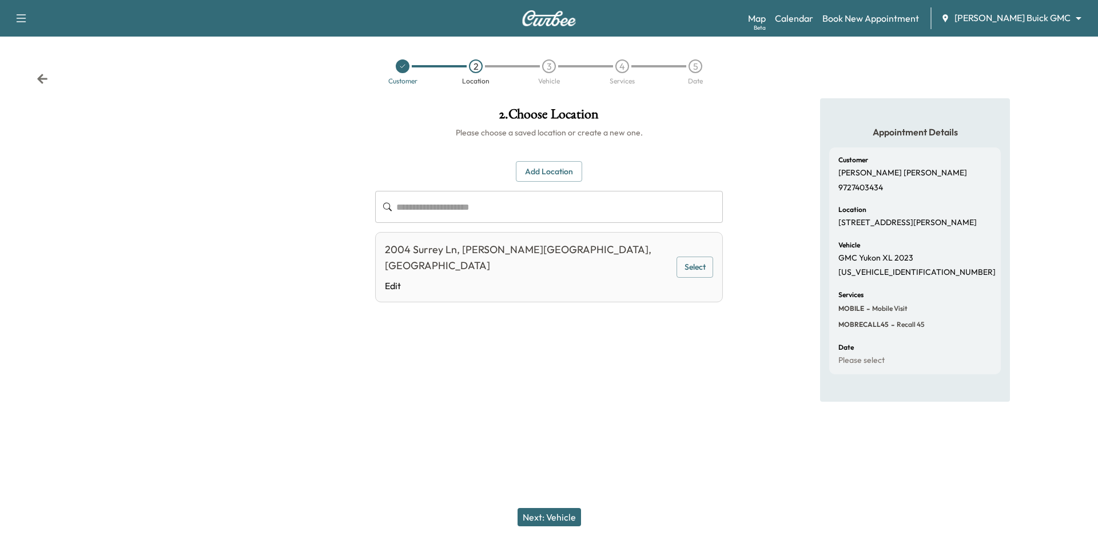
click at [687, 259] on button "Select" at bounding box center [694, 267] width 37 height 21
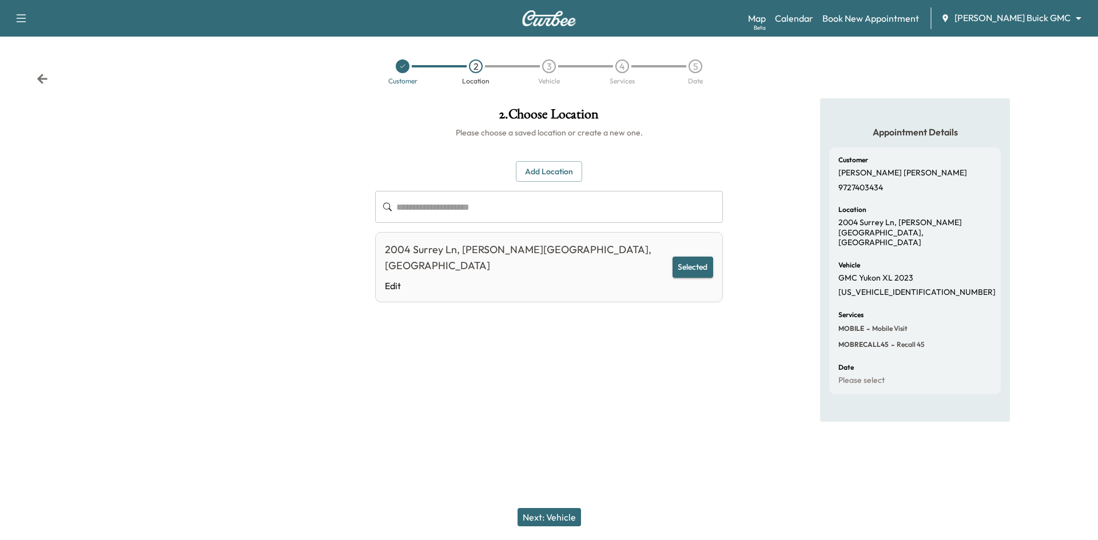
drag, startPoint x: 533, startPoint y: 513, endPoint x: 572, endPoint y: 436, distance: 86.2
click at [537, 513] on button "Next: Vehicle" at bounding box center [548, 517] width 63 height 18
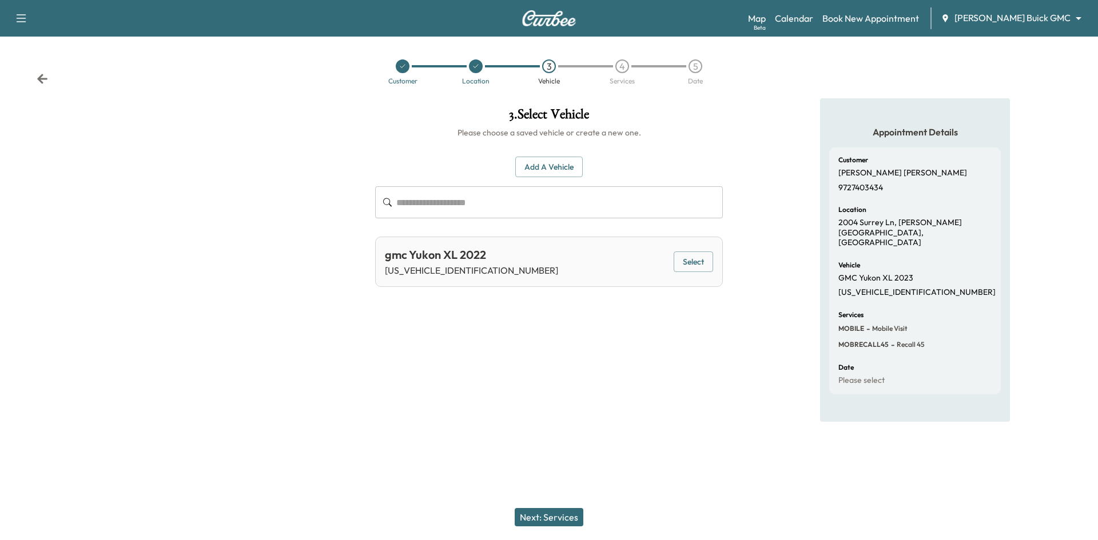
click at [706, 264] on button "Select" at bounding box center [692, 262] width 39 height 21
click at [556, 516] on button "Next: Services" at bounding box center [549, 517] width 69 height 18
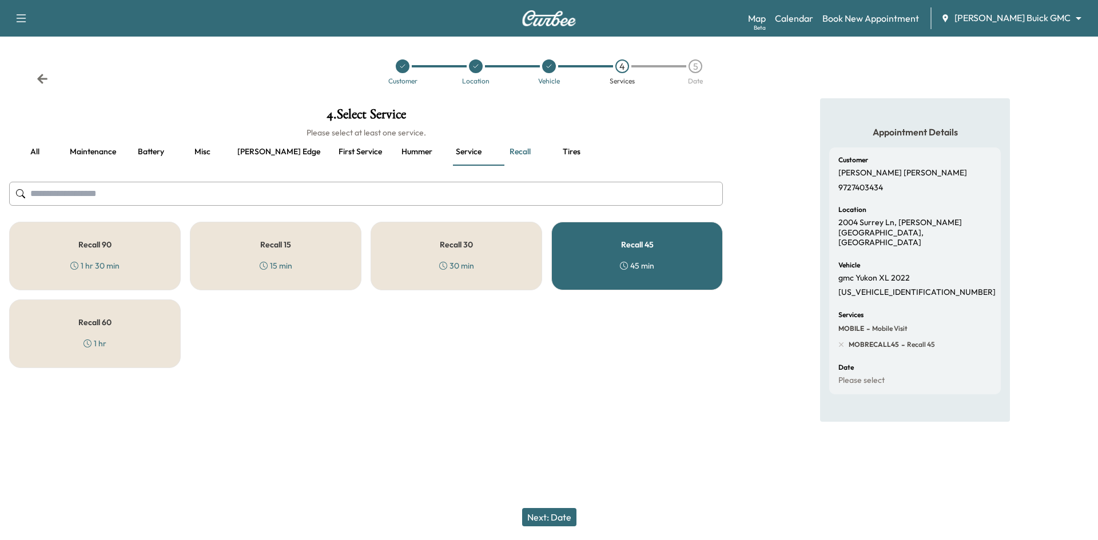
click at [613, 263] on div "Recall 45 45 min" at bounding box center [637, 256] width 172 height 69
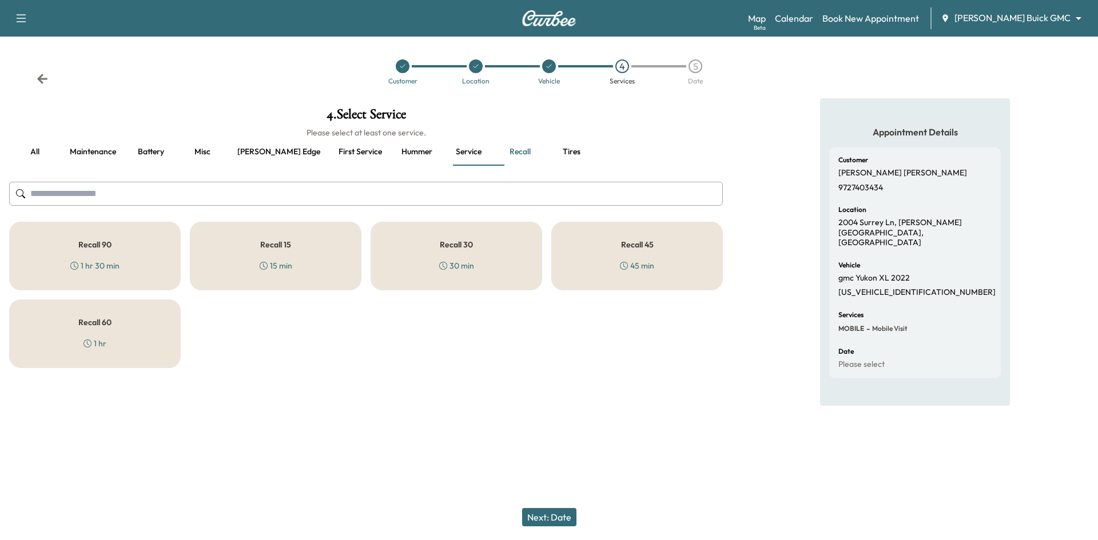
click at [110, 318] on h5 "Recall 60" at bounding box center [94, 322] width 33 height 8
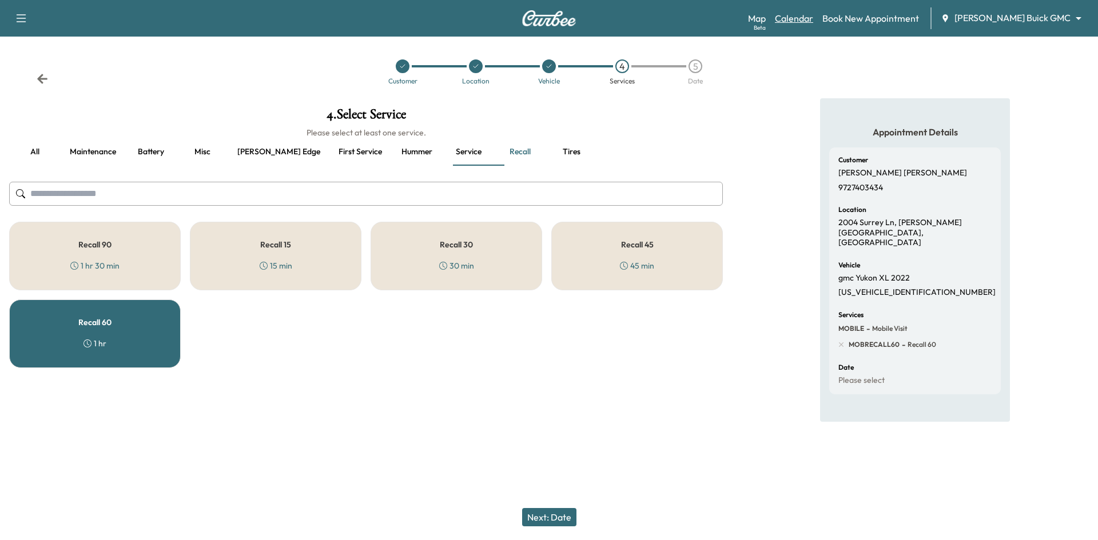
click at [813, 15] on link "Calendar" at bounding box center [794, 18] width 38 height 14
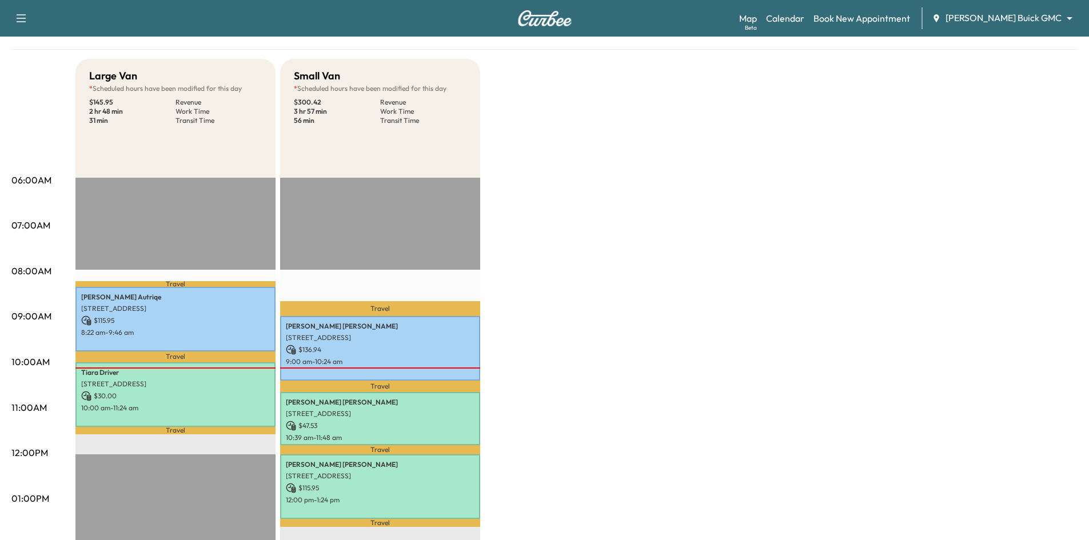
scroll to position [114, 0]
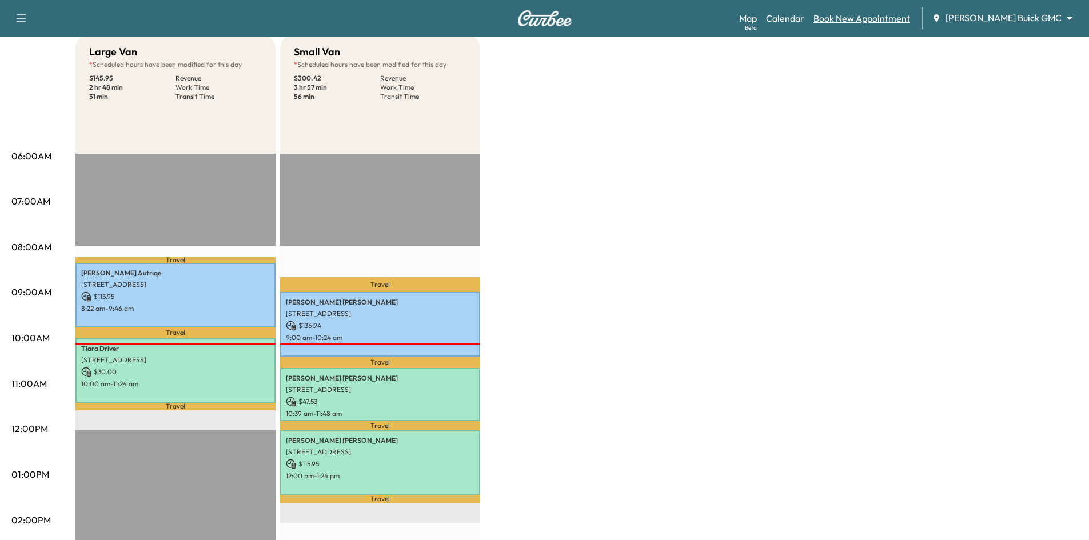
click at [886, 19] on link "Book New Appointment" at bounding box center [862, 18] width 97 height 14
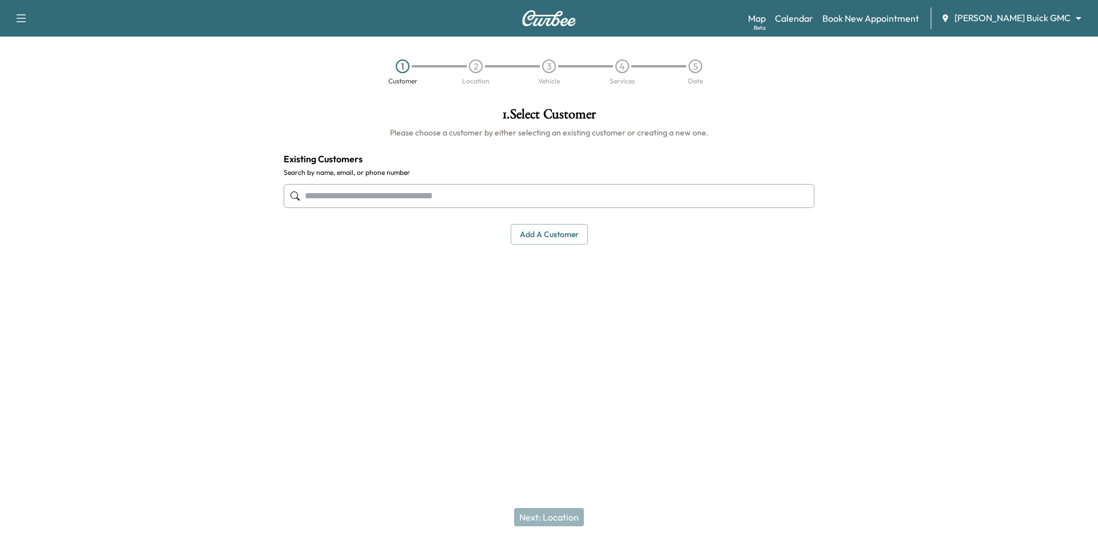
click at [591, 205] on input "text" at bounding box center [549, 196] width 531 height 24
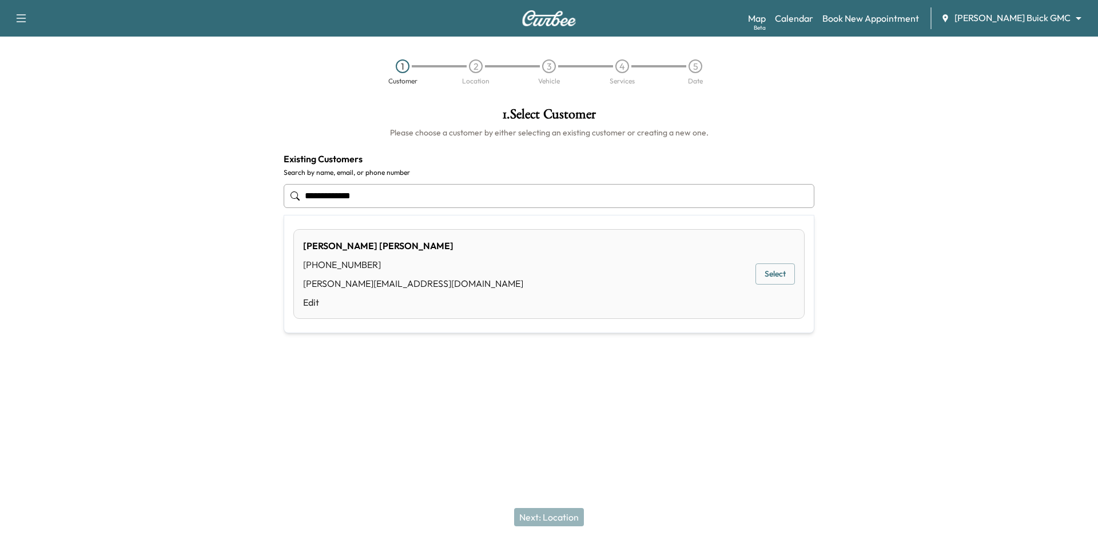
click at [788, 277] on button "Select" at bounding box center [774, 274] width 39 height 21
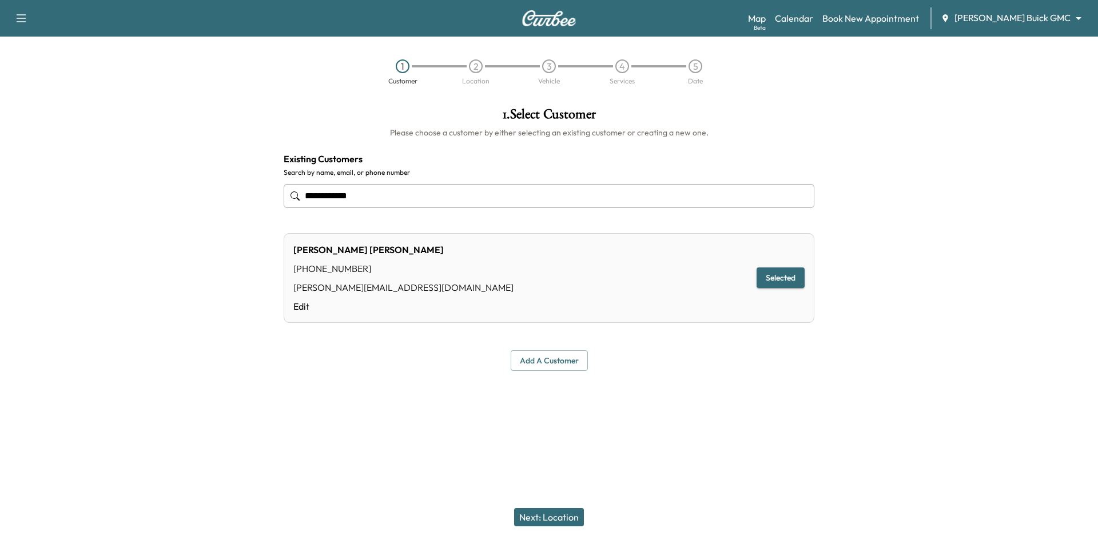
type input "**********"
click at [565, 522] on button "Next: Location" at bounding box center [549, 517] width 70 height 18
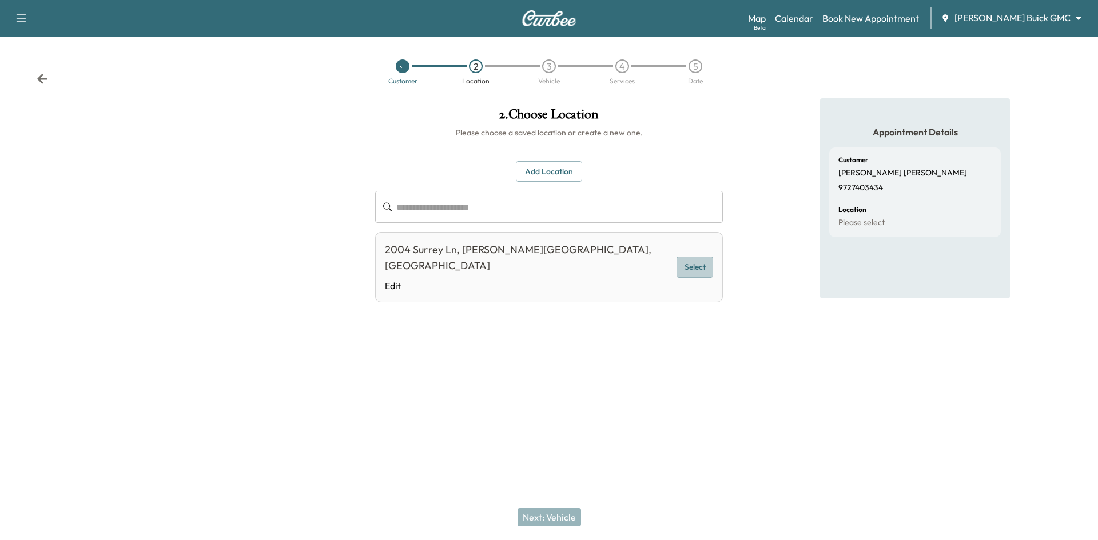
click at [705, 261] on button "Select" at bounding box center [694, 267] width 37 height 21
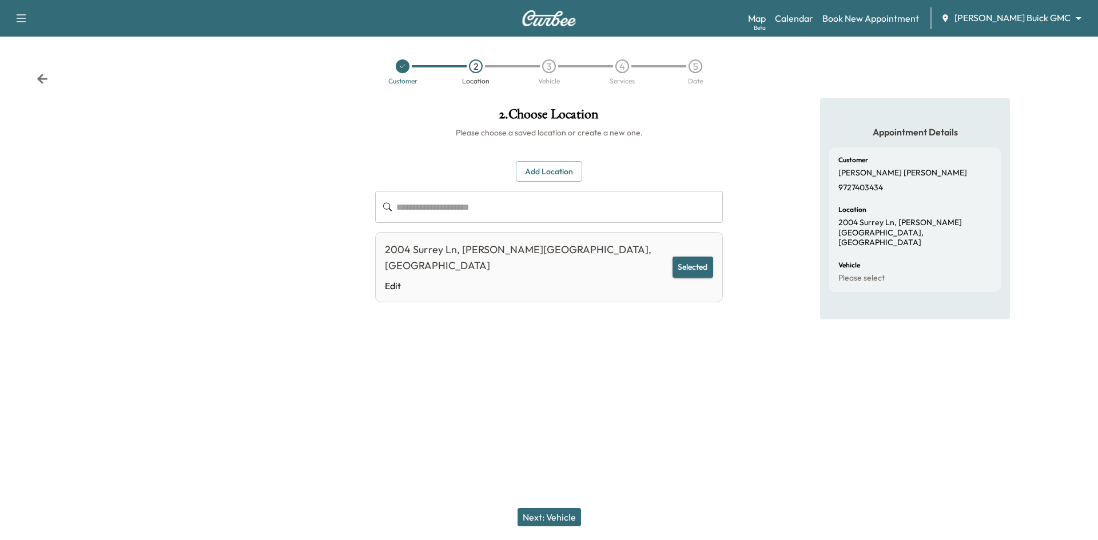
click at [533, 527] on div "Next: Vehicle" at bounding box center [549, 518] width 1098 height 46
click at [532, 522] on button "Next: Vehicle" at bounding box center [548, 517] width 63 height 18
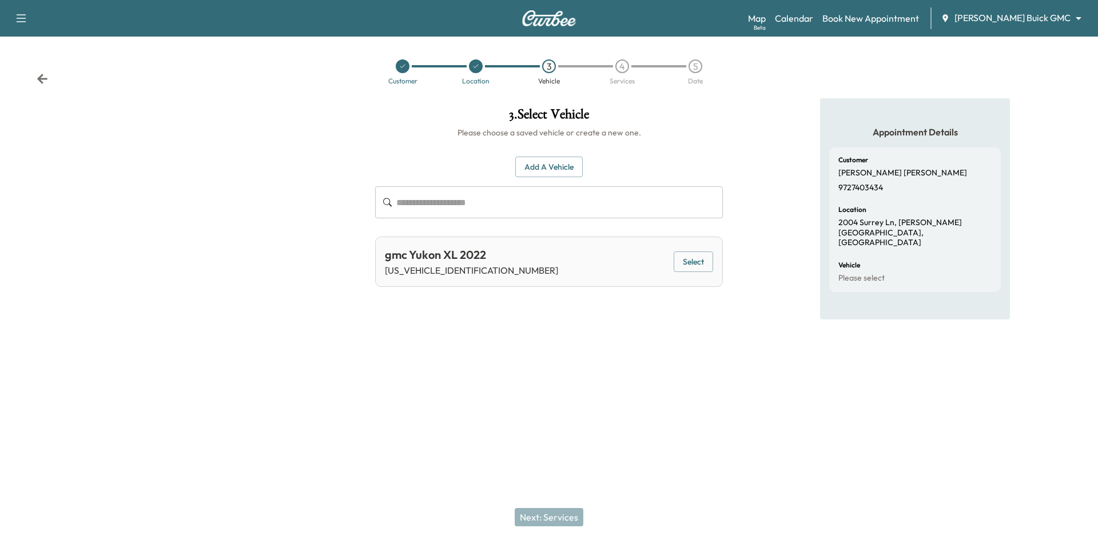
drag, startPoint x: 701, startPoint y: 263, endPoint x: 692, endPoint y: 269, distance: 11.6
click at [700, 264] on button "Select" at bounding box center [692, 262] width 39 height 21
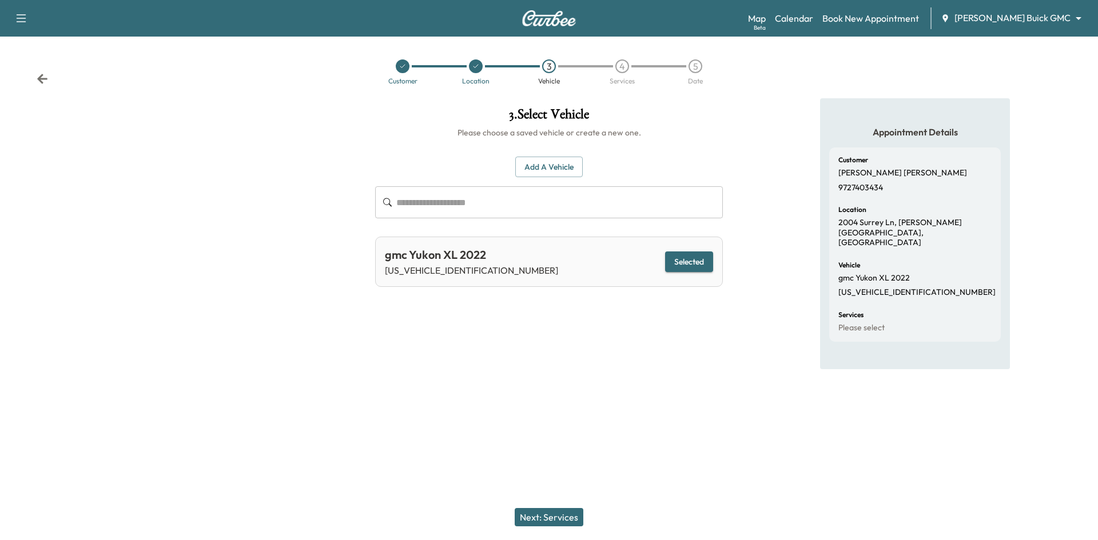
drag, startPoint x: 524, startPoint y: 515, endPoint x: 533, endPoint y: 487, distance: 29.5
click at [525, 514] on button "Next: Services" at bounding box center [549, 517] width 69 height 18
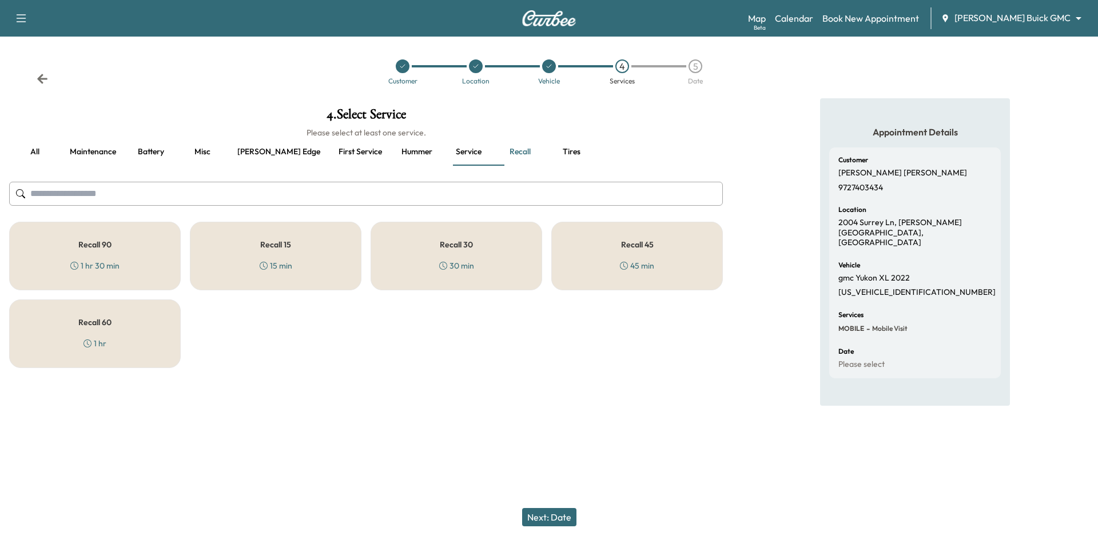
drag, startPoint x: 116, startPoint y: 329, endPoint x: 123, endPoint y: 328, distance: 6.9
click at [118, 329] on div "Recall 60 1 hr" at bounding box center [95, 334] width 172 height 69
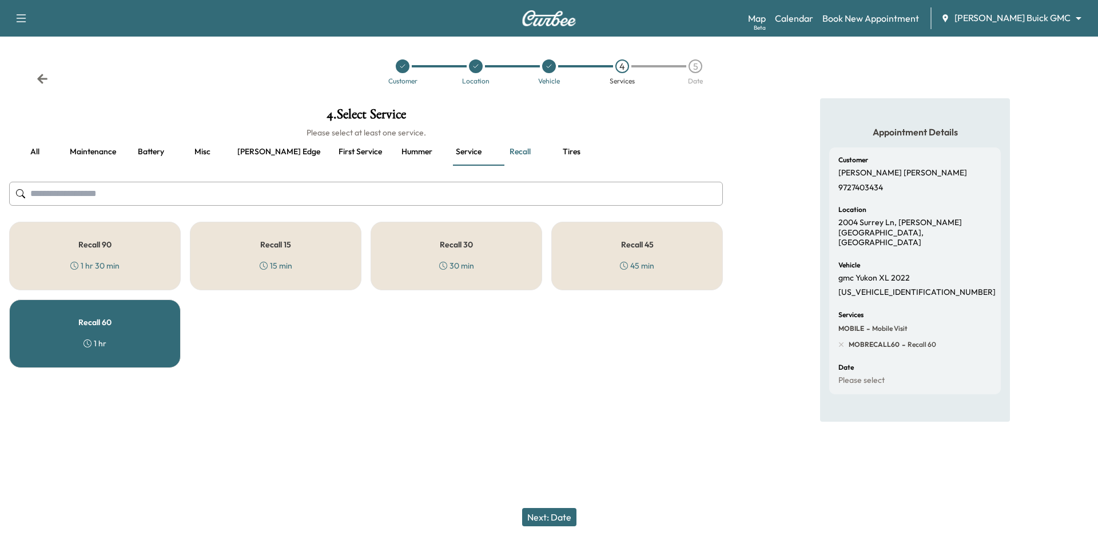
click at [536, 521] on button "Next: Date" at bounding box center [549, 517] width 54 height 18
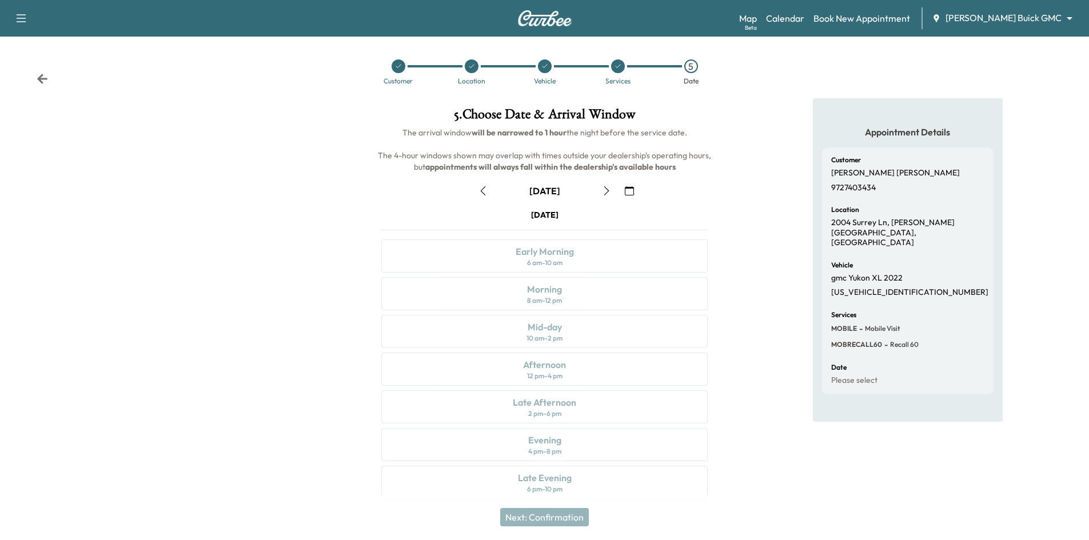
click at [607, 192] on icon "button" at bounding box center [606, 190] width 9 height 9
click at [608, 188] on icon "button" at bounding box center [606, 190] width 9 height 9
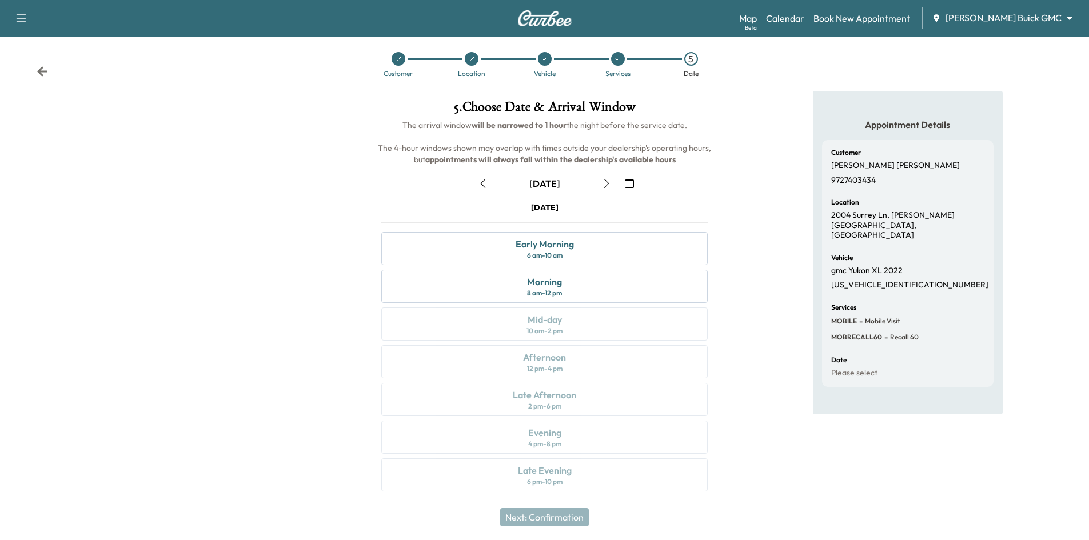
scroll to position [9, 0]
click at [395, 60] on icon at bounding box center [398, 57] width 7 height 7
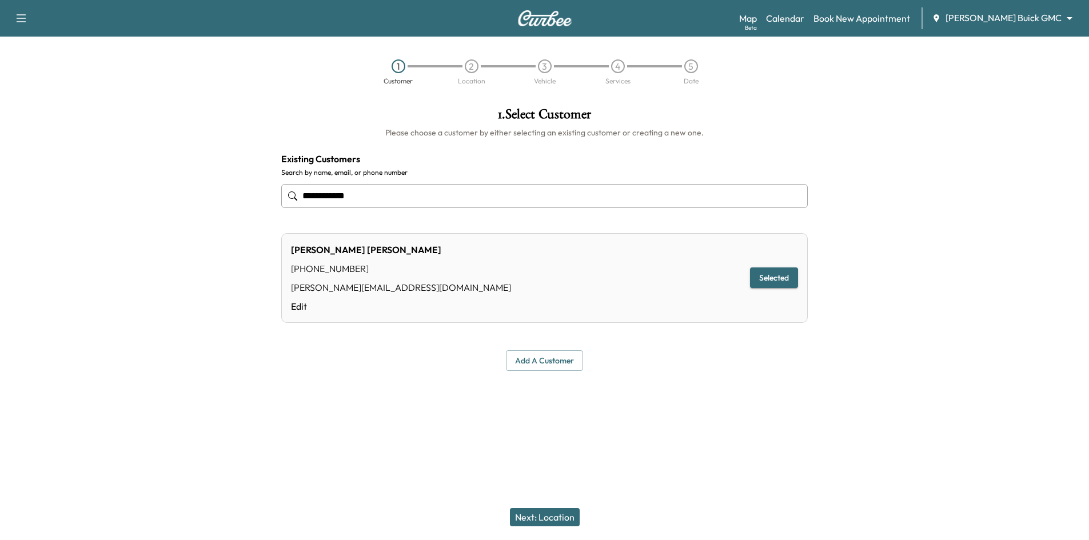
scroll to position [0, 0]
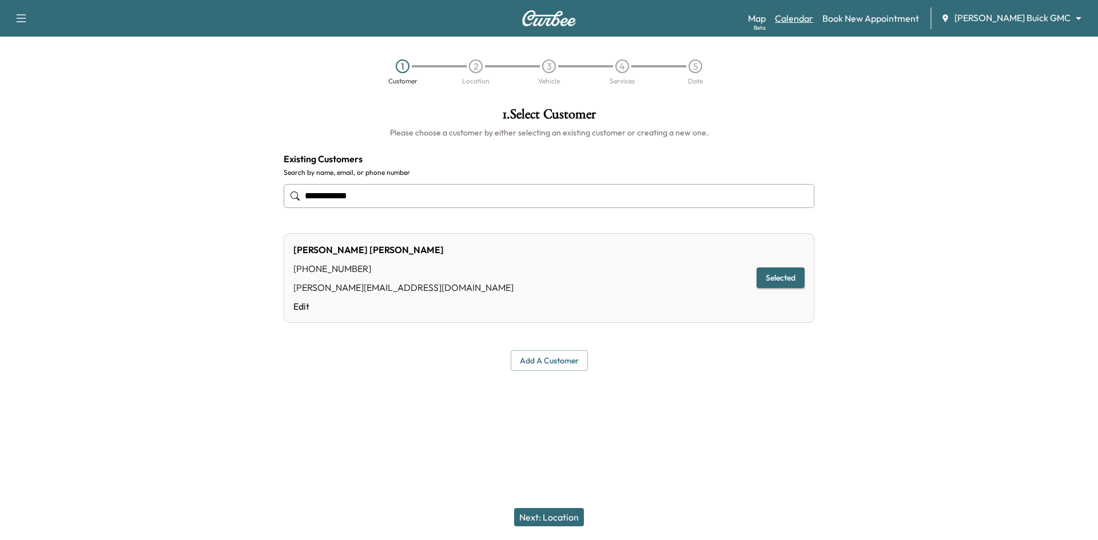
click at [813, 15] on link "Calendar" at bounding box center [794, 18] width 38 height 14
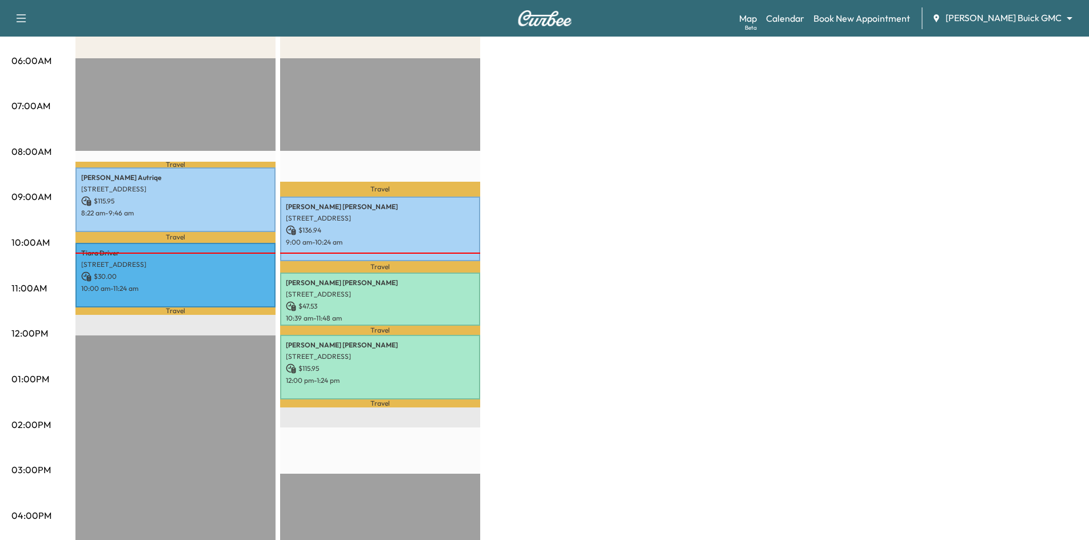
scroll to position [229, 0]
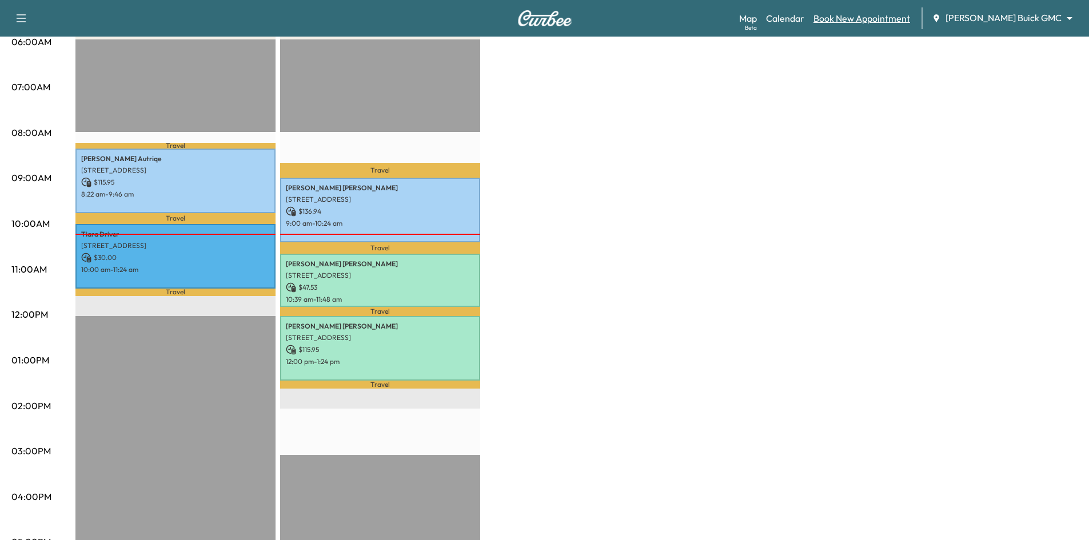
click at [910, 14] on link "Book New Appointment" at bounding box center [862, 18] width 97 height 14
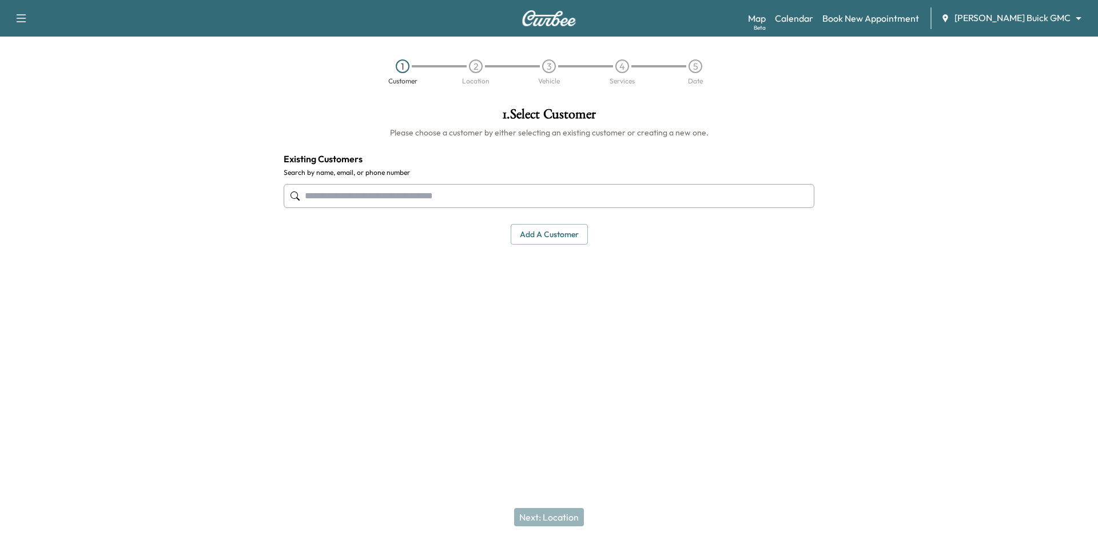
click at [430, 201] on input "text" at bounding box center [549, 196] width 531 height 24
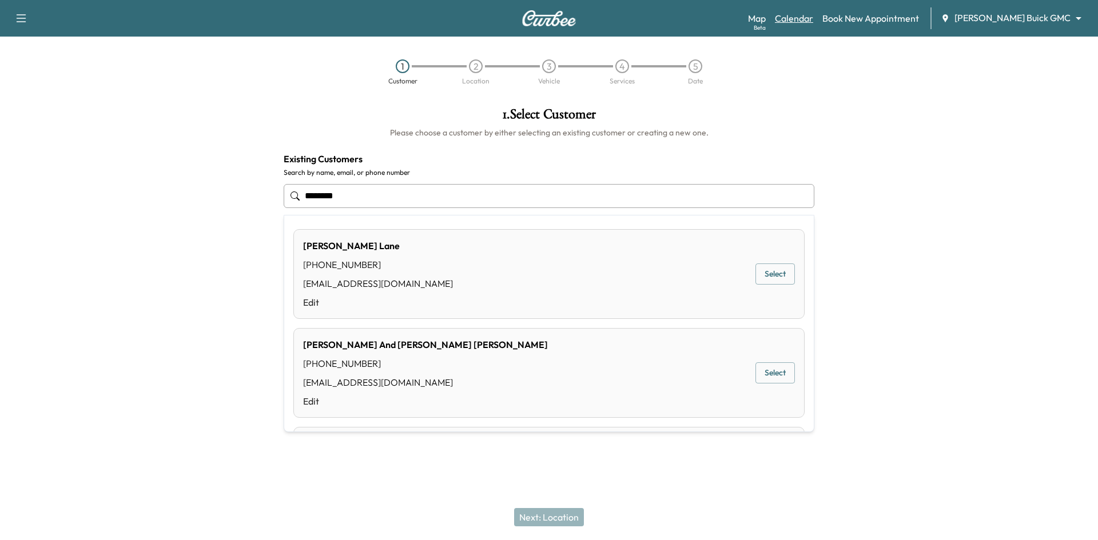
type input "*******"
click at [813, 16] on link "Calendar" at bounding box center [794, 18] width 38 height 14
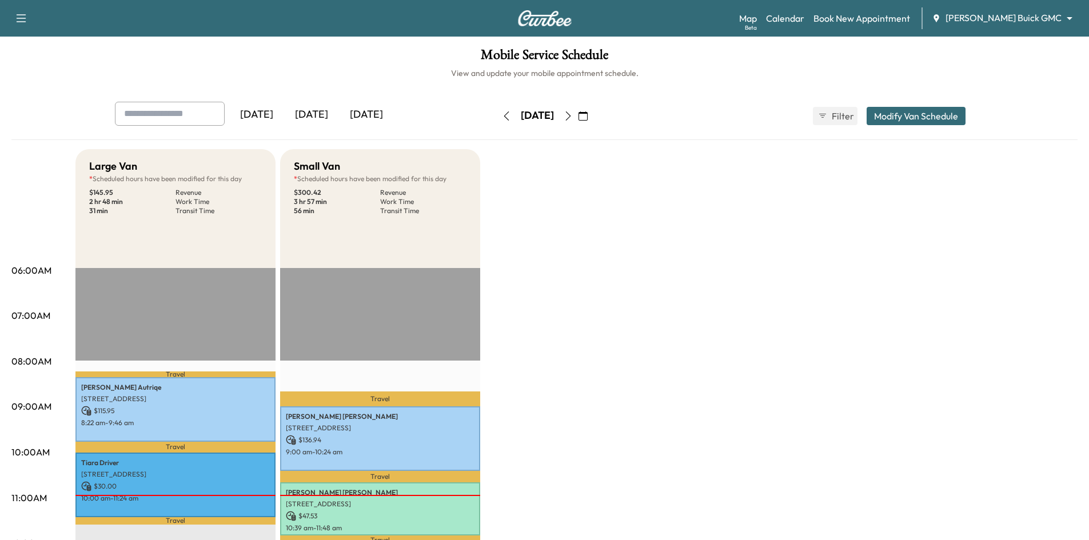
click at [573, 117] on icon "button" at bounding box center [568, 115] width 9 height 9
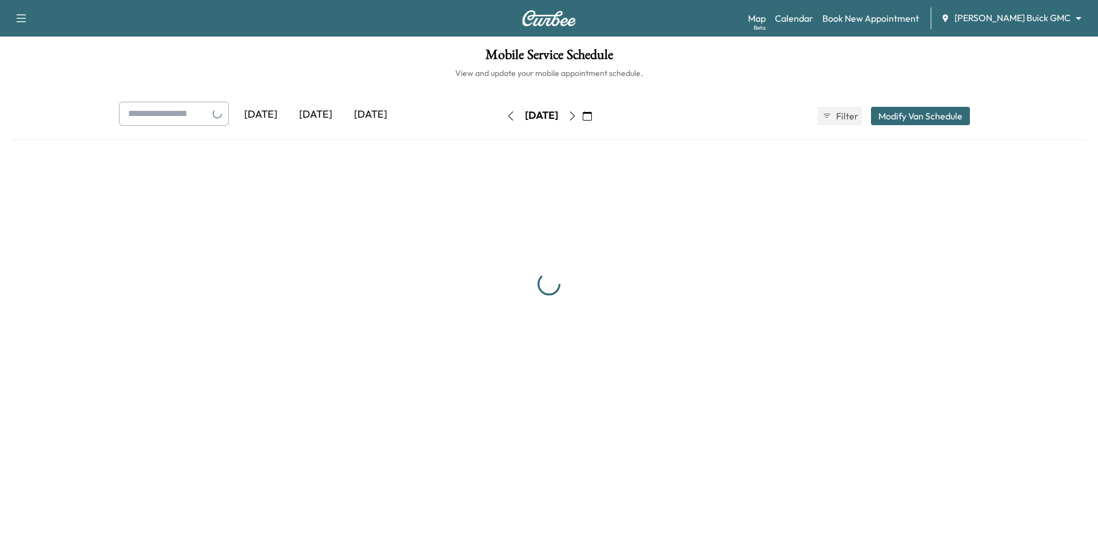
click at [558, 117] on div "[DATE]" at bounding box center [541, 116] width 33 height 14
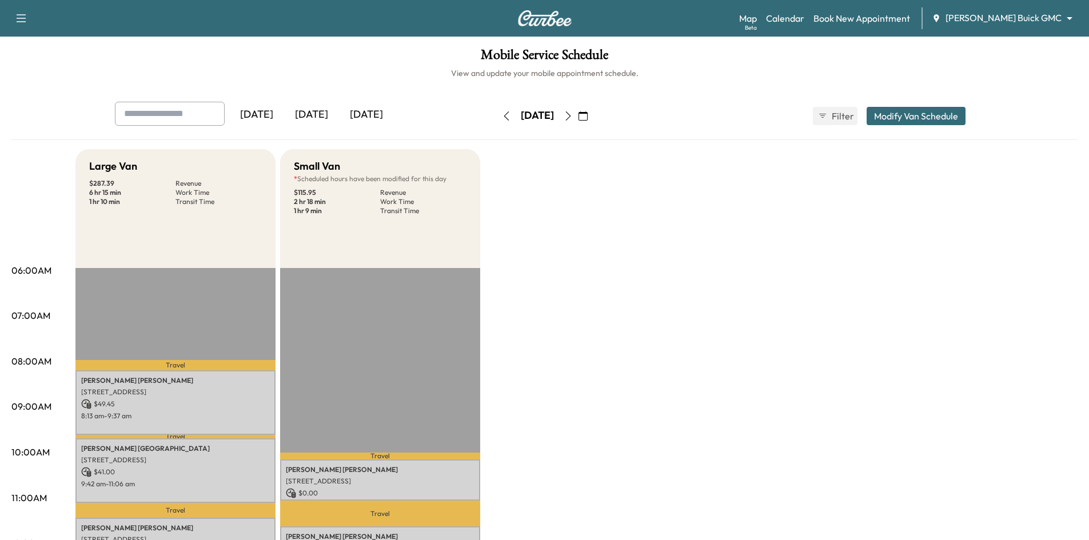
click at [573, 117] on icon "button" at bounding box center [568, 115] width 9 height 9
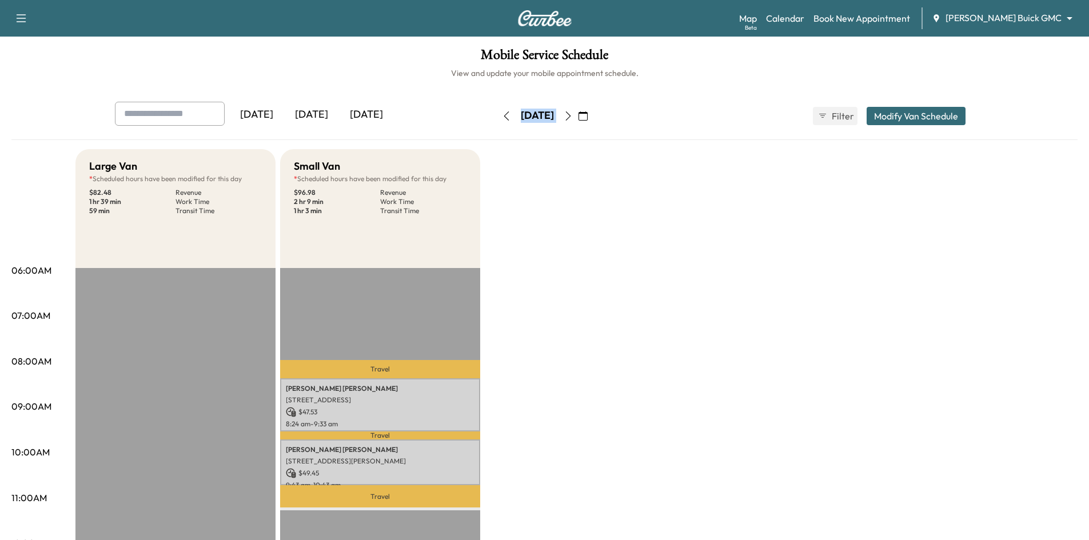
click at [573, 119] on icon "button" at bounding box center [568, 115] width 9 height 9
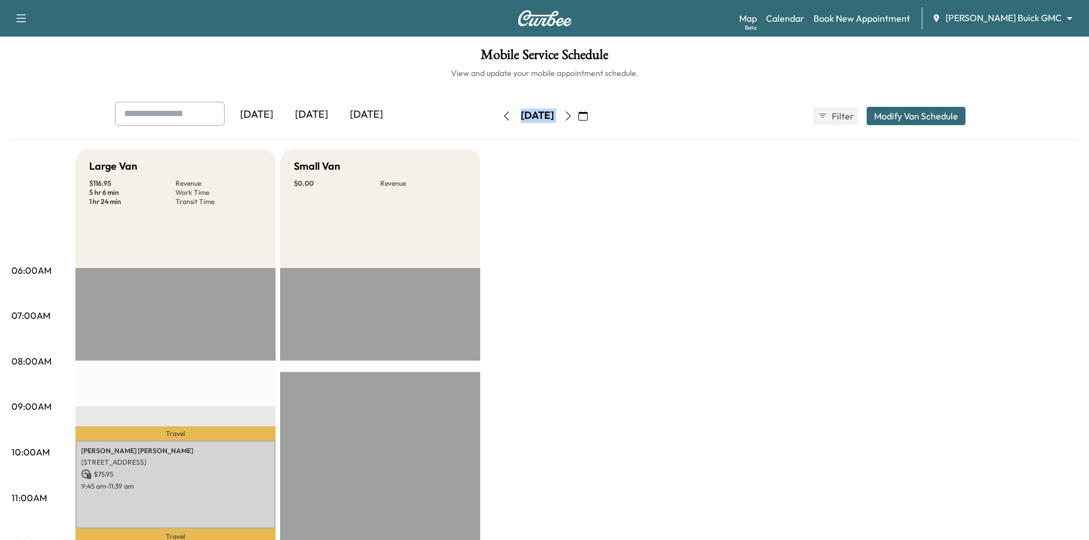
click at [588, 117] on icon "button" at bounding box center [583, 115] width 9 height 9
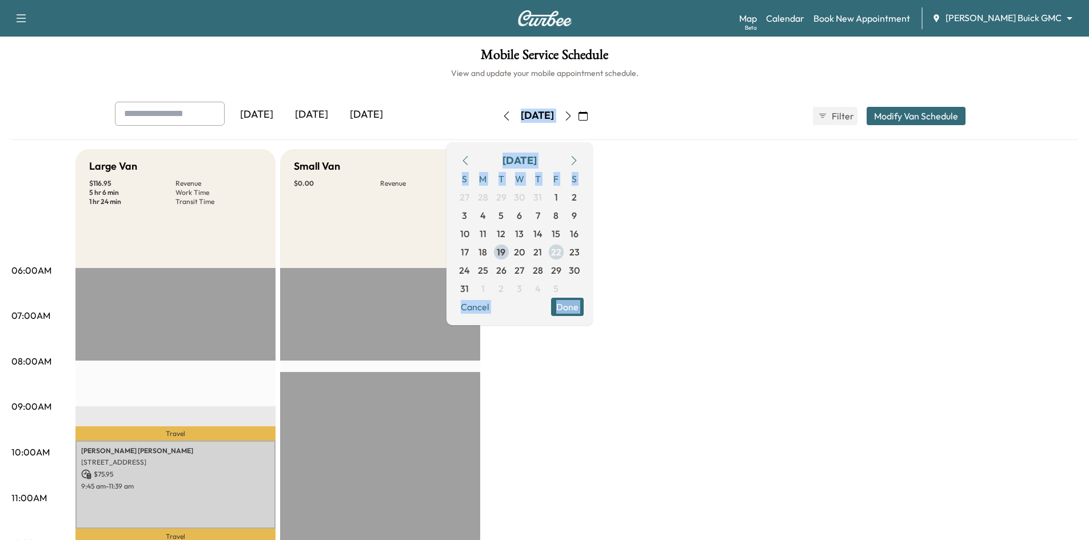
click at [561, 251] on span "22" at bounding box center [556, 252] width 10 height 14
click at [543, 268] on span "28" at bounding box center [538, 271] width 10 height 14
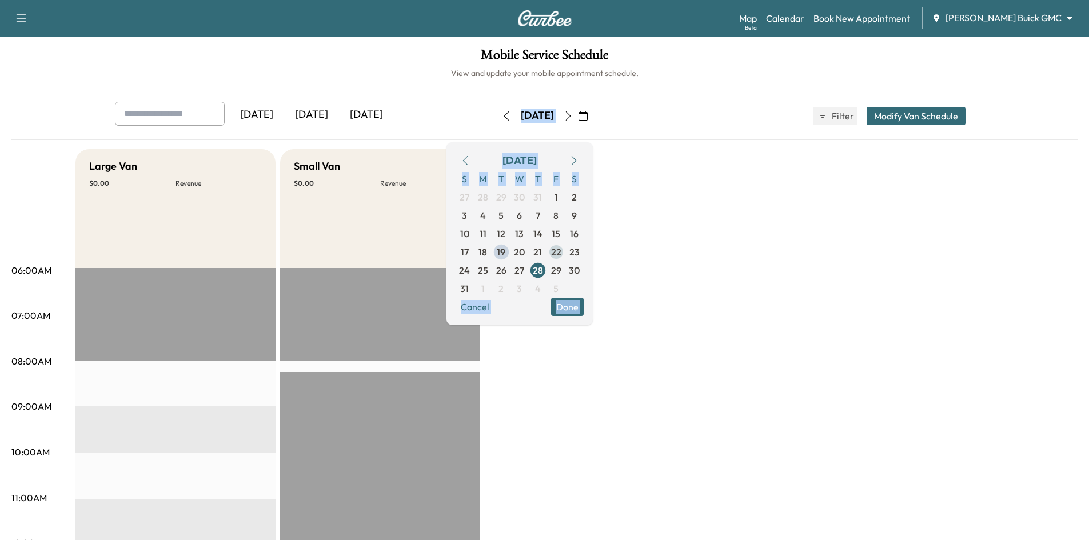
click at [561, 250] on span "22" at bounding box center [556, 252] width 10 height 14
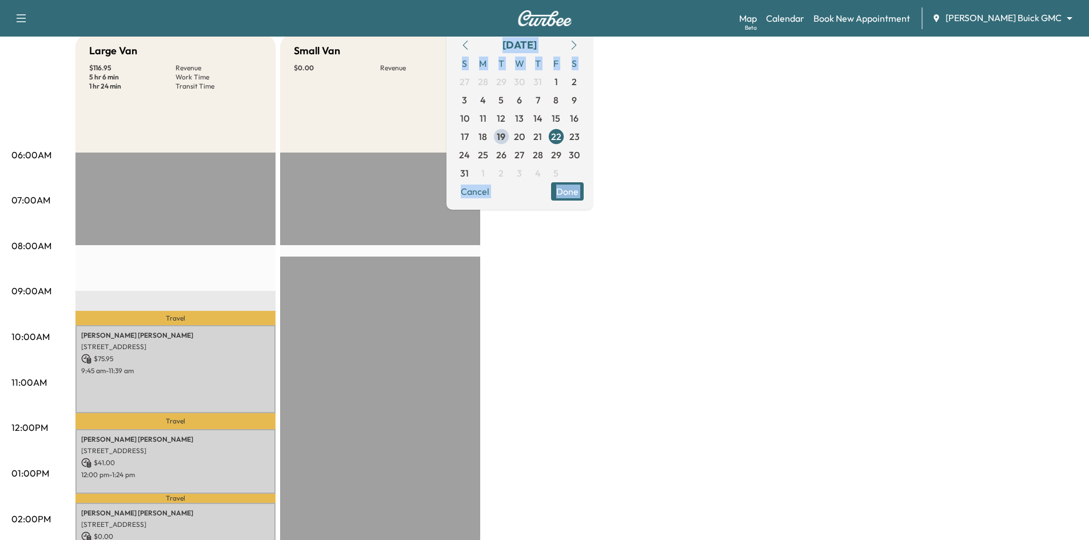
scroll to position [114, 0]
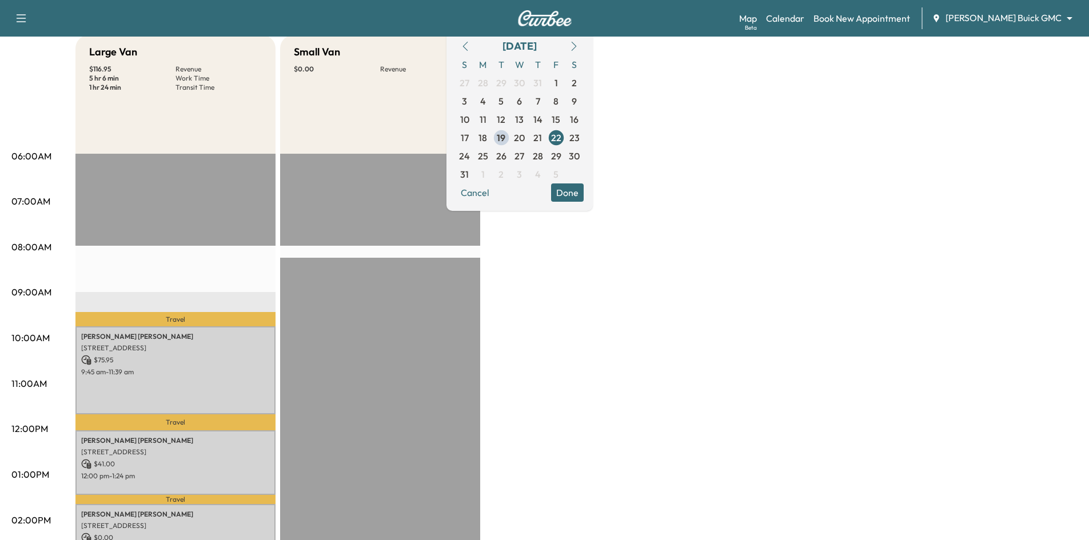
click at [211, 256] on div "Travel Miguel Huerta 13303 Blossomheath Ln, Dallas, TX 75240, USA $ 75.95 9:45 …" at bounding box center [175, 523] width 200 height 739
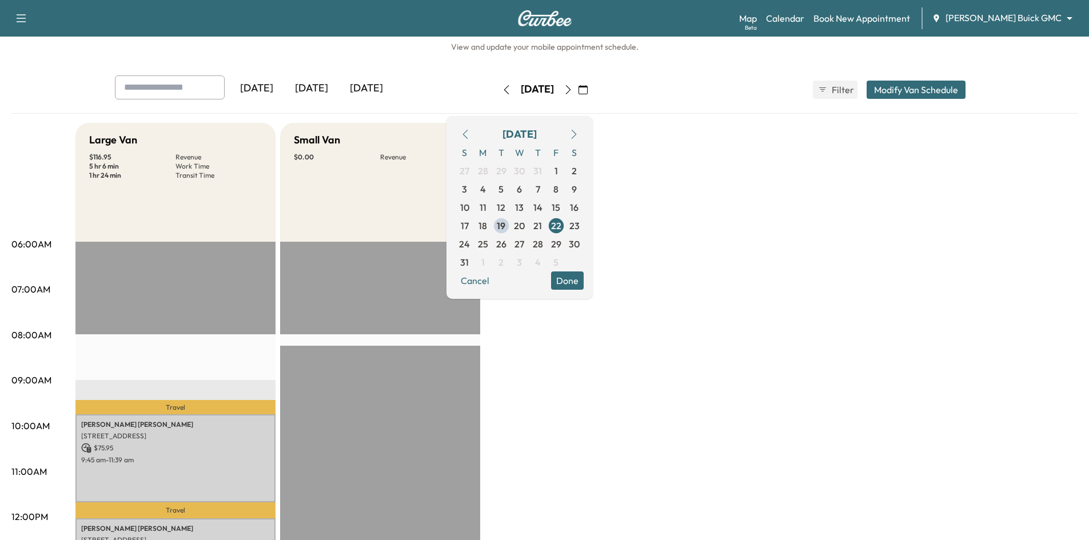
scroll to position [0, 0]
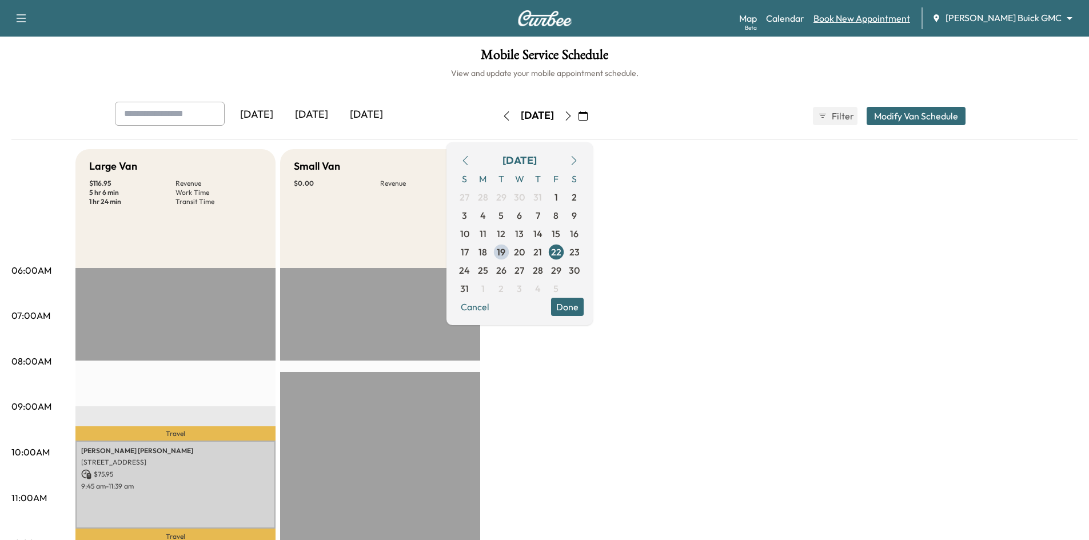
click at [900, 17] on link "Book New Appointment" at bounding box center [862, 18] width 97 height 14
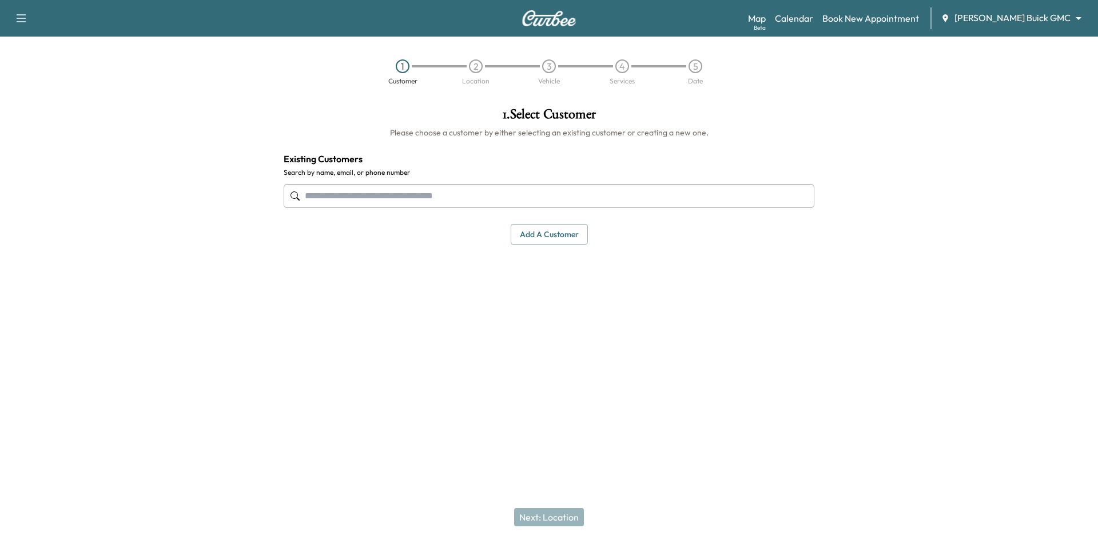
click at [409, 197] on input "text" at bounding box center [549, 196] width 531 height 24
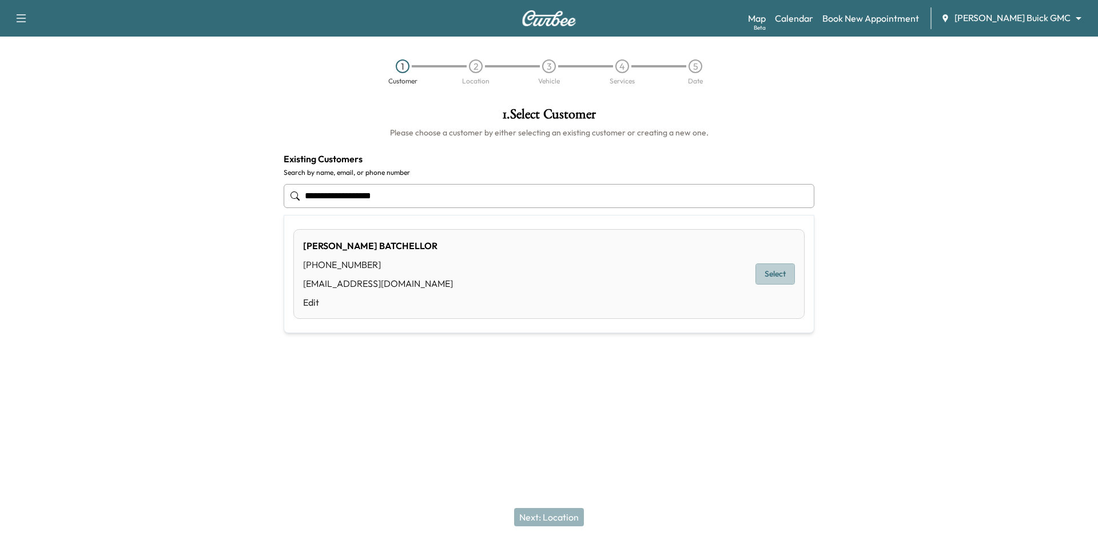
click at [760, 273] on button "Select" at bounding box center [774, 274] width 39 height 21
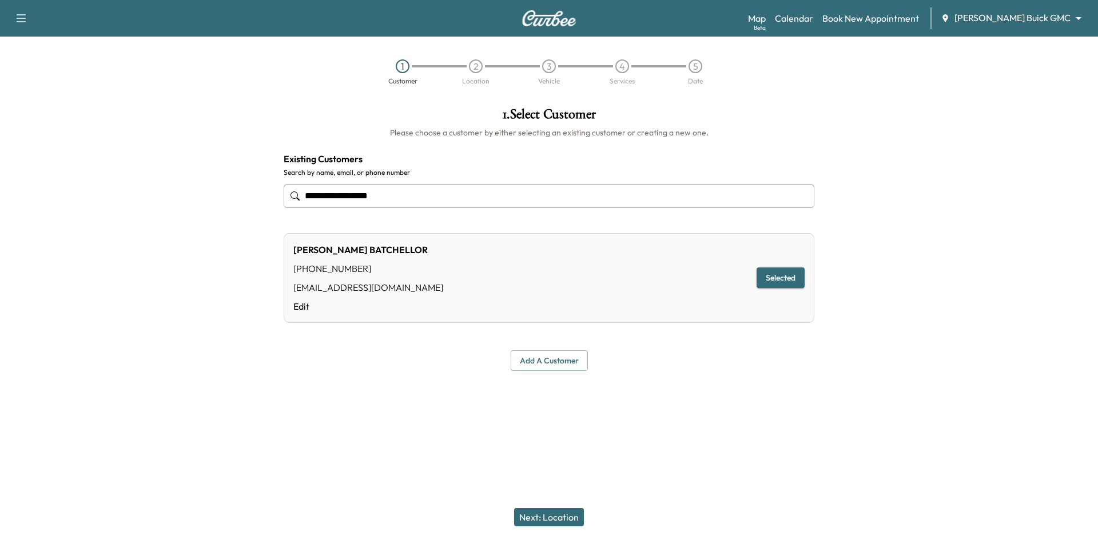
type input "**********"
click at [552, 511] on button "Next: Location" at bounding box center [549, 517] width 70 height 18
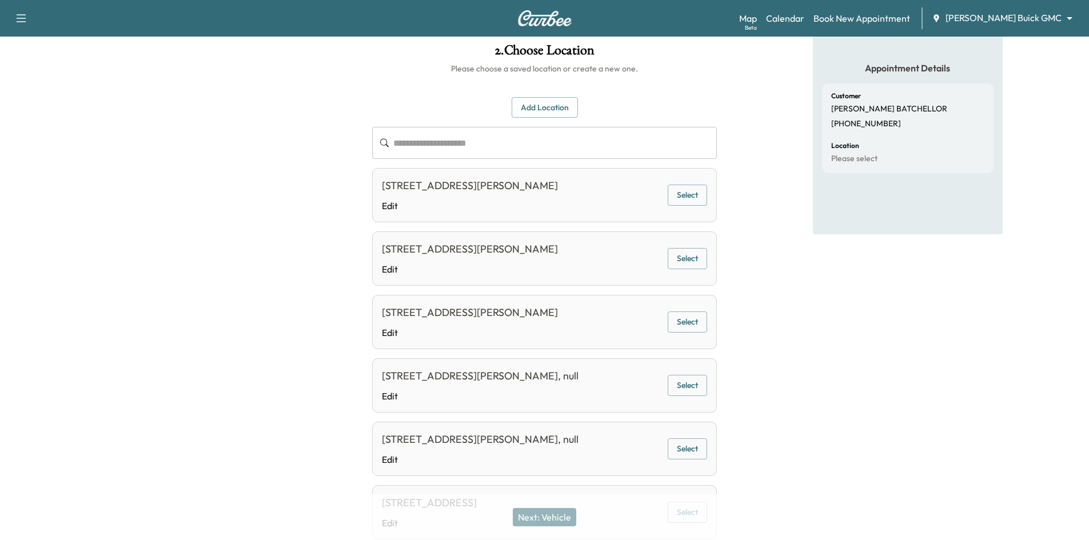
scroll to position [132, 0]
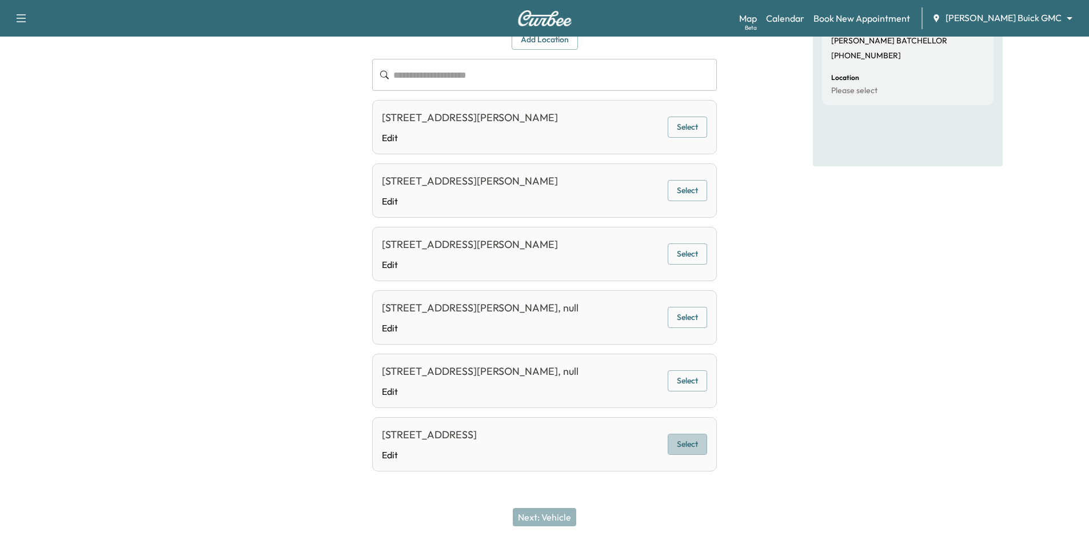
drag, startPoint x: 685, startPoint y: 441, endPoint x: 695, endPoint y: 420, distance: 23.0
click at [686, 441] on button "Select" at bounding box center [687, 444] width 39 height 21
click at [567, 521] on button "Next: Vehicle" at bounding box center [544, 517] width 63 height 18
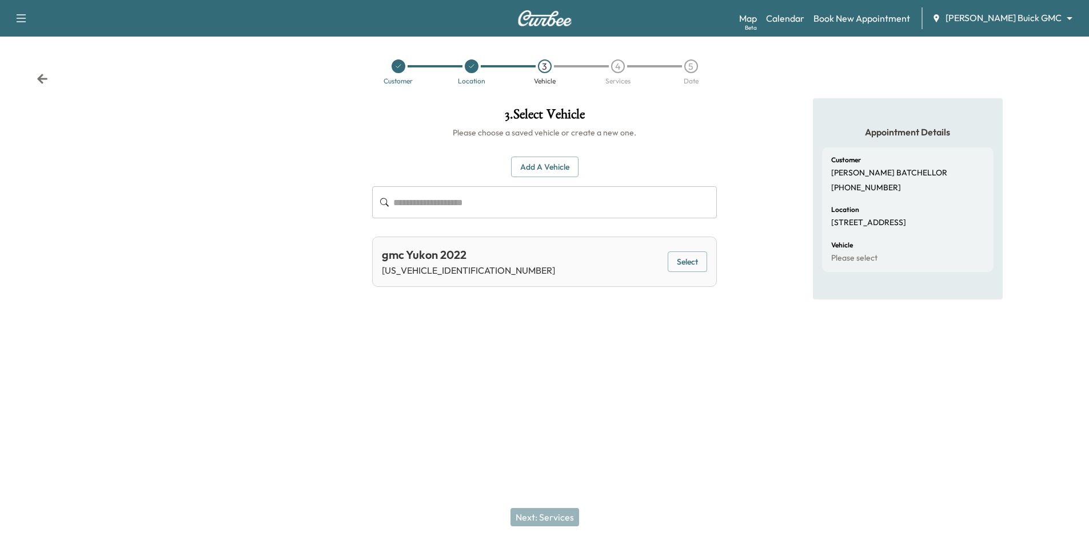
scroll to position [0, 0]
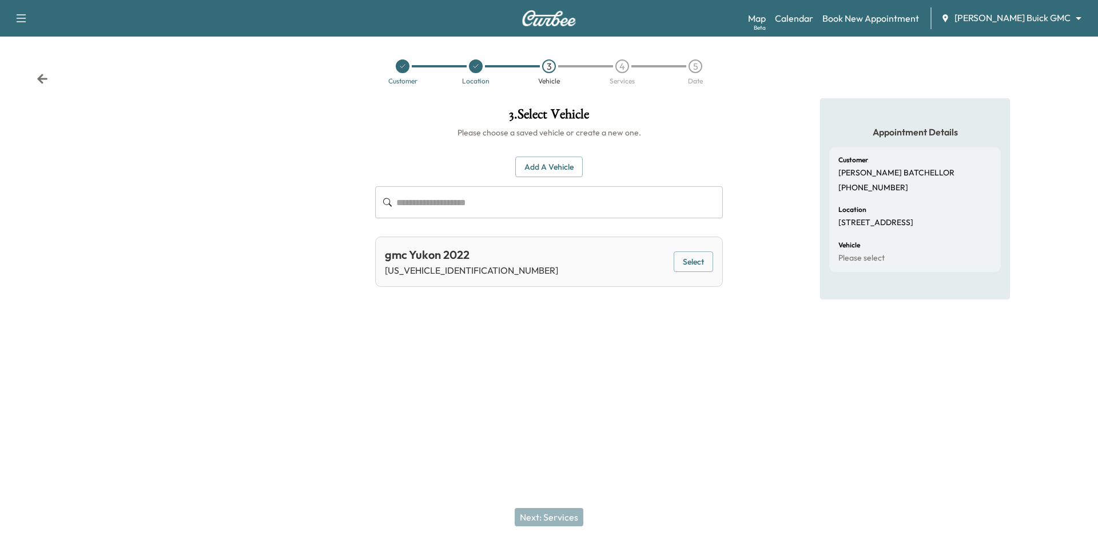
click at [705, 262] on button "Select" at bounding box center [692, 262] width 39 height 21
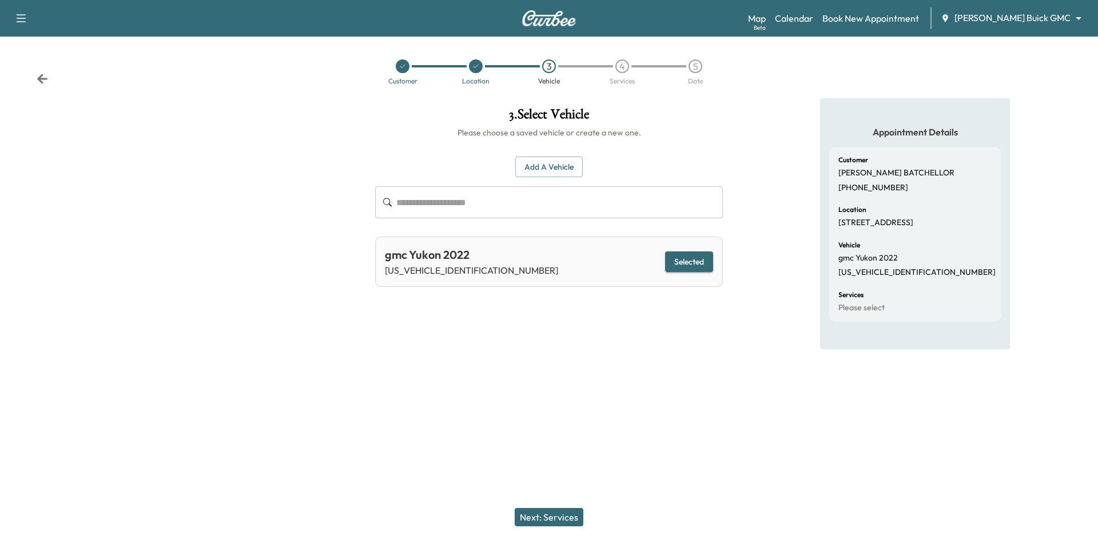
click at [559, 517] on button "Next: Services" at bounding box center [549, 517] width 69 height 18
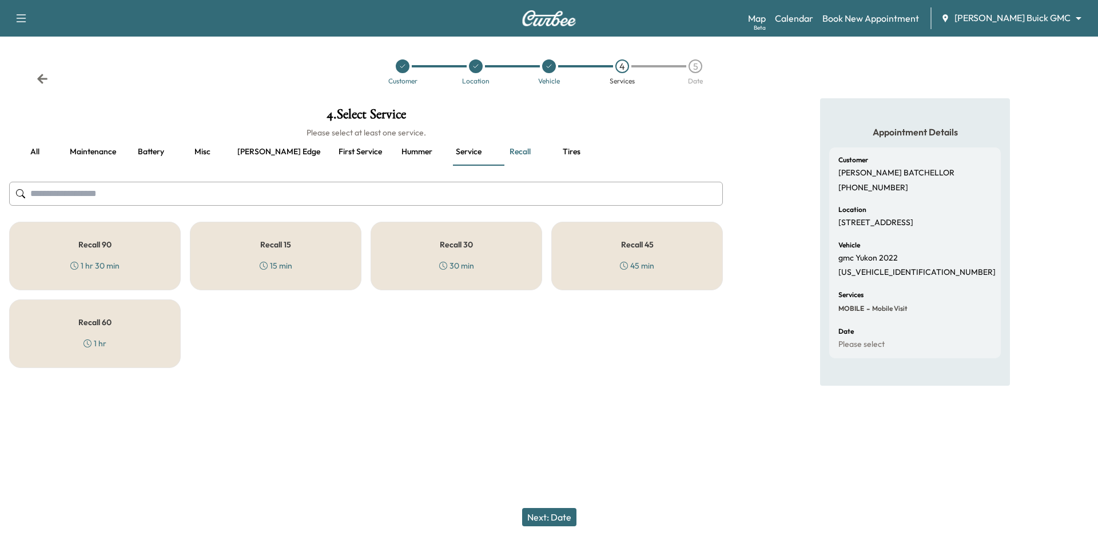
click at [524, 258] on div "Recall 30 30 min" at bounding box center [456, 256] width 172 height 69
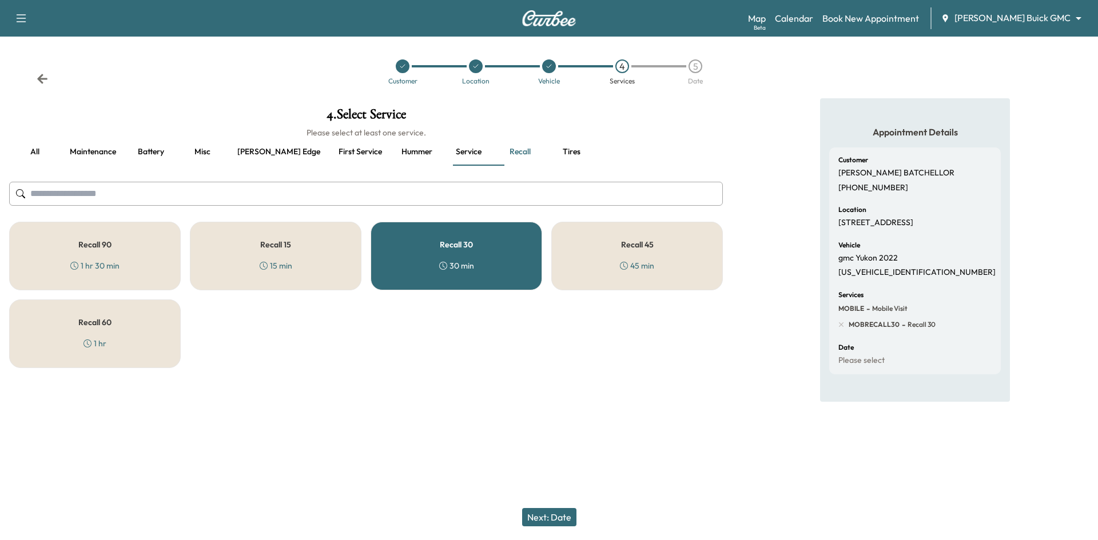
click at [564, 520] on button "Next: Date" at bounding box center [549, 517] width 54 height 18
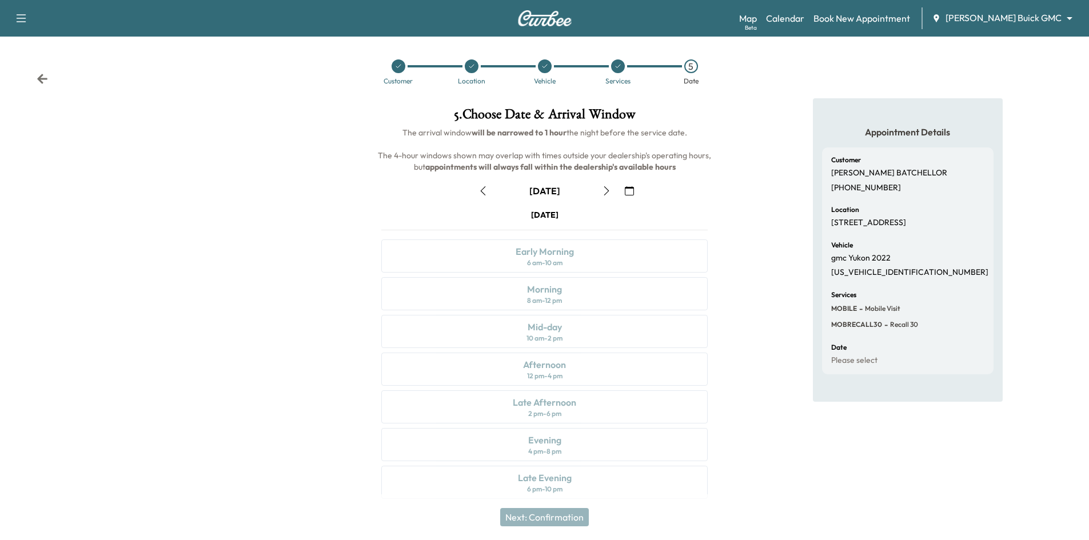
click at [626, 193] on icon "button" at bounding box center [629, 190] width 9 height 9
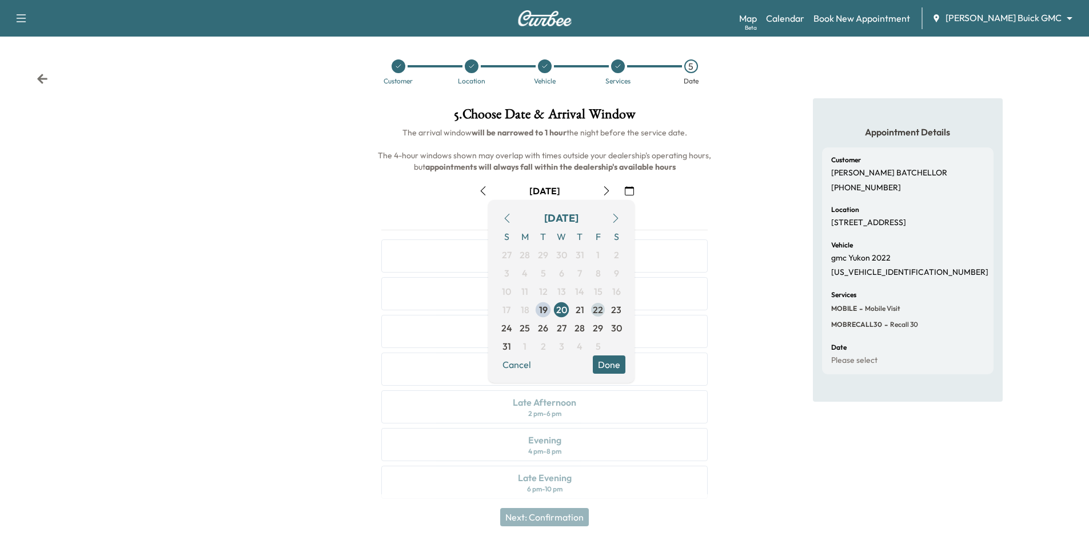
click at [601, 312] on span "22" at bounding box center [598, 310] width 10 height 14
click at [612, 366] on button "Done" at bounding box center [609, 365] width 33 height 18
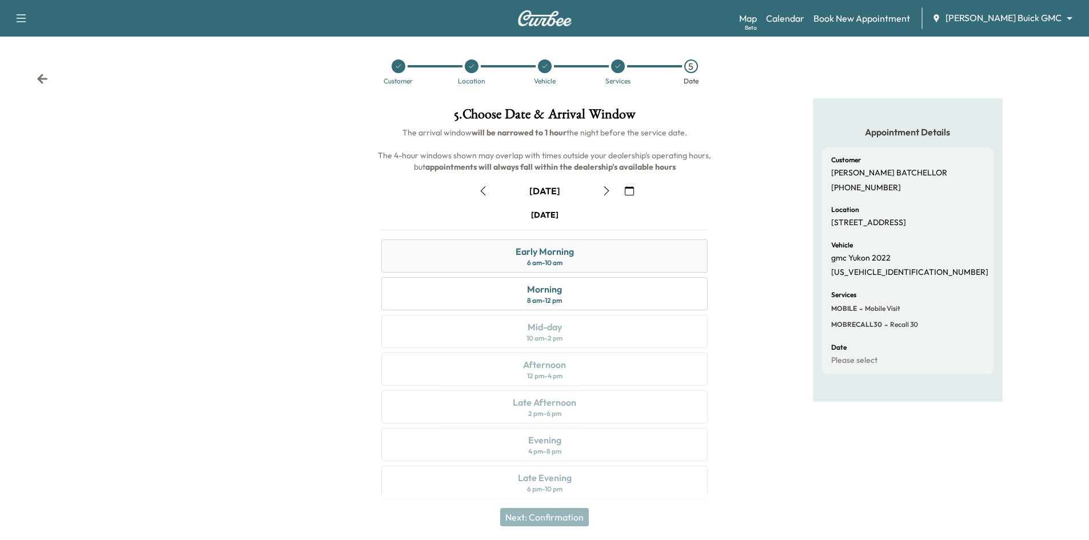
click at [577, 263] on div "Early Morning 6 am - 10 am" at bounding box center [544, 256] width 326 height 33
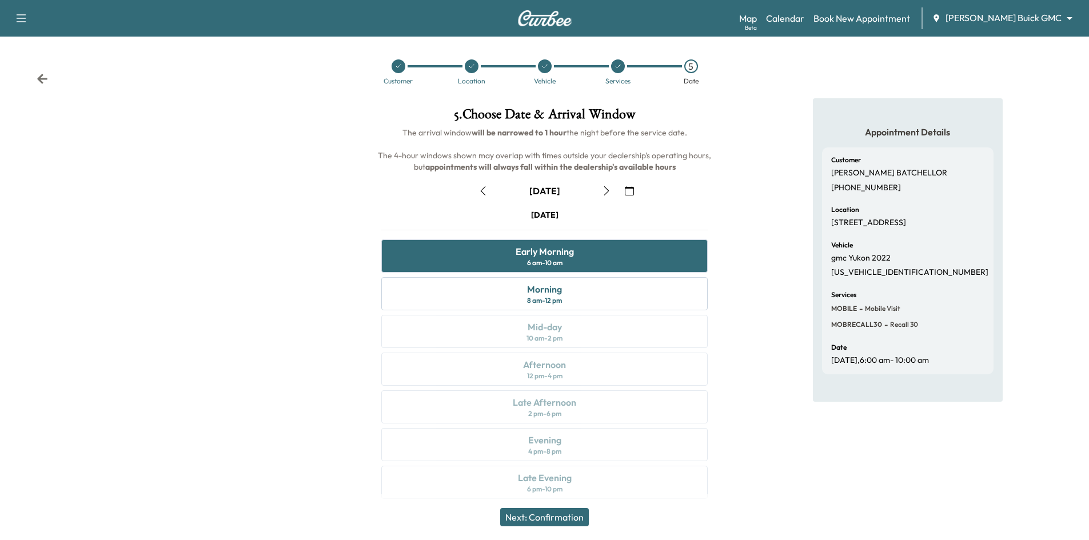
click at [539, 517] on button "Next: Confirmation" at bounding box center [544, 517] width 89 height 18
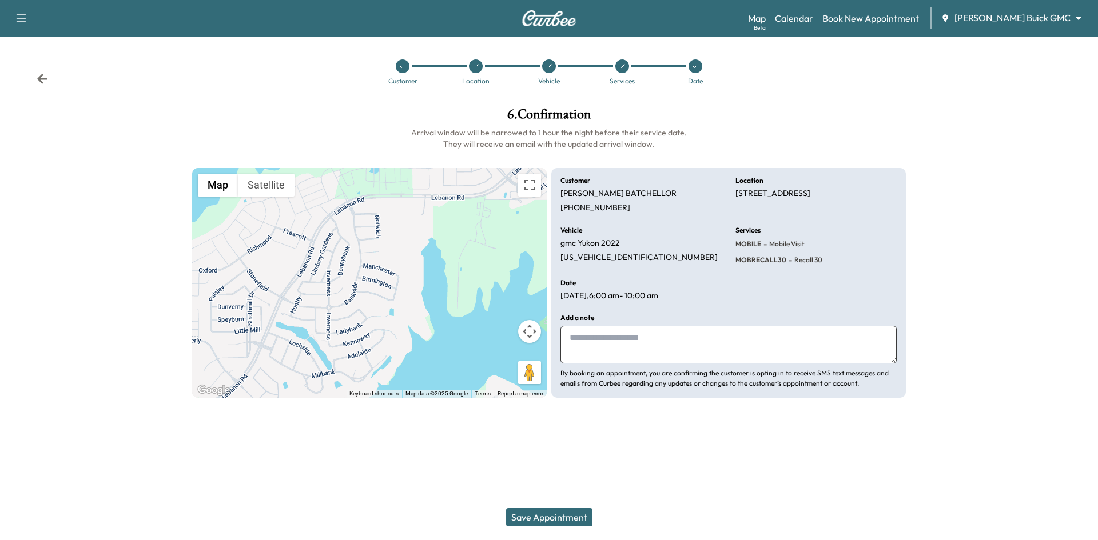
drag, startPoint x: 551, startPoint y: 520, endPoint x: 556, endPoint y: 517, distance: 5.9
click at [555, 517] on button "Save Appointment" at bounding box center [549, 517] width 86 height 18
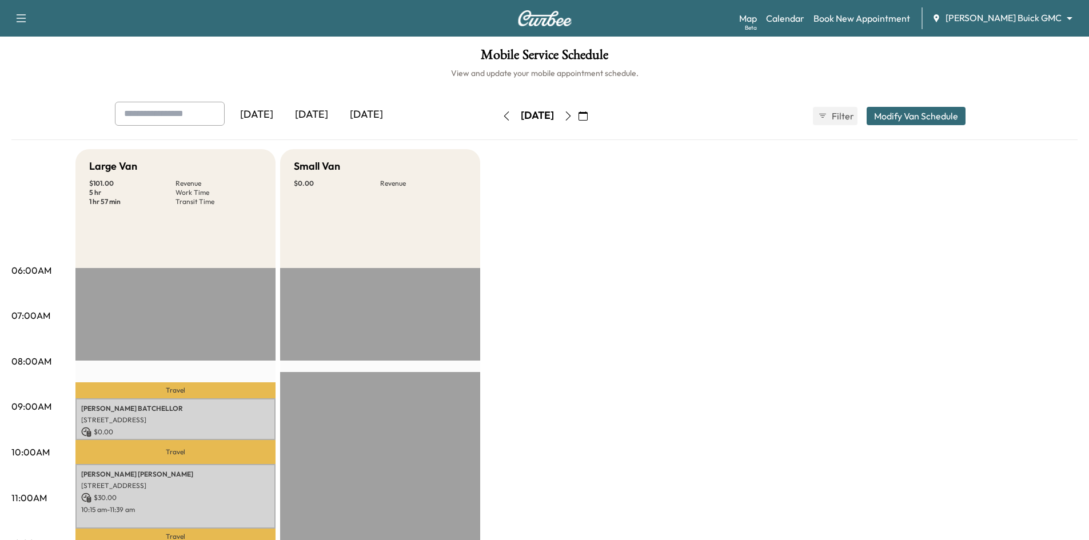
click at [310, 111] on div "[DATE]" at bounding box center [311, 115] width 55 height 26
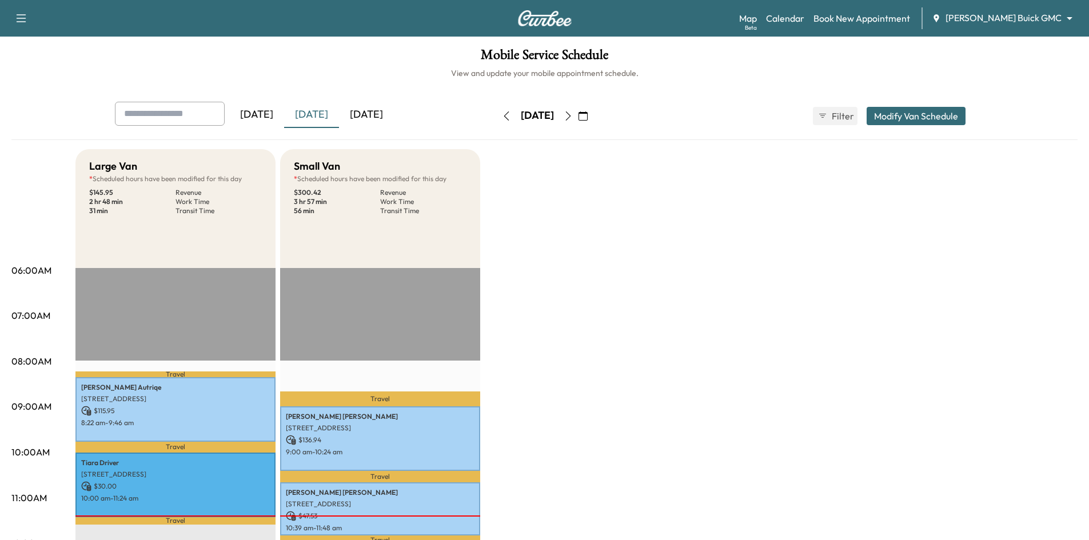
click at [573, 117] on icon "button" at bounding box center [568, 115] width 9 height 9
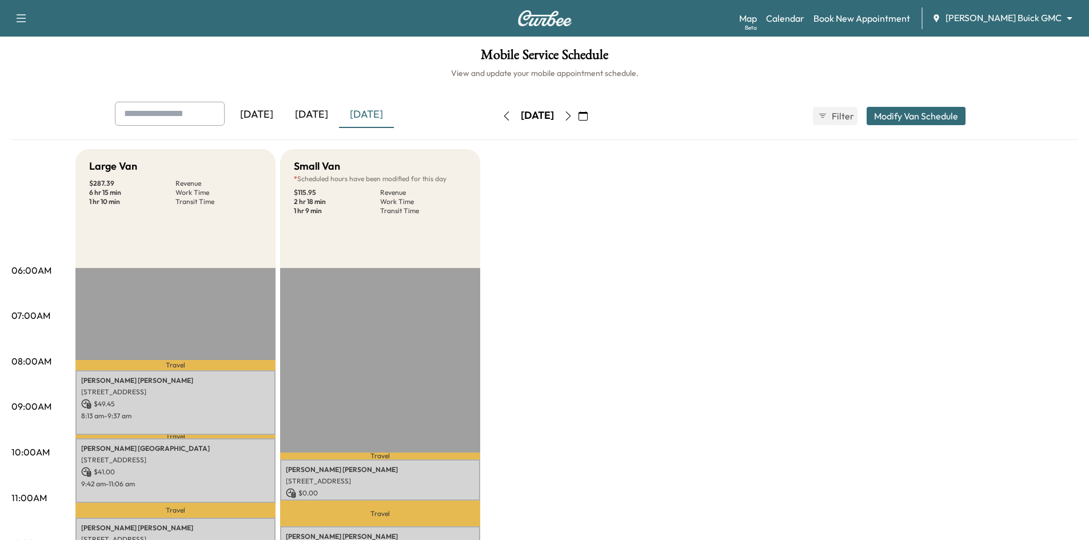
click at [325, 114] on div "[DATE]" at bounding box center [311, 115] width 55 height 26
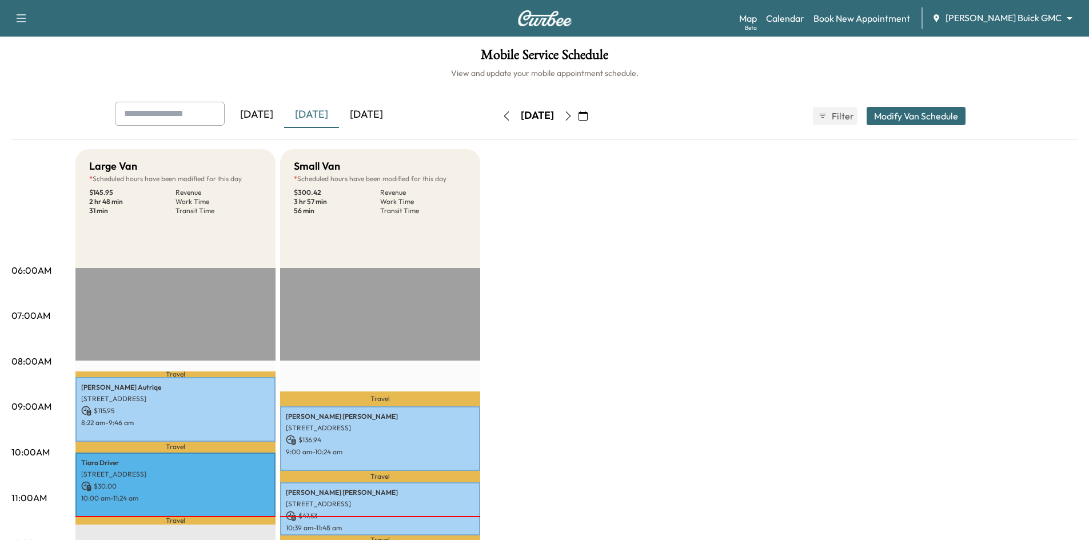
click at [377, 110] on div "[DATE]" at bounding box center [366, 115] width 55 height 26
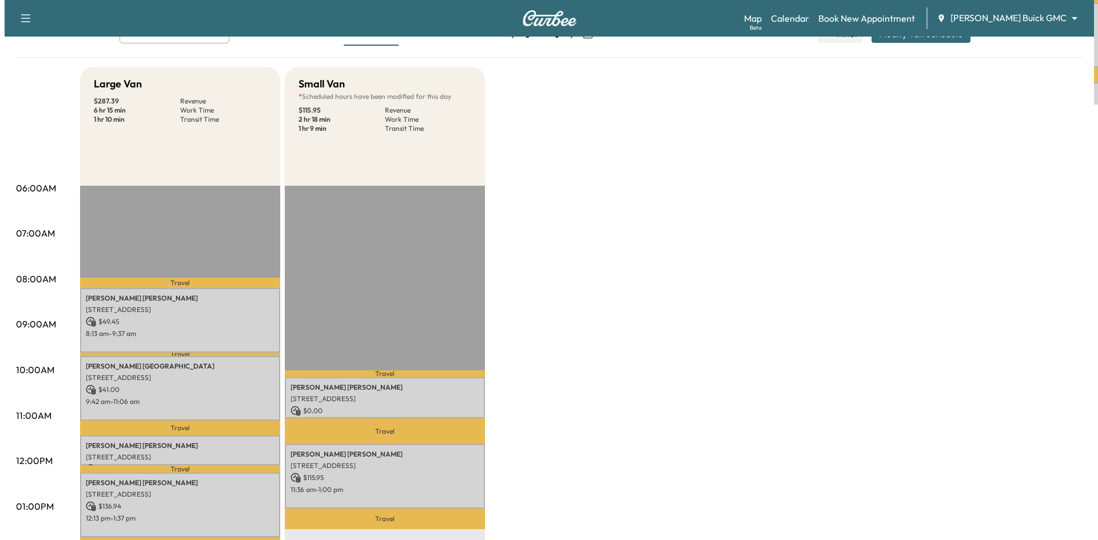
scroll to position [172, 0]
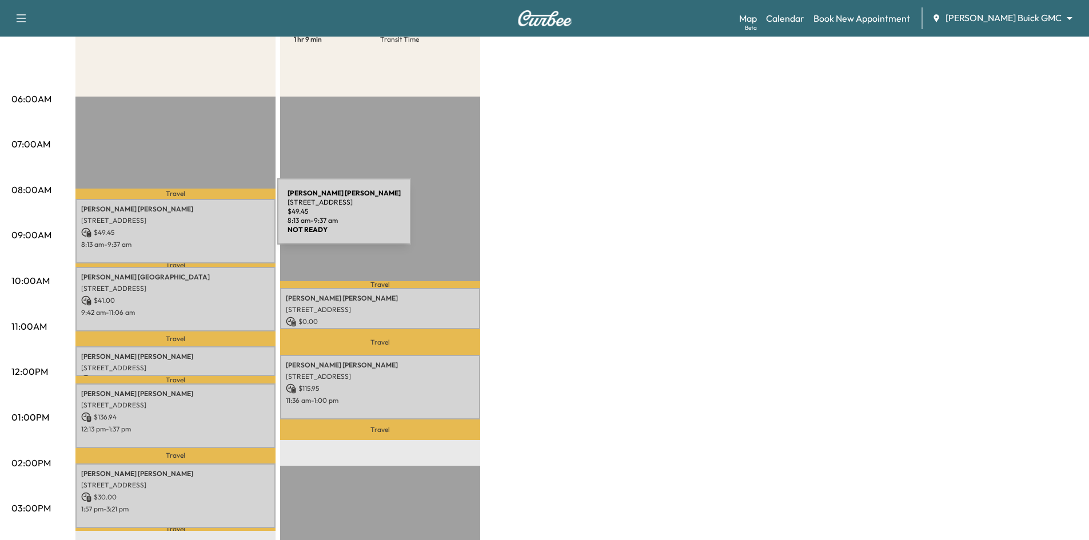
click at [191, 220] on p "3612 Sandia Dr, Plano, TX 75023, USA" at bounding box center [175, 220] width 189 height 9
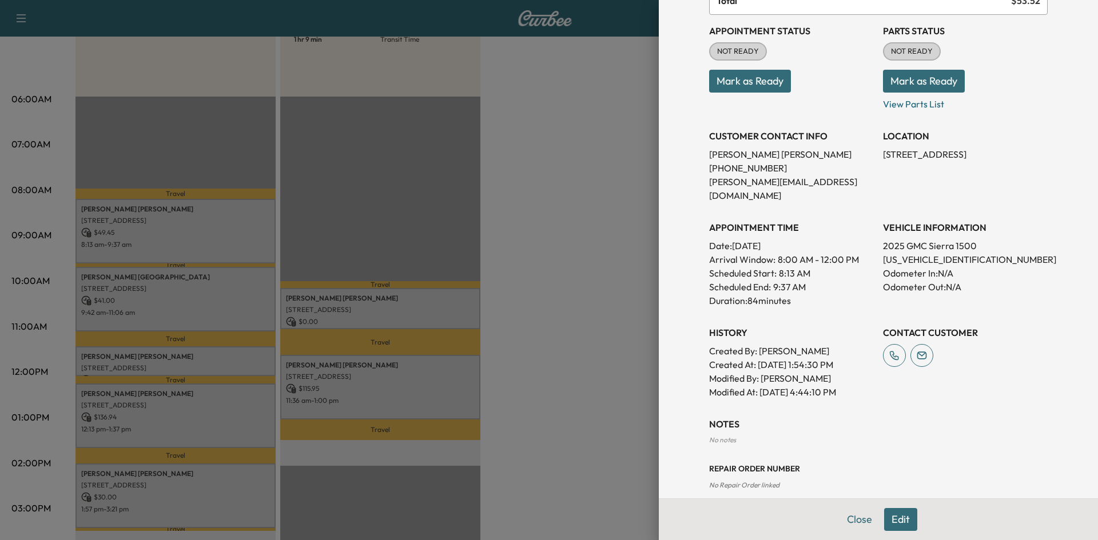
scroll to position [0, 0]
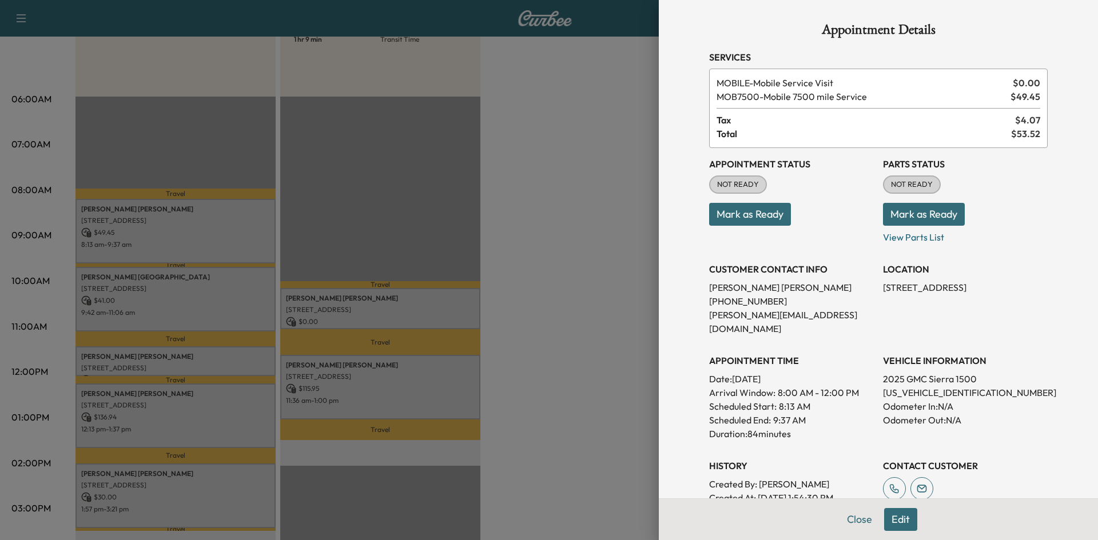
click at [240, 284] on div at bounding box center [549, 270] width 1098 height 540
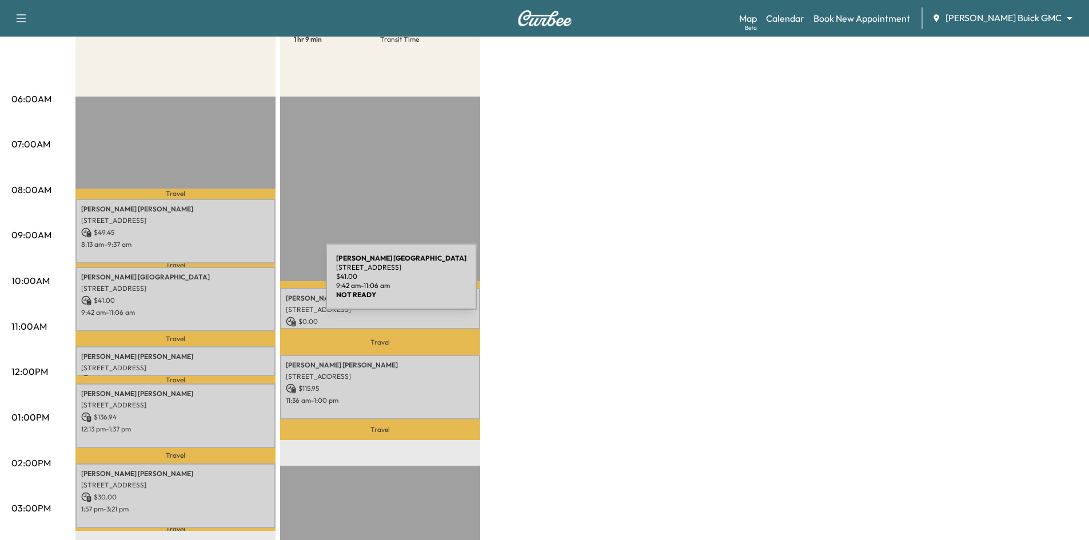
click at [240, 284] on p "2401 Glenhaven Drive, Plano, TX 75023, US" at bounding box center [175, 288] width 189 height 9
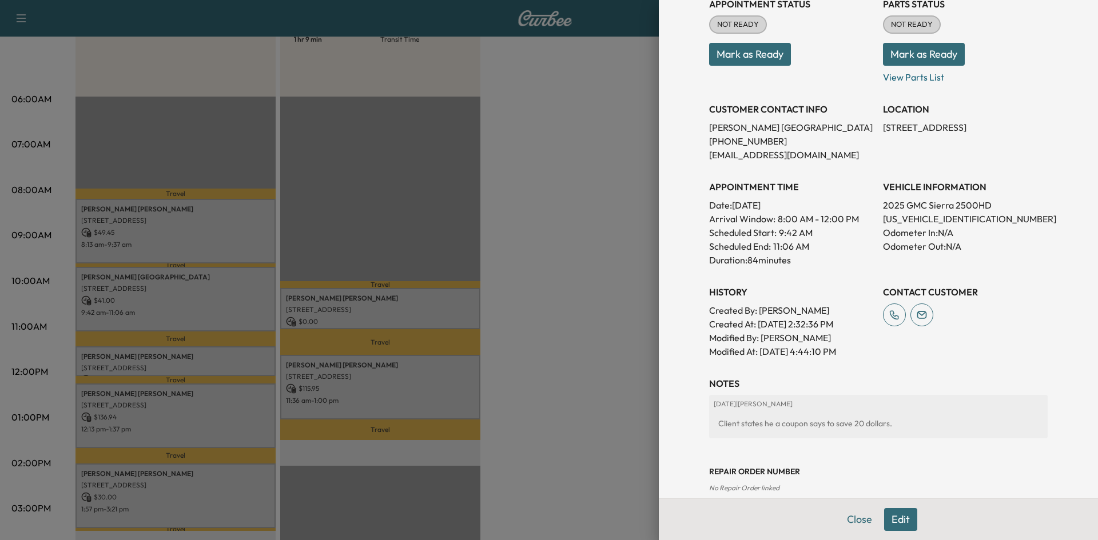
scroll to position [57, 0]
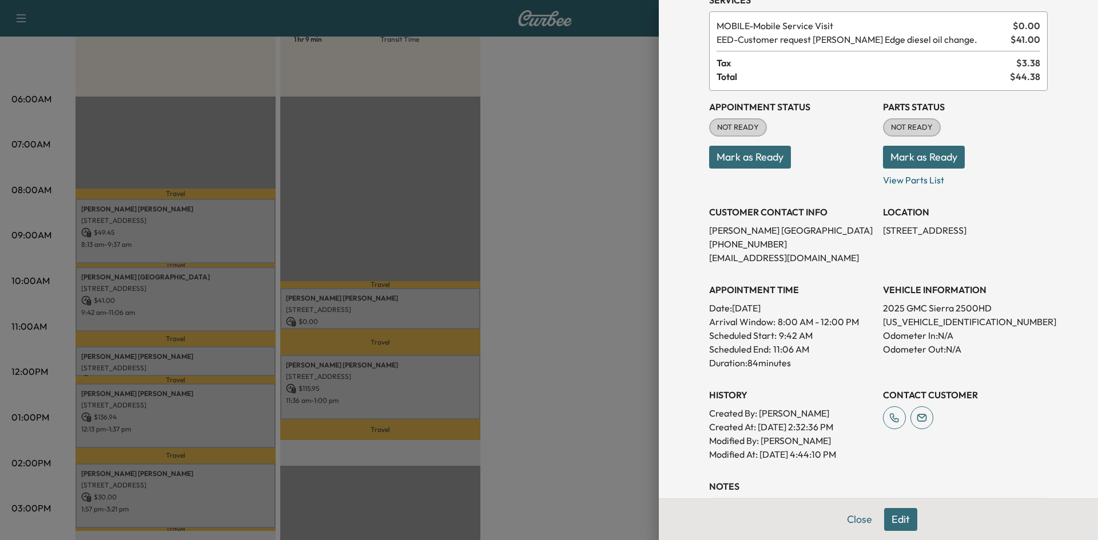
click at [556, 256] on div at bounding box center [549, 270] width 1098 height 540
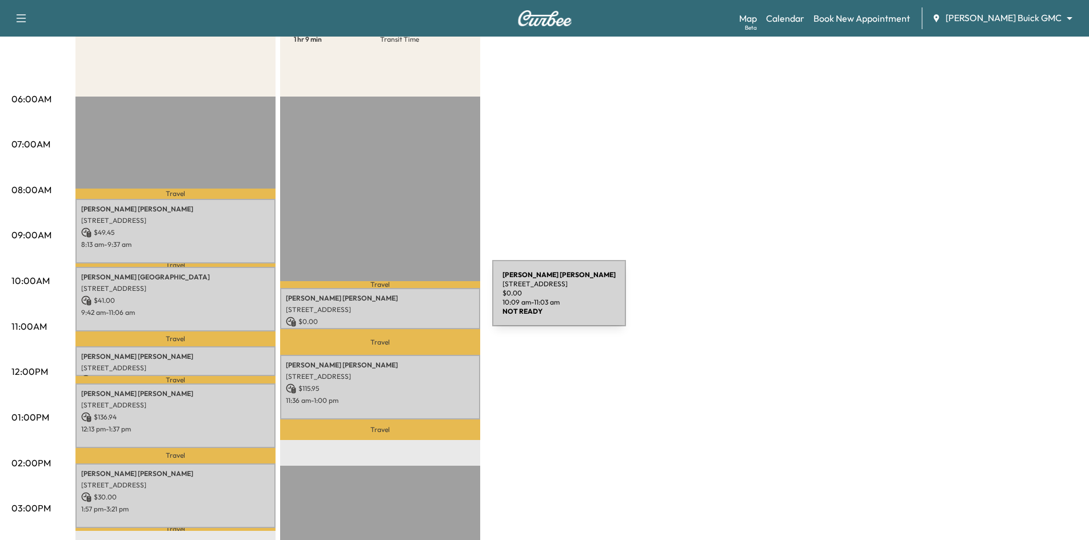
click at [408, 299] on p "Dee Lanier" at bounding box center [380, 298] width 189 height 9
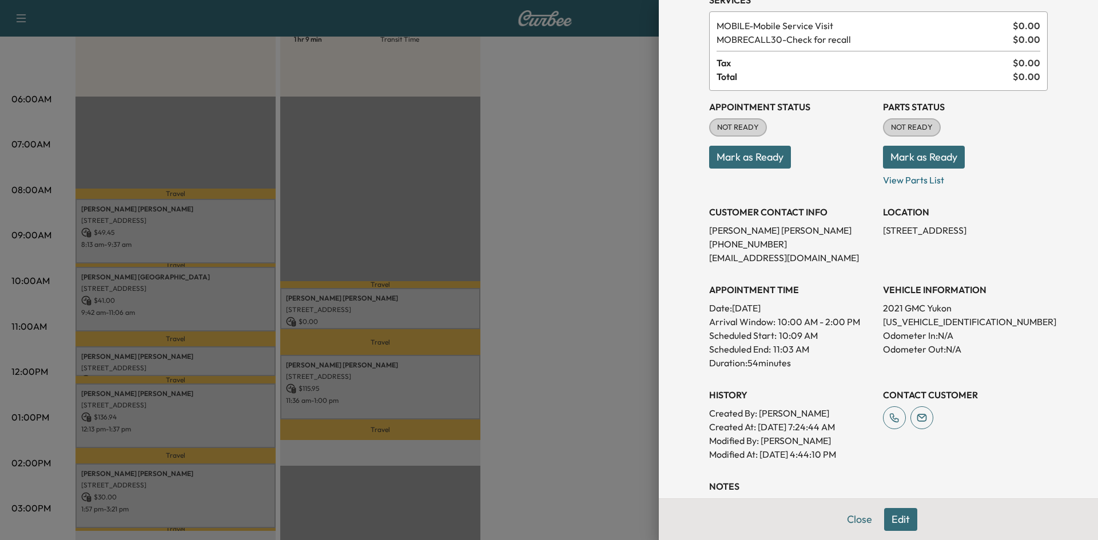
click at [513, 347] on div at bounding box center [549, 270] width 1098 height 540
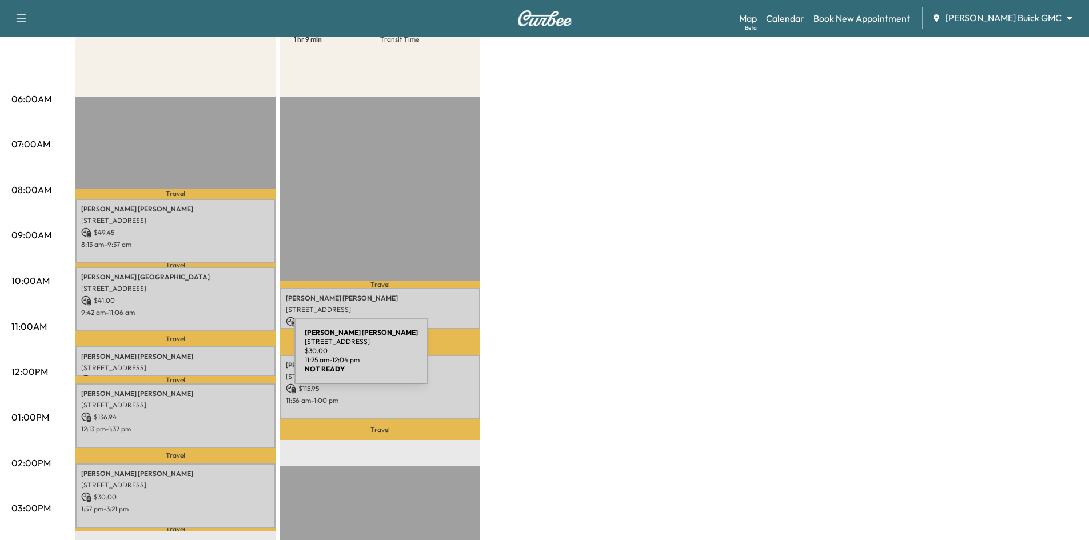
click at [210, 356] on p "Fernando Ramirez" at bounding box center [175, 356] width 189 height 9
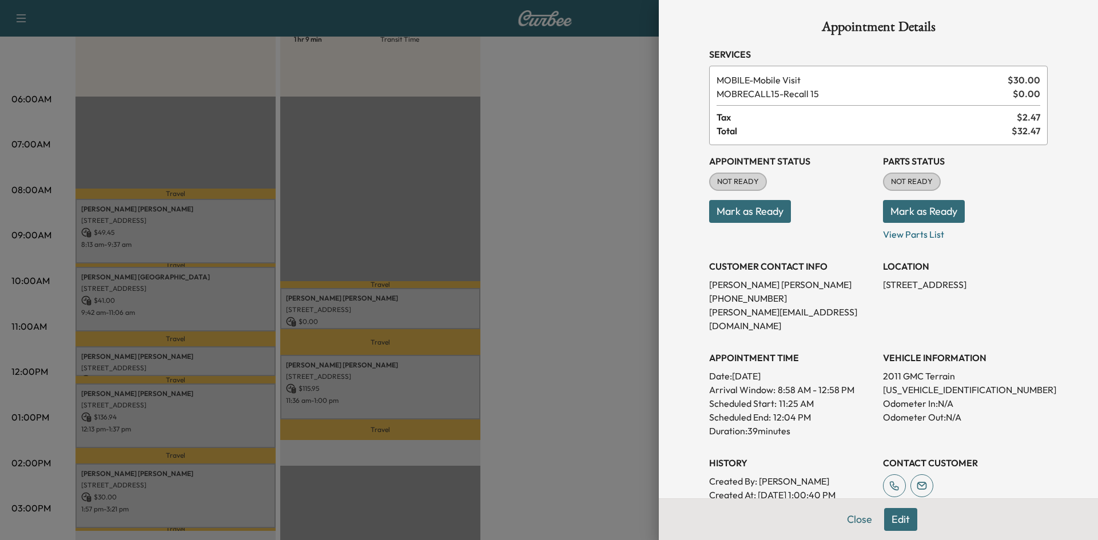
scroll to position [0, 0]
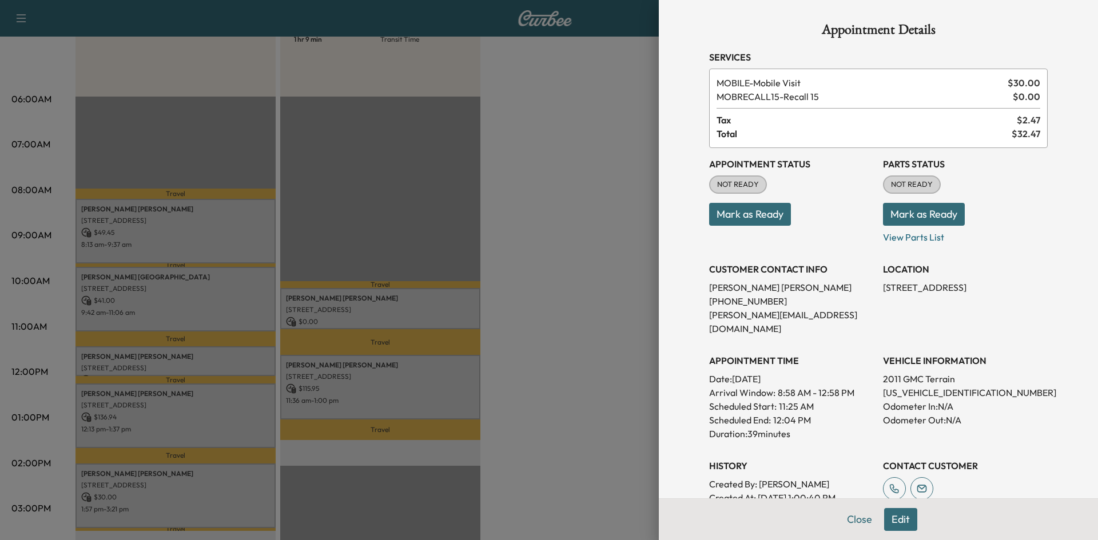
click at [327, 398] on div at bounding box center [549, 270] width 1098 height 540
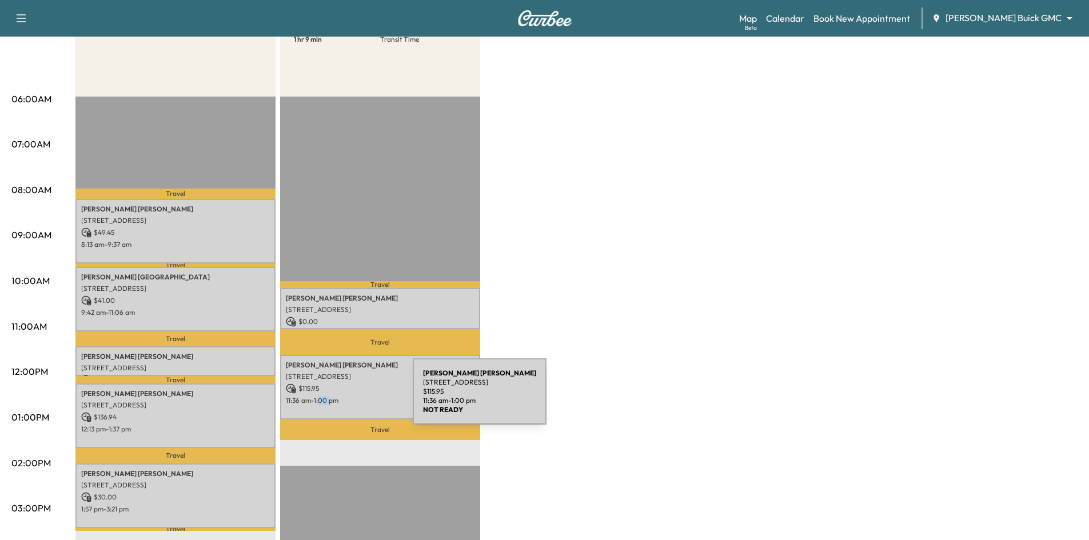
click at [327, 398] on p "11:36 am - 1:00 pm" at bounding box center [380, 400] width 189 height 9
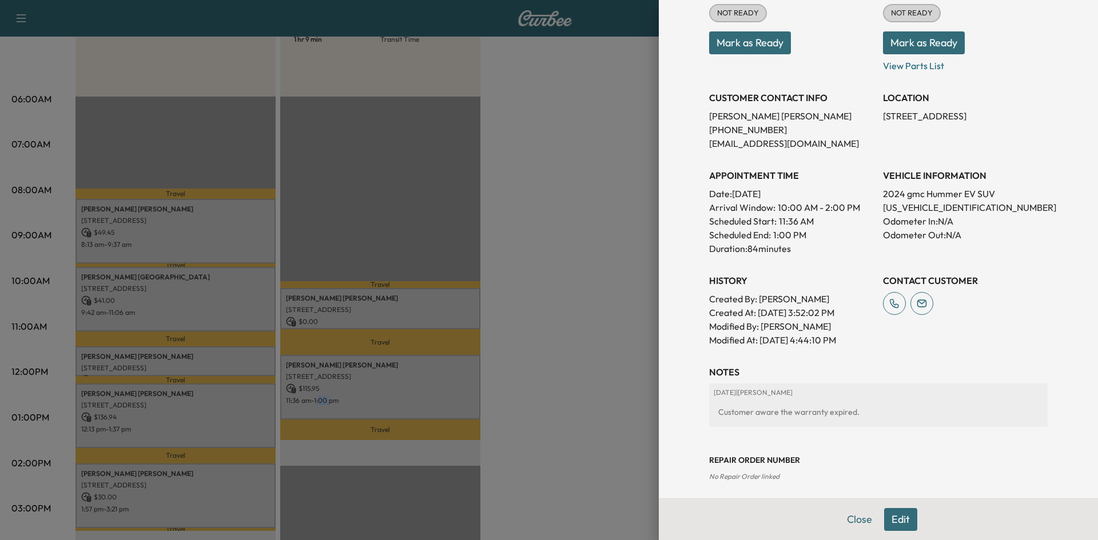
scroll to position [230, 0]
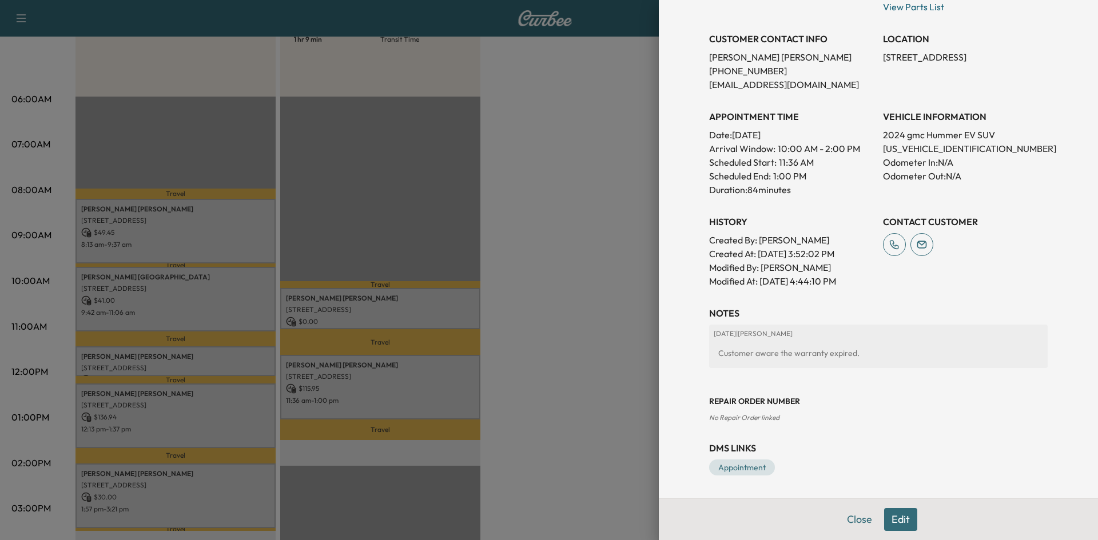
click at [202, 421] on div at bounding box center [549, 270] width 1098 height 540
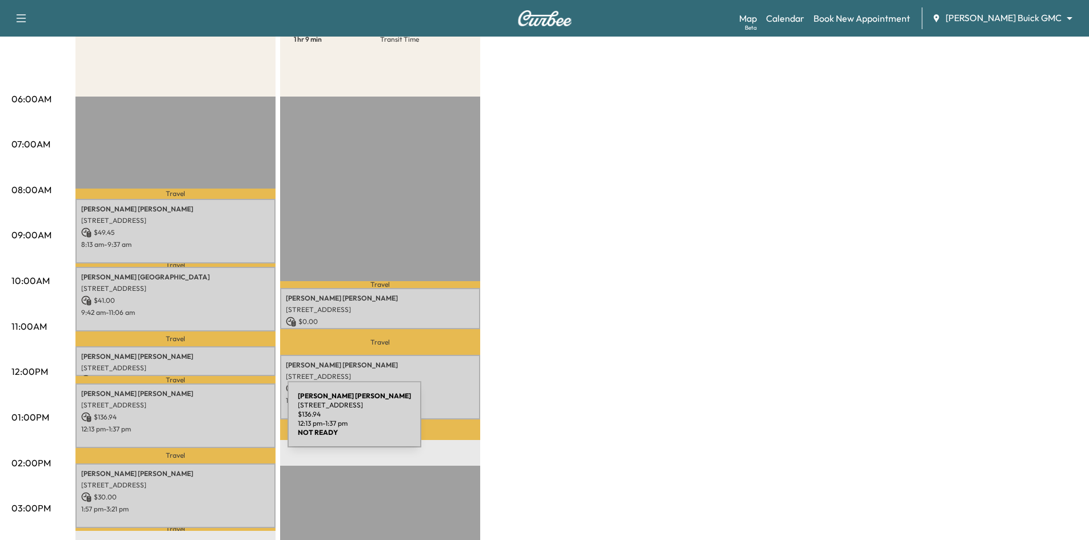
click at [202, 420] on div "Sue Sandine 1065 Big Spring Drive, Allen, TX 75013, US $ 136.94 12:13 pm - 1:37…" at bounding box center [175, 416] width 200 height 65
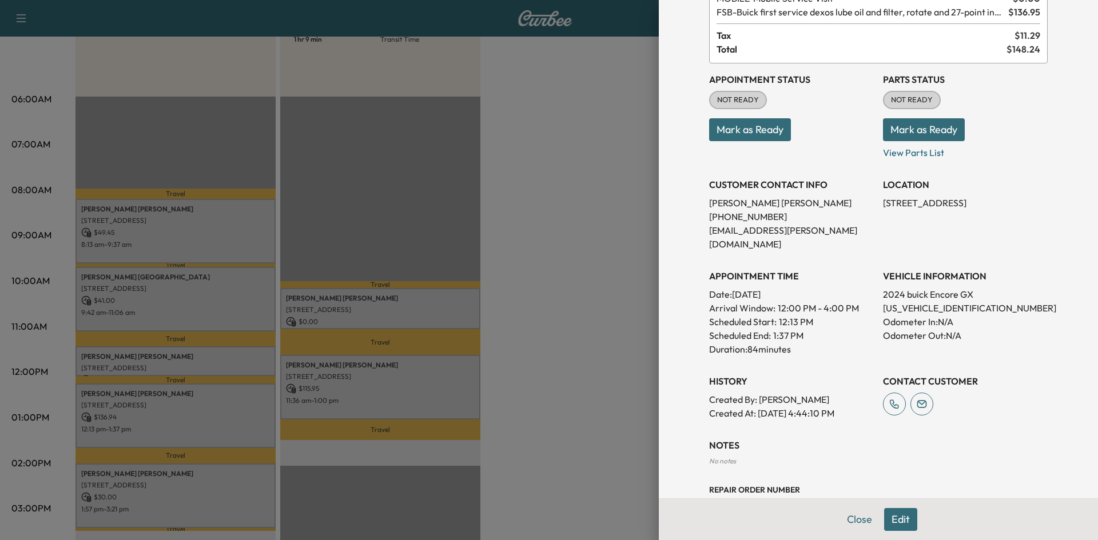
scroll to position [0, 0]
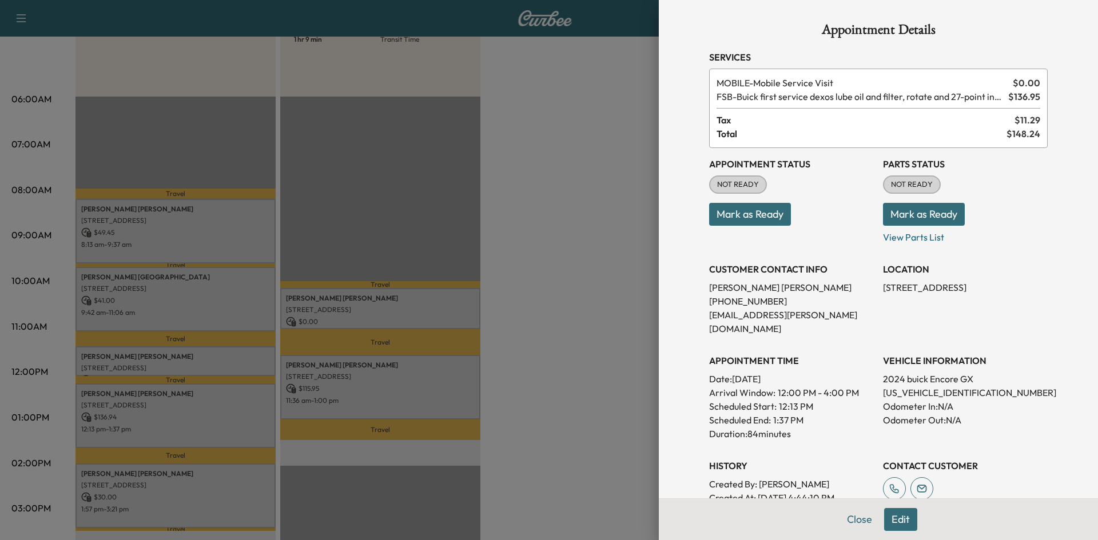
click at [249, 491] on div at bounding box center [549, 270] width 1098 height 540
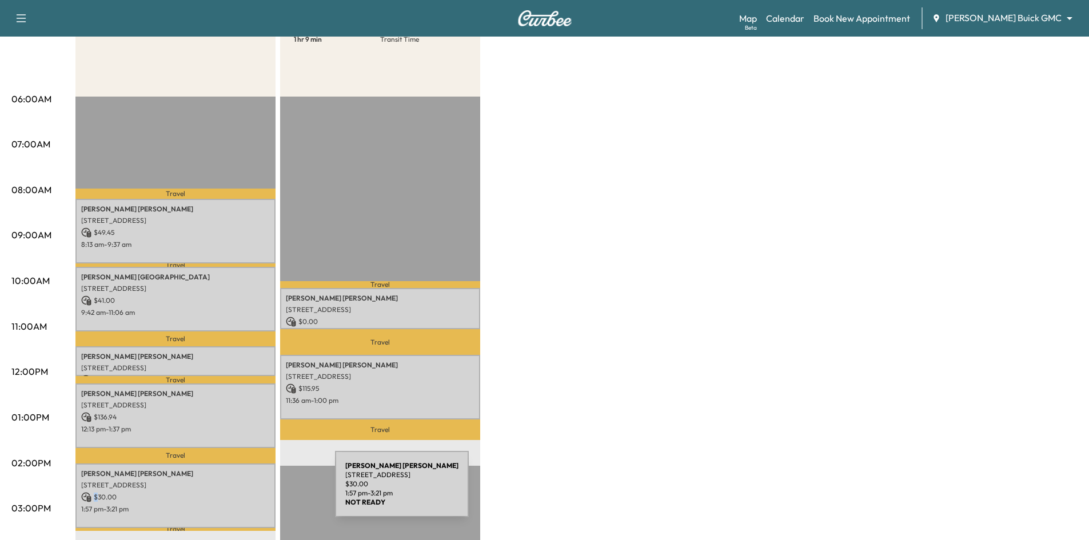
click at [249, 492] on p "$ 30.00" at bounding box center [175, 497] width 189 height 10
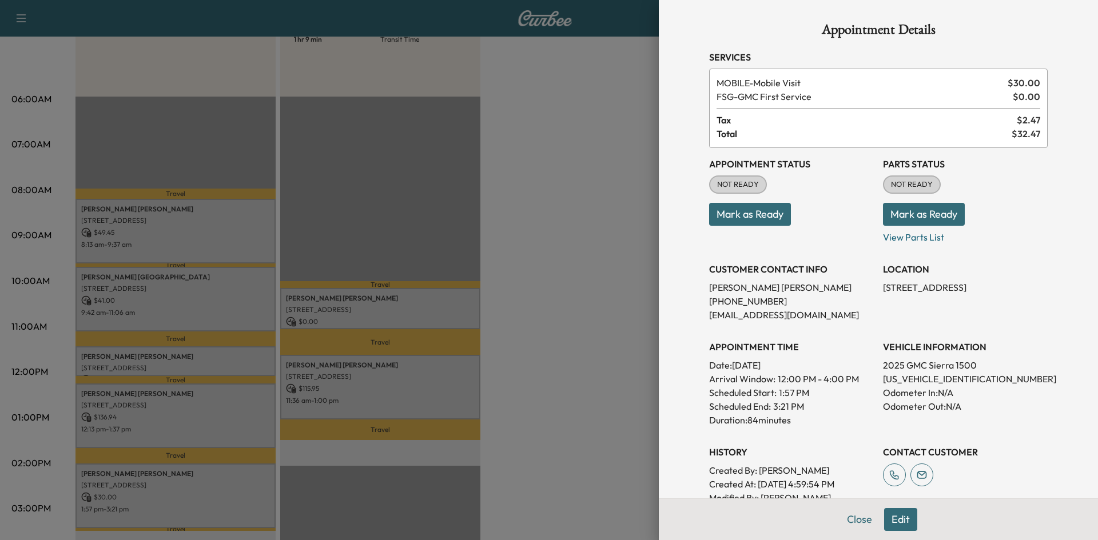
click at [629, 364] on div at bounding box center [549, 270] width 1098 height 540
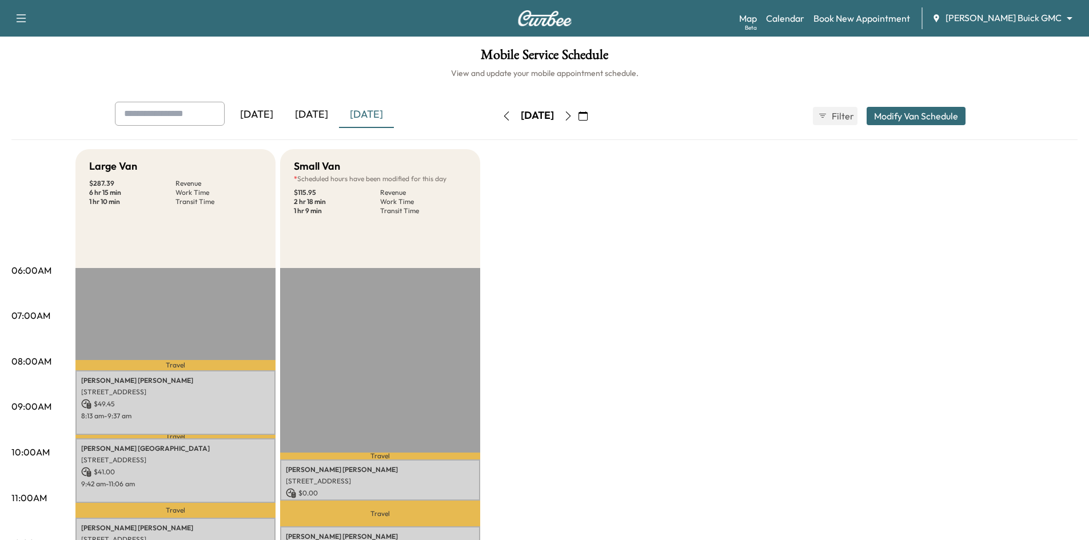
drag, startPoint x: 310, startPoint y: 111, endPoint x: 320, endPoint y: 79, distance: 34.2
click at [312, 113] on div "[DATE]" at bounding box center [311, 115] width 55 height 26
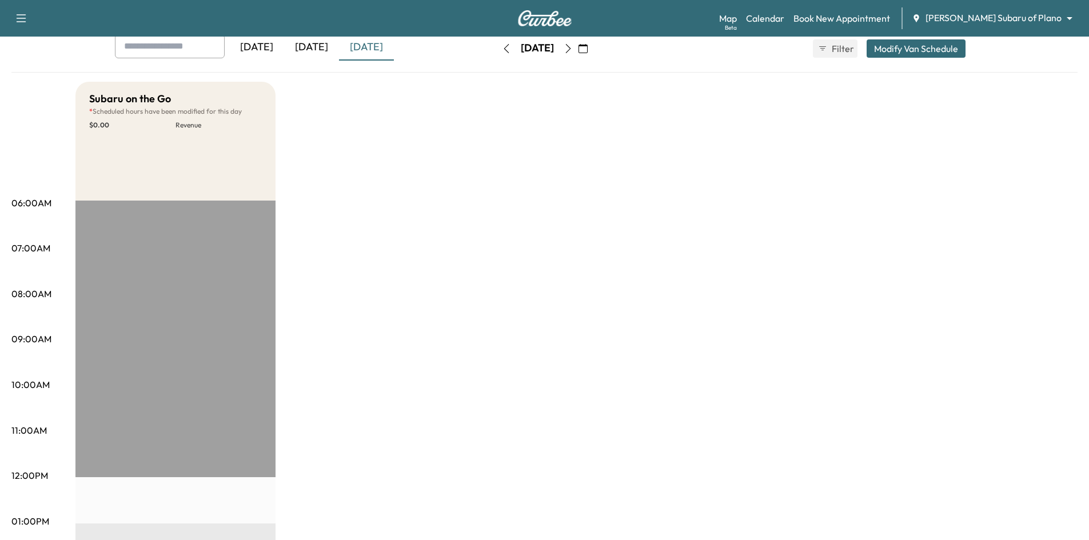
scroll to position [57, 0]
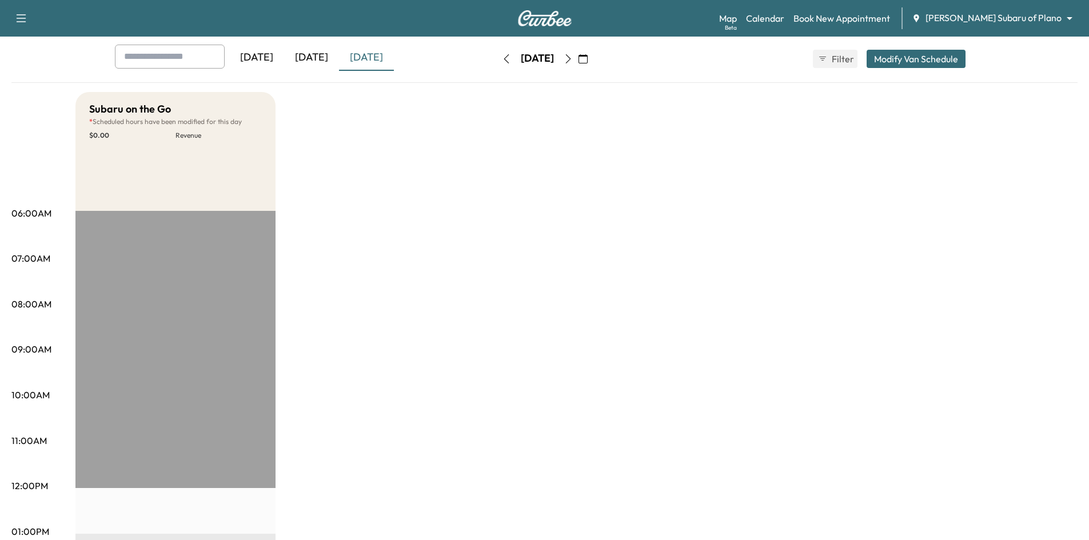
click at [573, 54] on icon "button" at bounding box center [568, 58] width 9 height 9
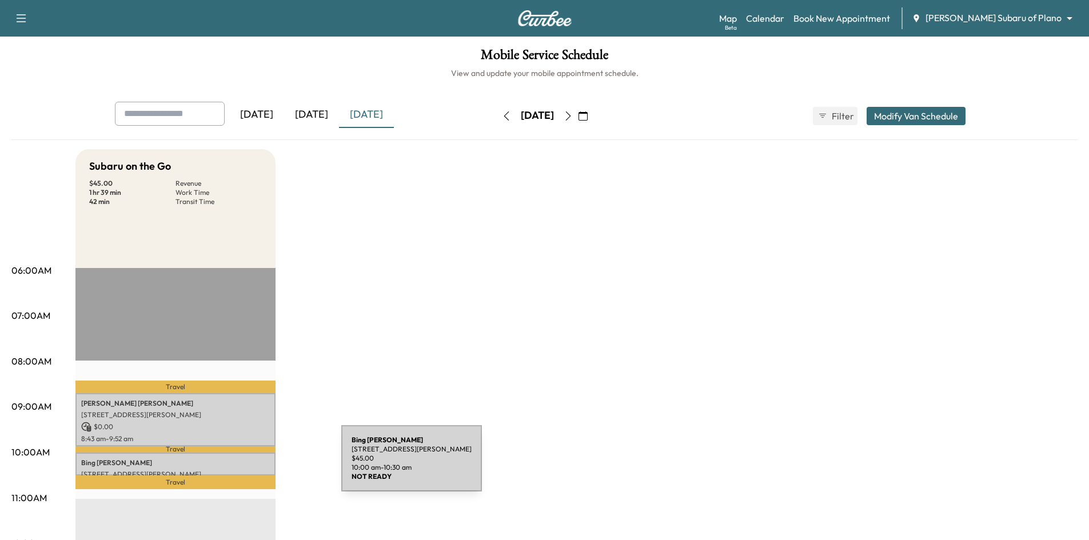
click at [254, 464] on p "Bing Liu" at bounding box center [175, 463] width 189 height 9
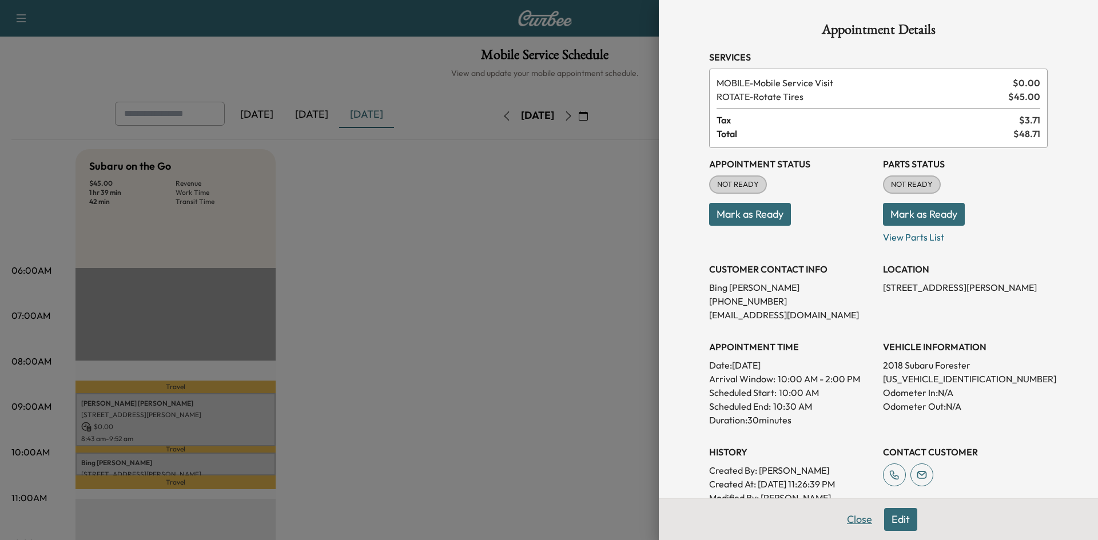
click at [855, 521] on button "Close" at bounding box center [859, 519] width 40 height 23
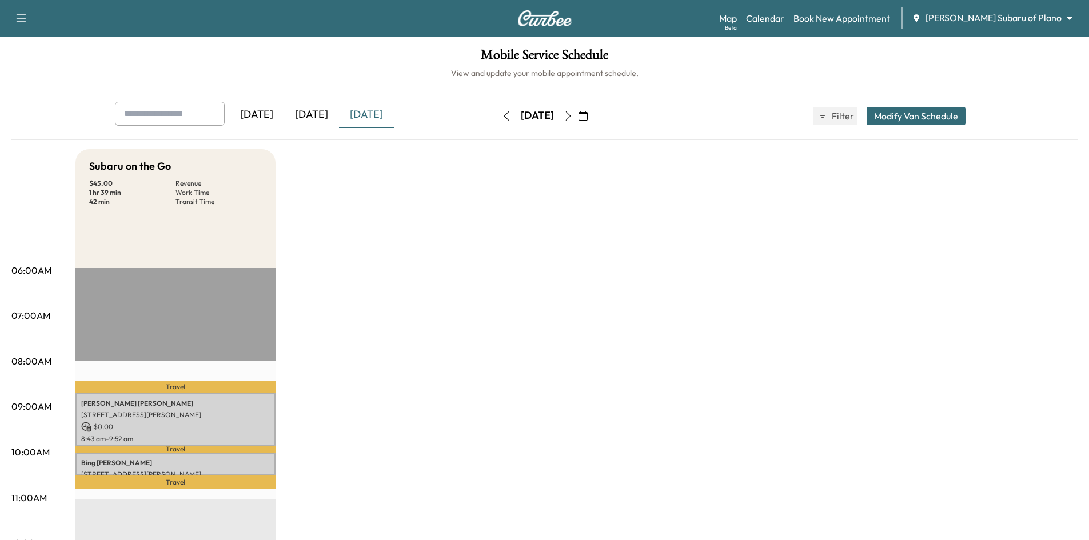
click at [321, 116] on div "[DATE]" at bounding box center [311, 115] width 55 height 26
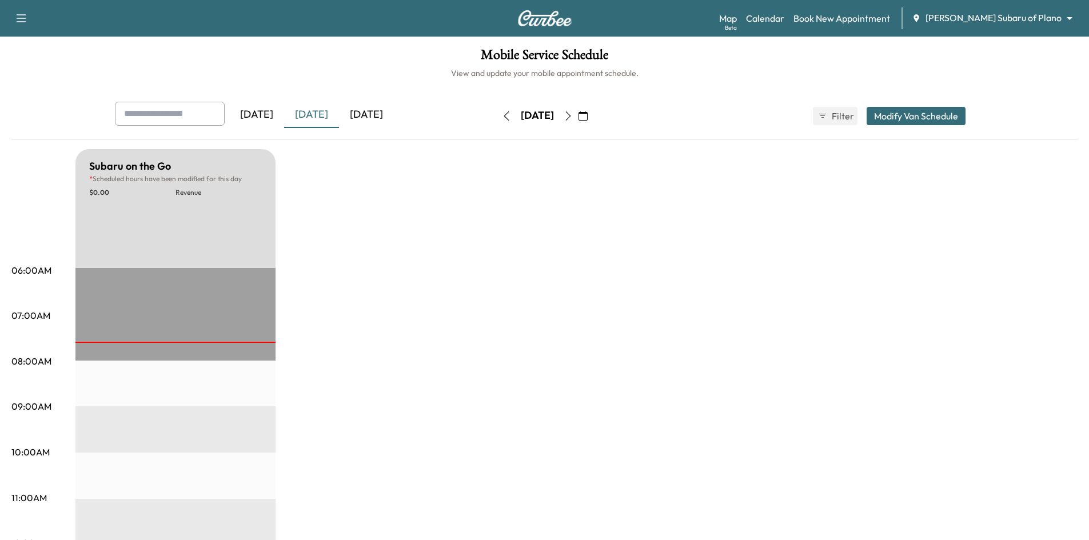
click at [573, 115] on icon "button" at bounding box center [568, 115] width 9 height 9
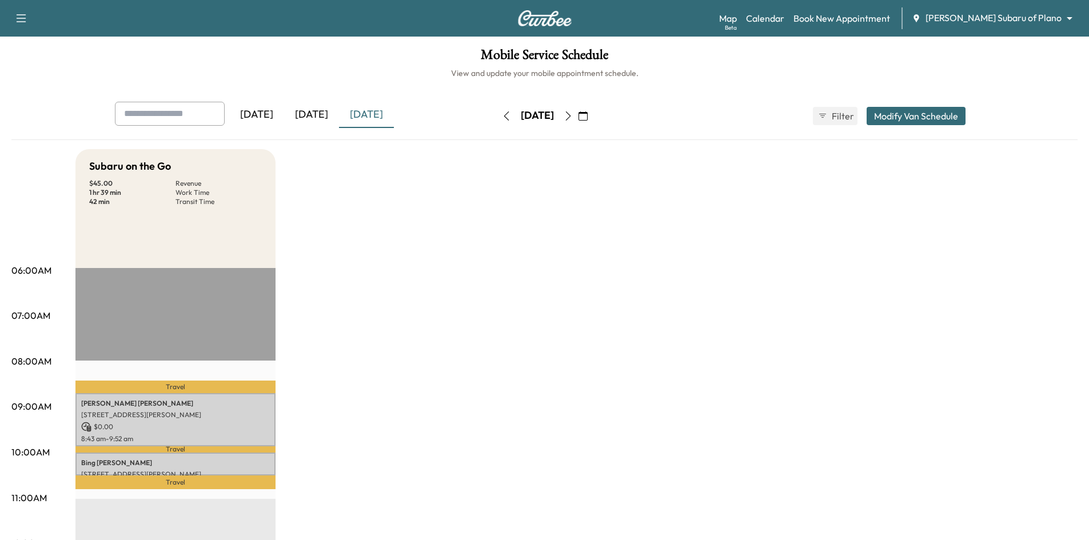
click at [322, 118] on div "[DATE]" at bounding box center [311, 115] width 55 height 26
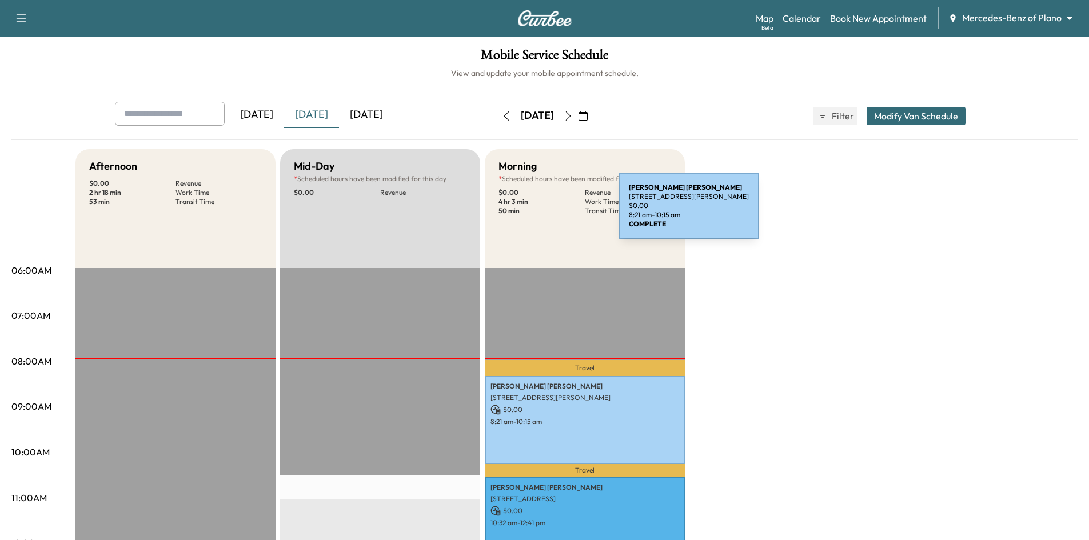
scroll to position [172, 0]
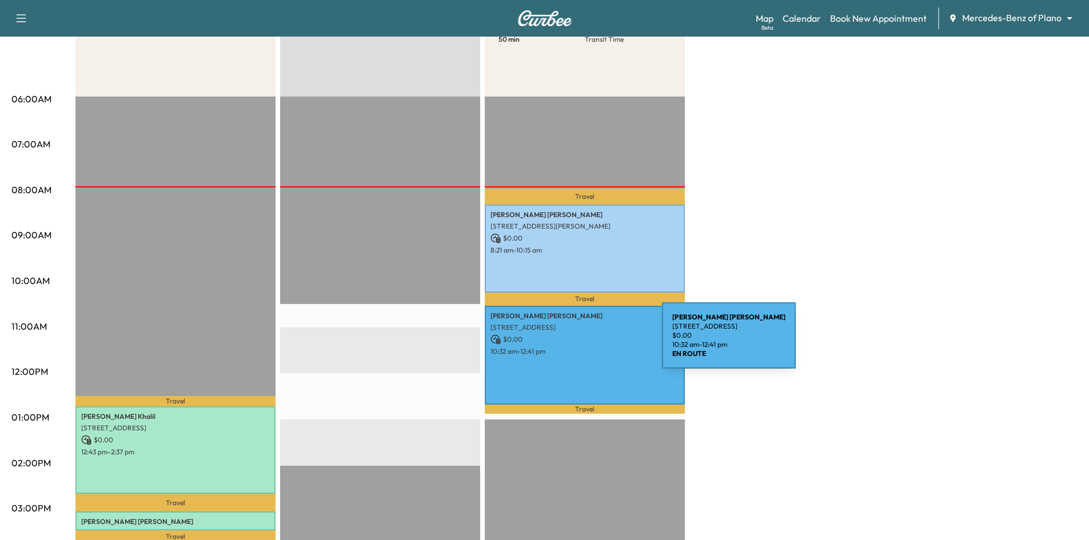
click at [576, 342] on div "Alexis Petrides 3624 Sandia Dr, Plano, TX 75023, USA $ 0.00 10:32 am - 12:41 pm" at bounding box center [585, 355] width 200 height 99
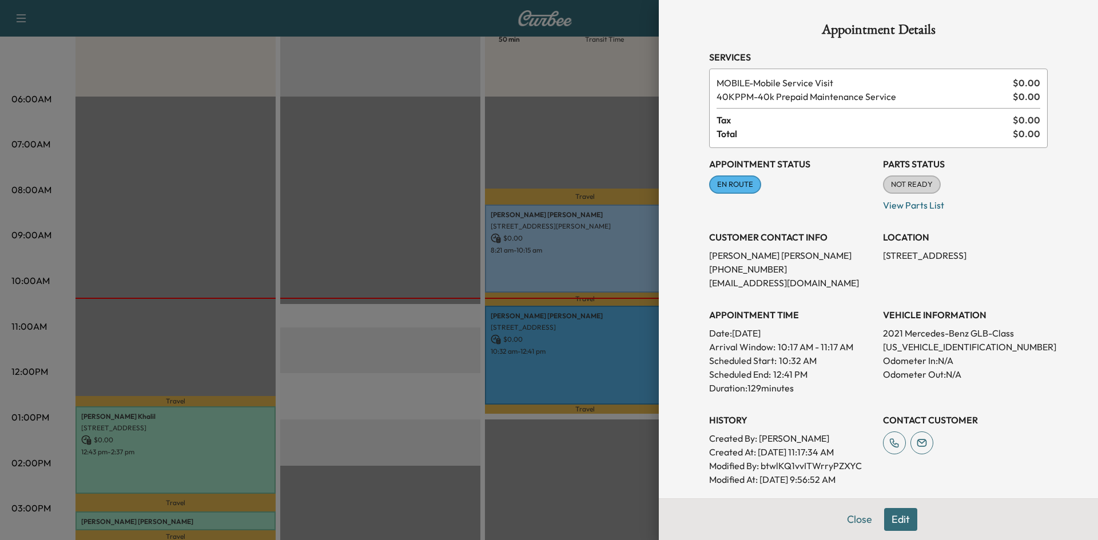
click at [934, 347] on p "W1N4M4GB1MW111026" at bounding box center [965, 347] width 165 height 14
copy p "W1N4M4GB1MW111026"
click at [496, 159] on div at bounding box center [549, 270] width 1098 height 540
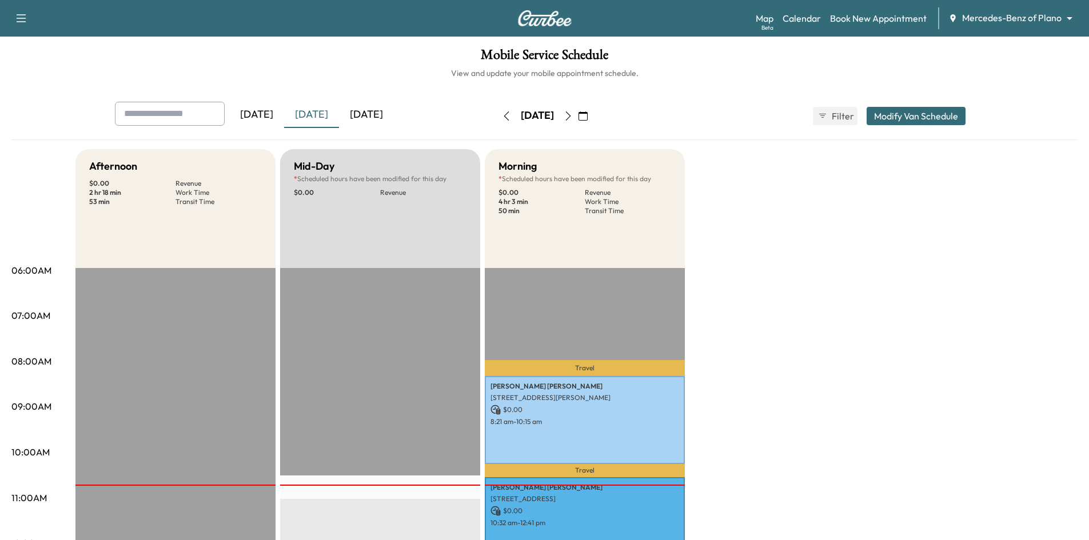
click at [359, 109] on div "[DATE]" at bounding box center [366, 115] width 55 height 26
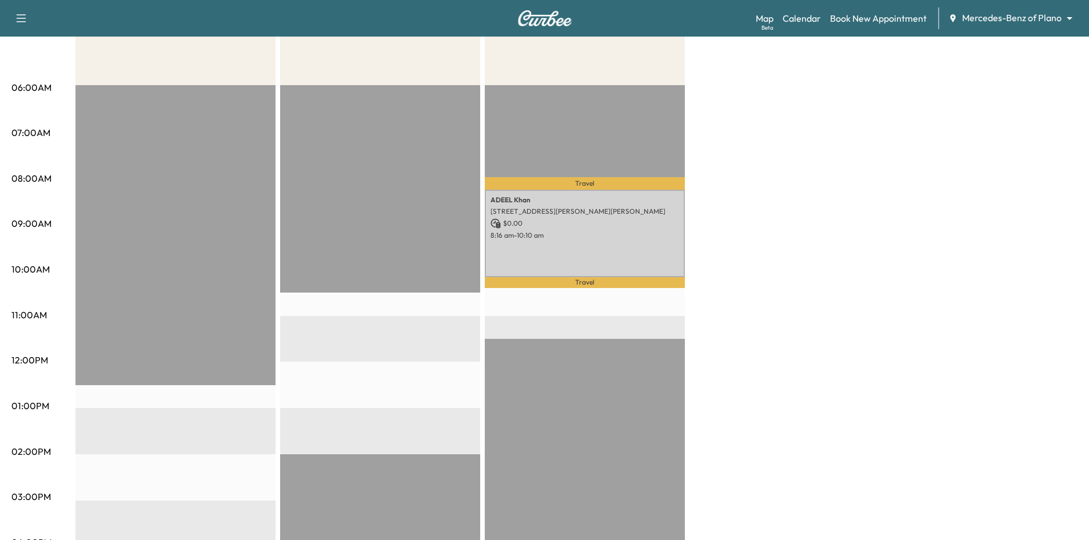
scroll to position [57, 0]
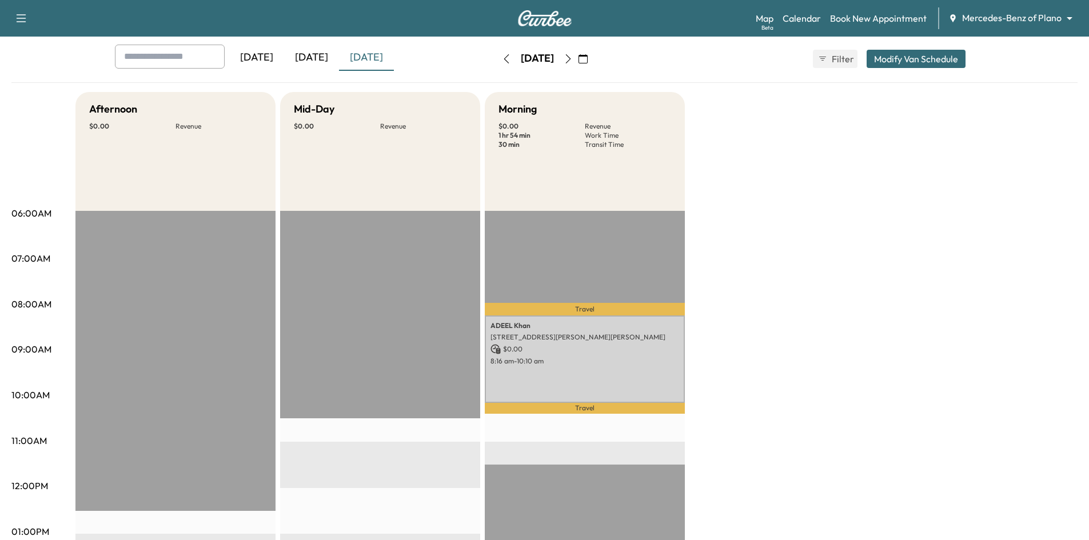
click at [317, 57] on div "[DATE]" at bounding box center [311, 58] width 55 height 26
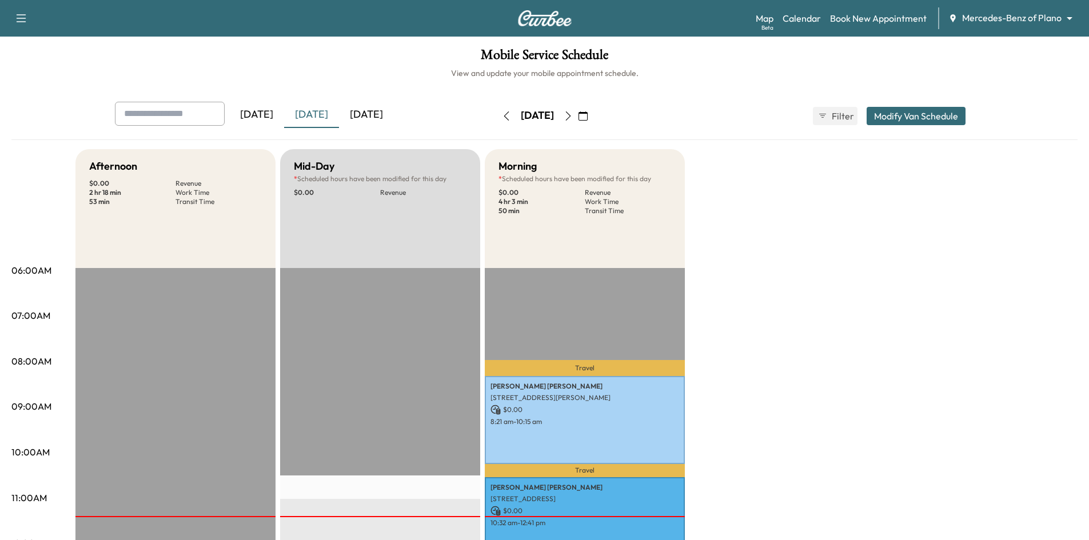
click at [377, 112] on div "[DATE]" at bounding box center [366, 115] width 55 height 26
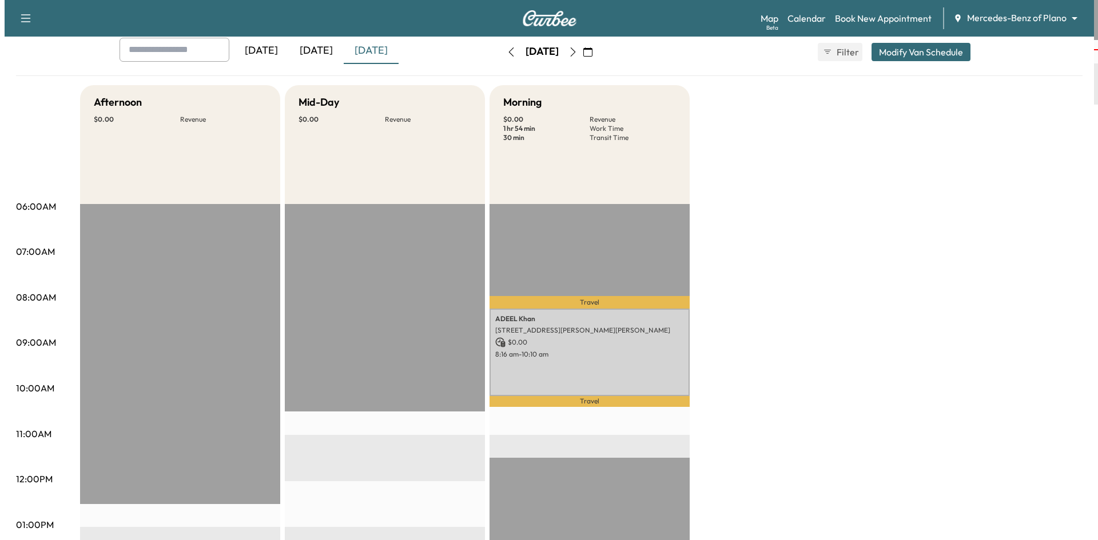
scroll to position [229, 0]
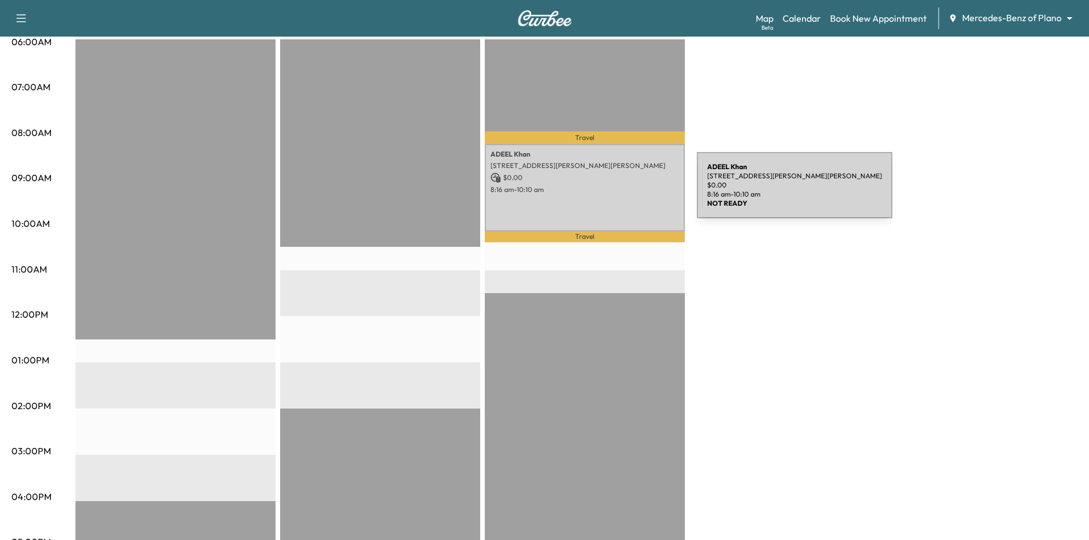
click at [611, 192] on p "8:16 am - 10:10 am" at bounding box center [585, 189] width 189 height 9
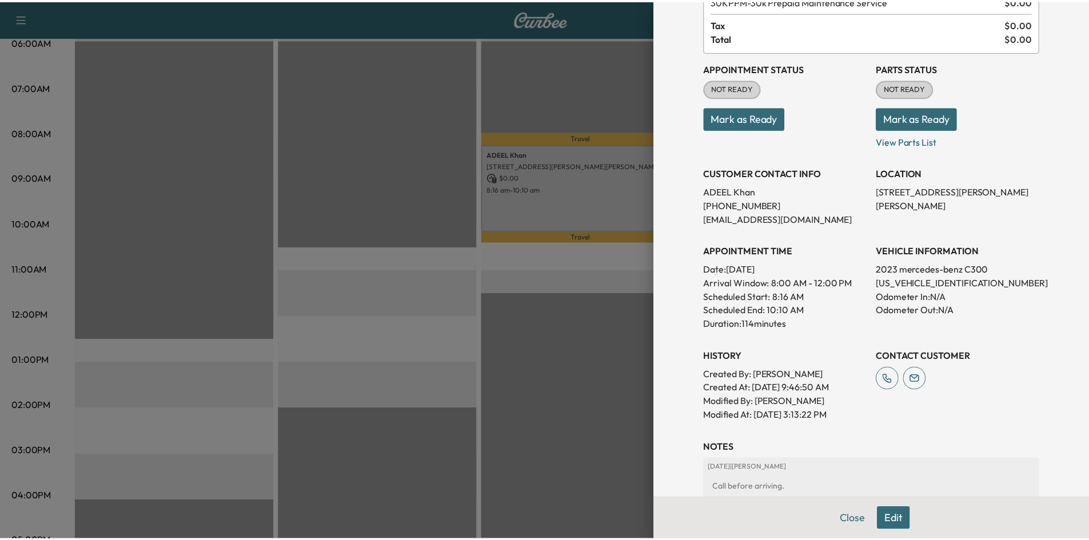
scroll to position [0, 0]
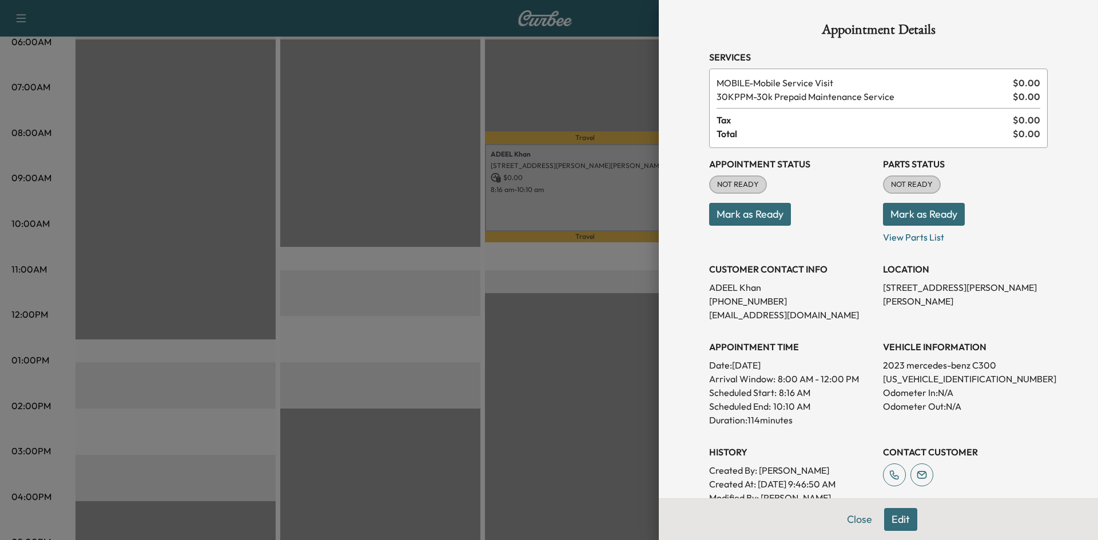
click at [519, 102] on div at bounding box center [549, 270] width 1098 height 540
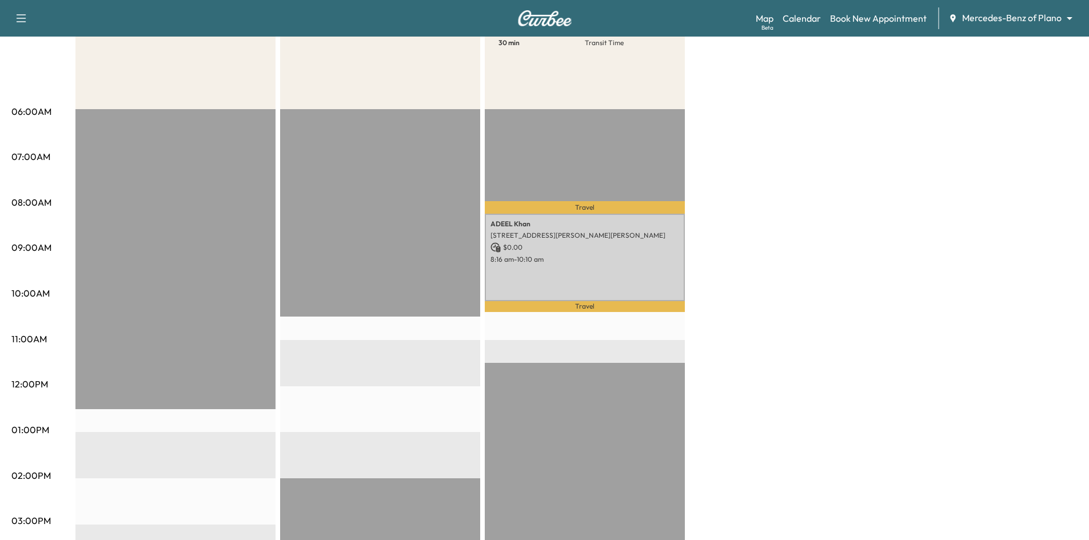
scroll to position [57, 0]
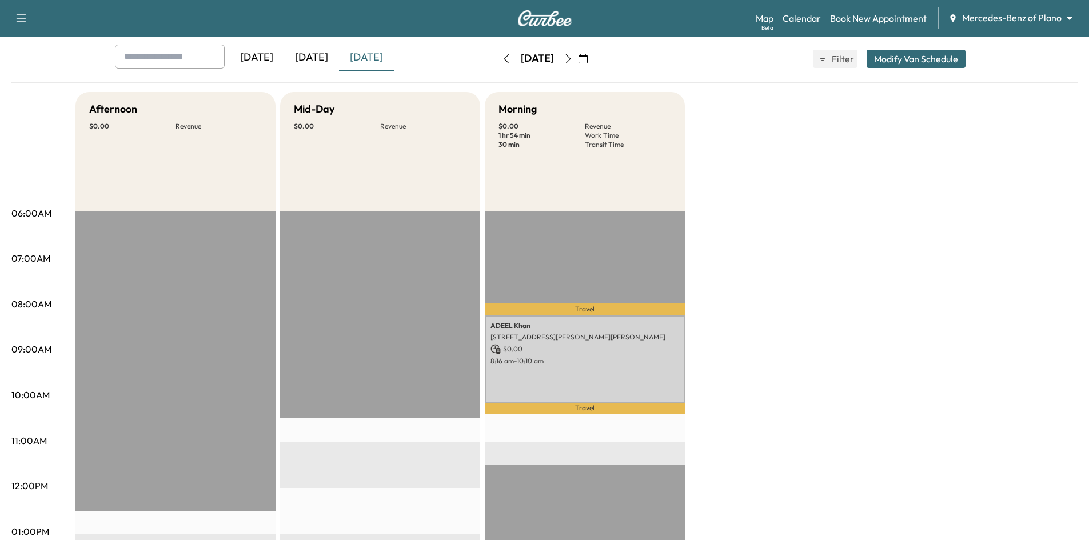
click at [322, 59] on div "[DATE]" at bounding box center [311, 58] width 55 height 26
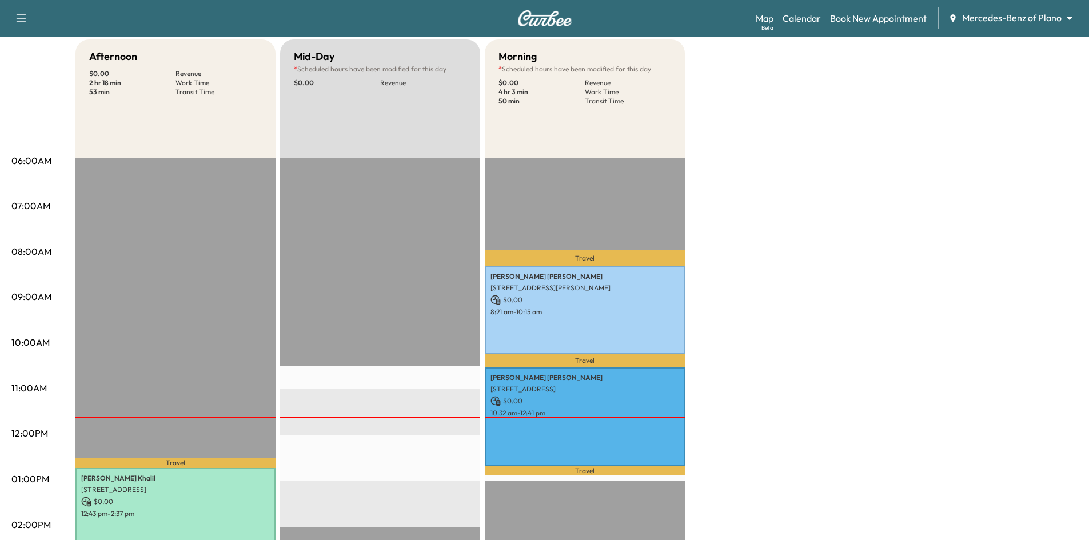
scroll to position [172, 0]
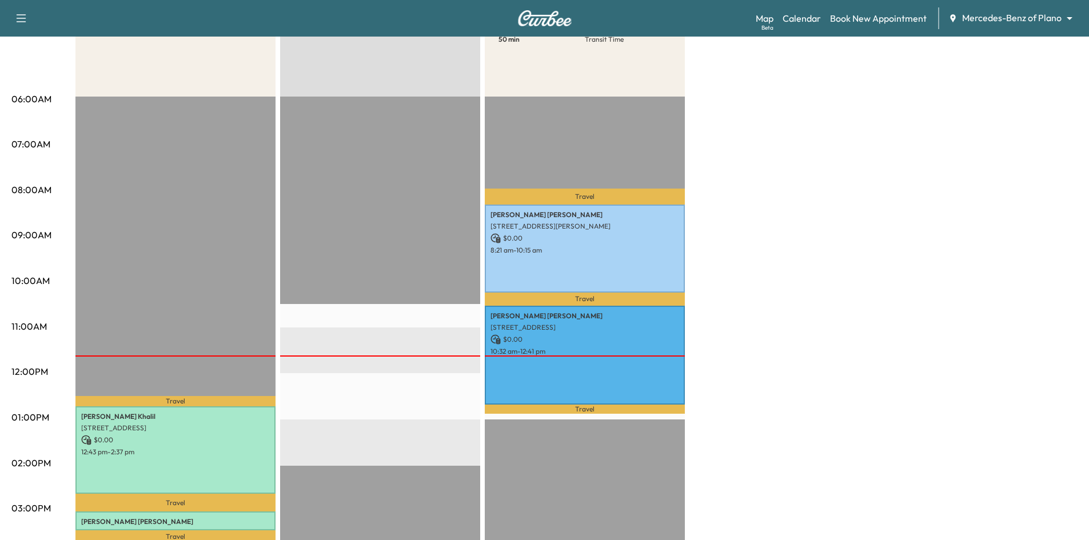
click at [345, 205] on div "EST Start" at bounding box center [380, 466] width 200 height 739
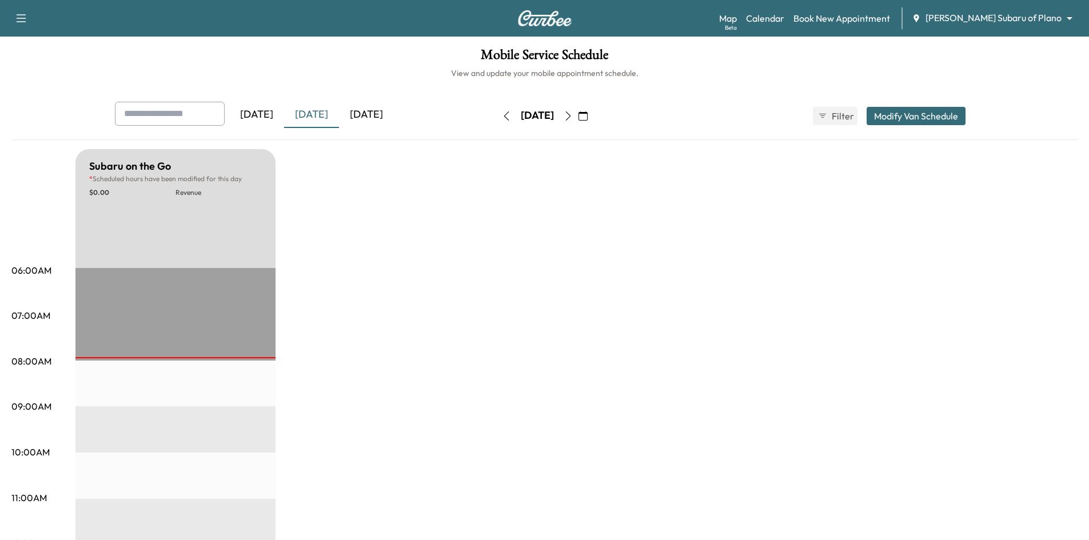
click at [382, 120] on div "[DATE]" at bounding box center [366, 115] width 55 height 26
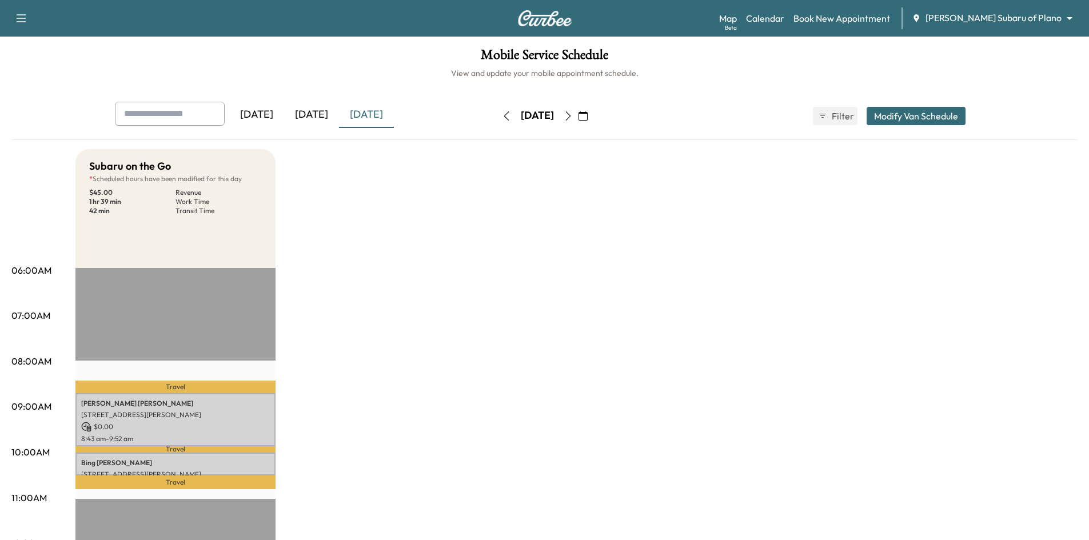
drag, startPoint x: 318, startPoint y: 111, endPoint x: 294, endPoint y: 81, distance: 39.0
click at [318, 111] on div "[DATE]" at bounding box center [311, 115] width 55 height 26
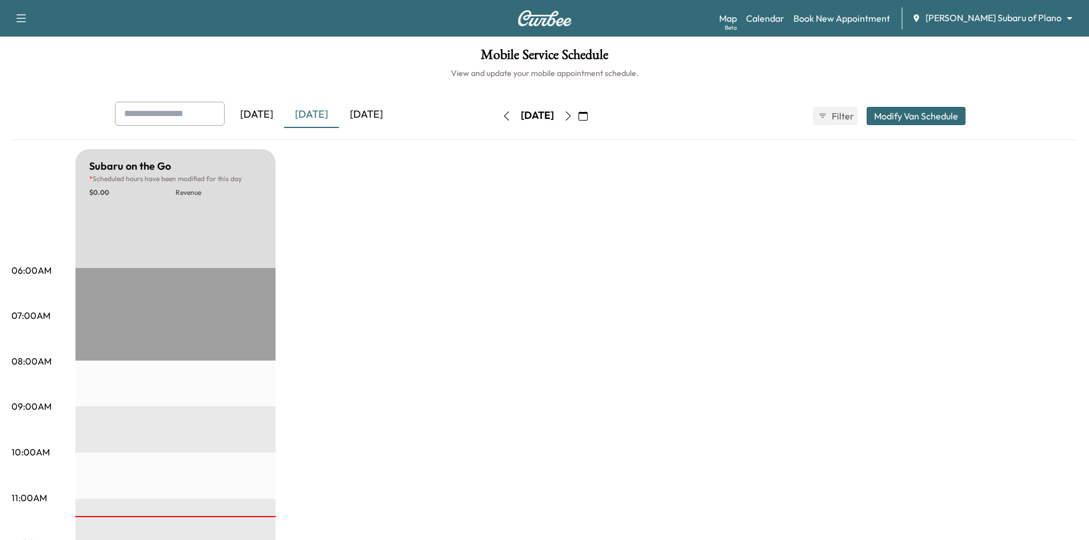
click at [573, 116] on icon "button" at bounding box center [568, 115] width 9 height 9
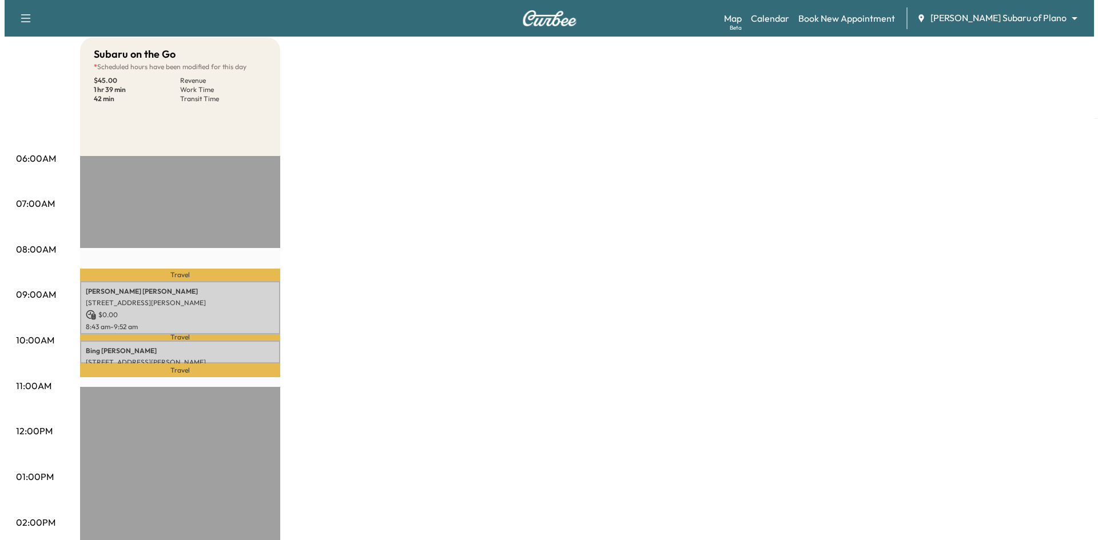
scroll to position [114, 0]
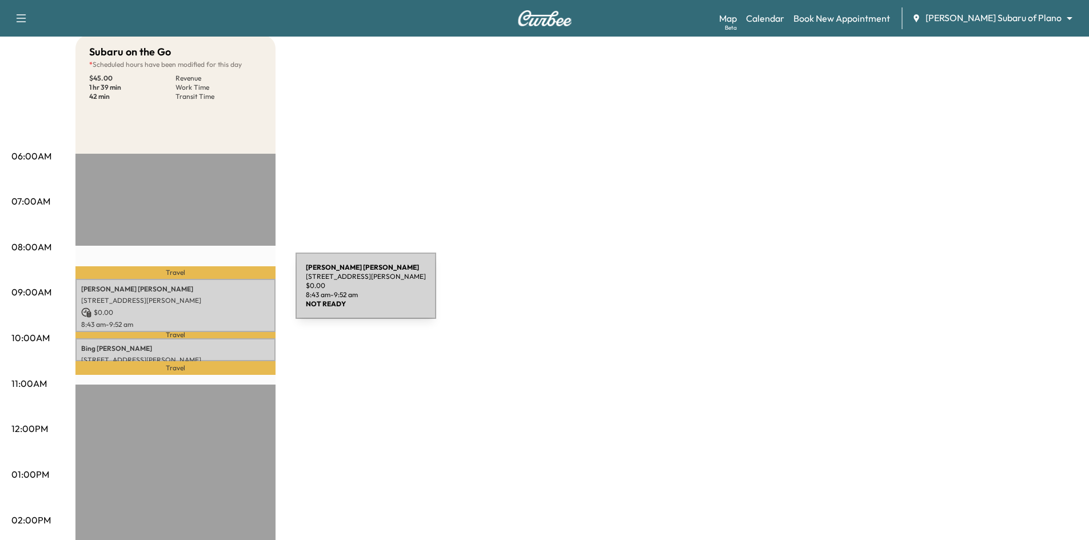
click at [210, 293] on div "[PERSON_NAME] [STREET_ADDRESS][PERSON_NAME] $ 0.00 8:43 am - 9:52 am" at bounding box center [175, 305] width 200 height 53
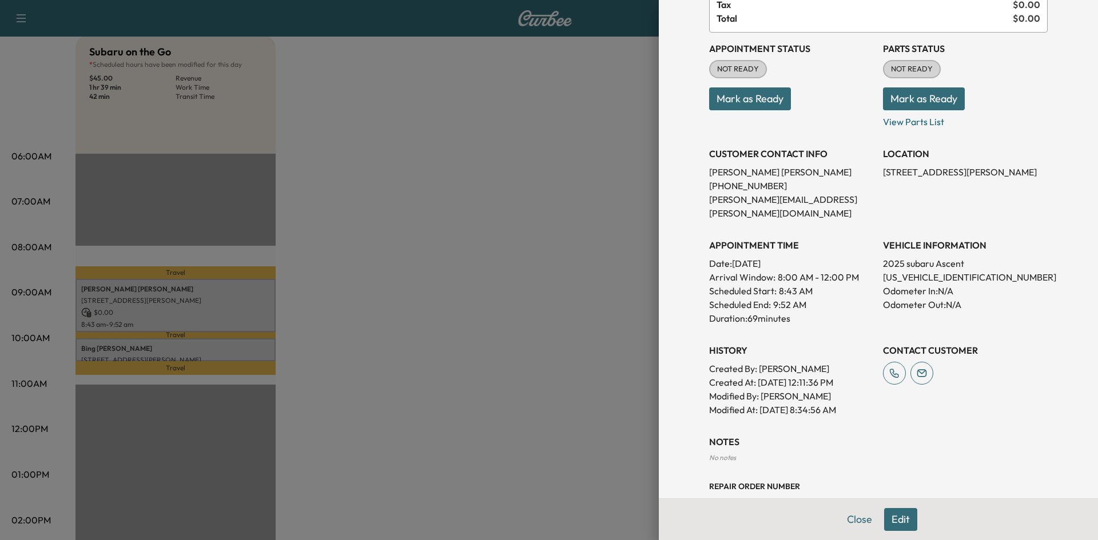
scroll to position [0, 0]
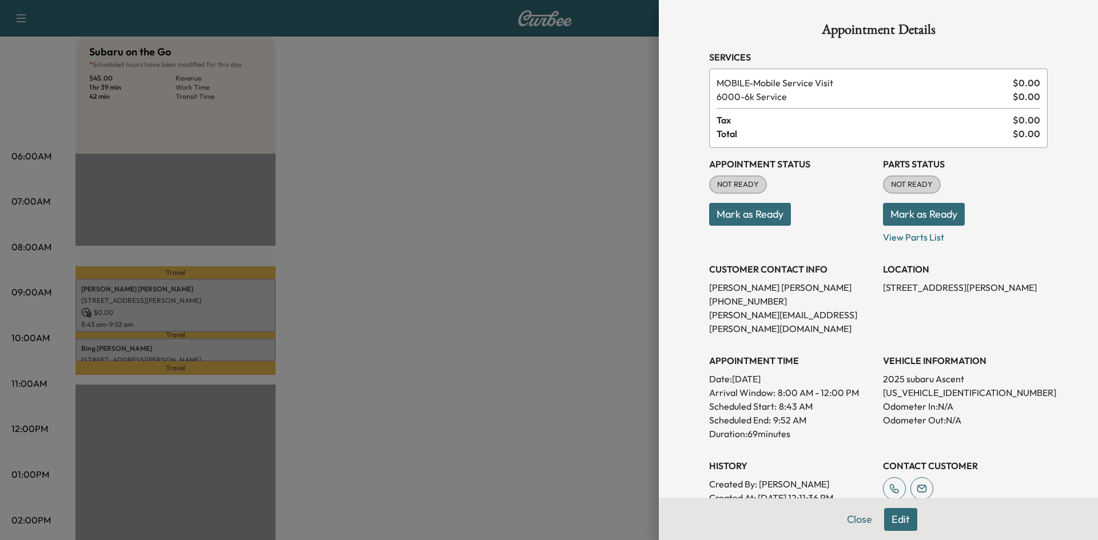
click at [249, 349] on div at bounding box center [549, 270] width 1098 height 540
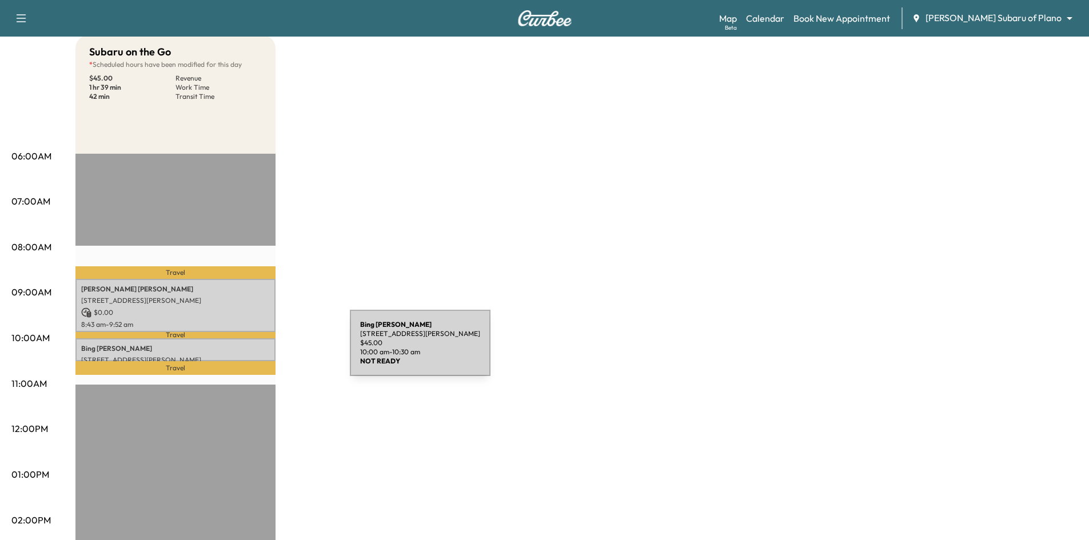
click at [264, 350] on p "[PERSON_NAME]" at bounding box center [175, 348] width 189 height 9
